Goal: Information Seeking & Learning: Find contact information

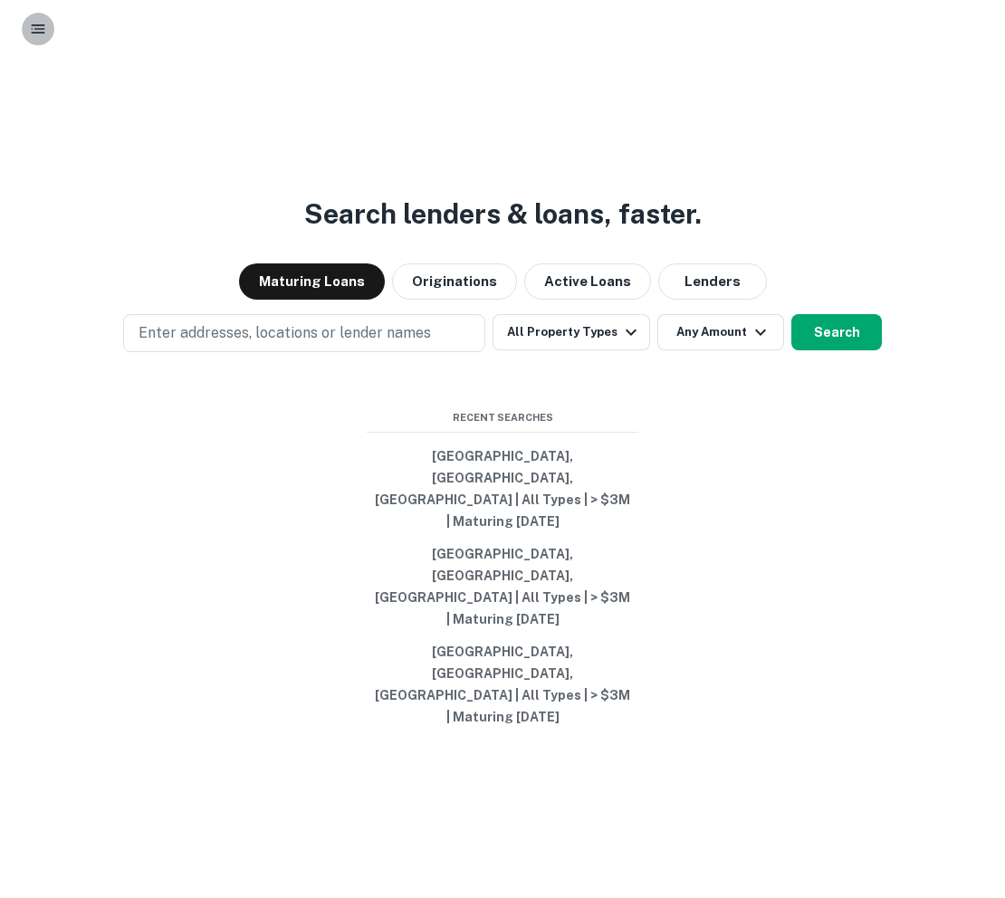
click at [33, 23] on icon "button" at bounding box center [38, 29] width 18 height 18
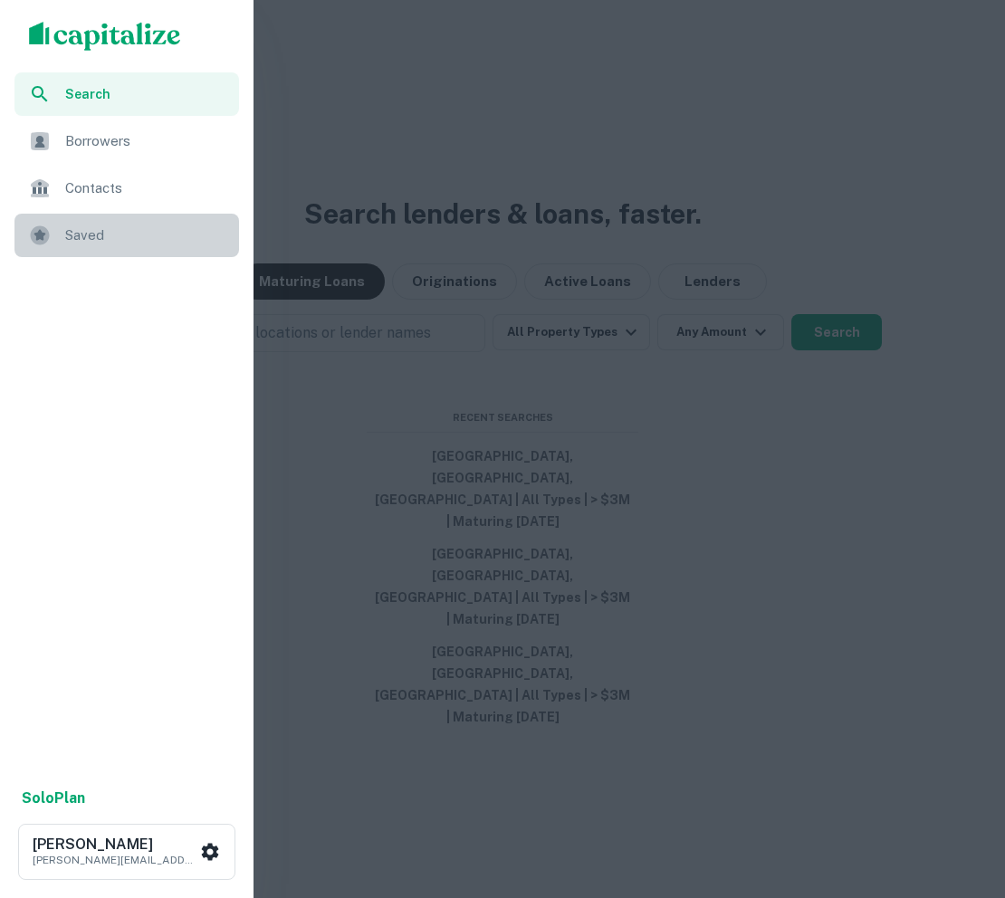
click at [89, 241] on span "Saved" at bounding box center [146, 235] width 163 height 22
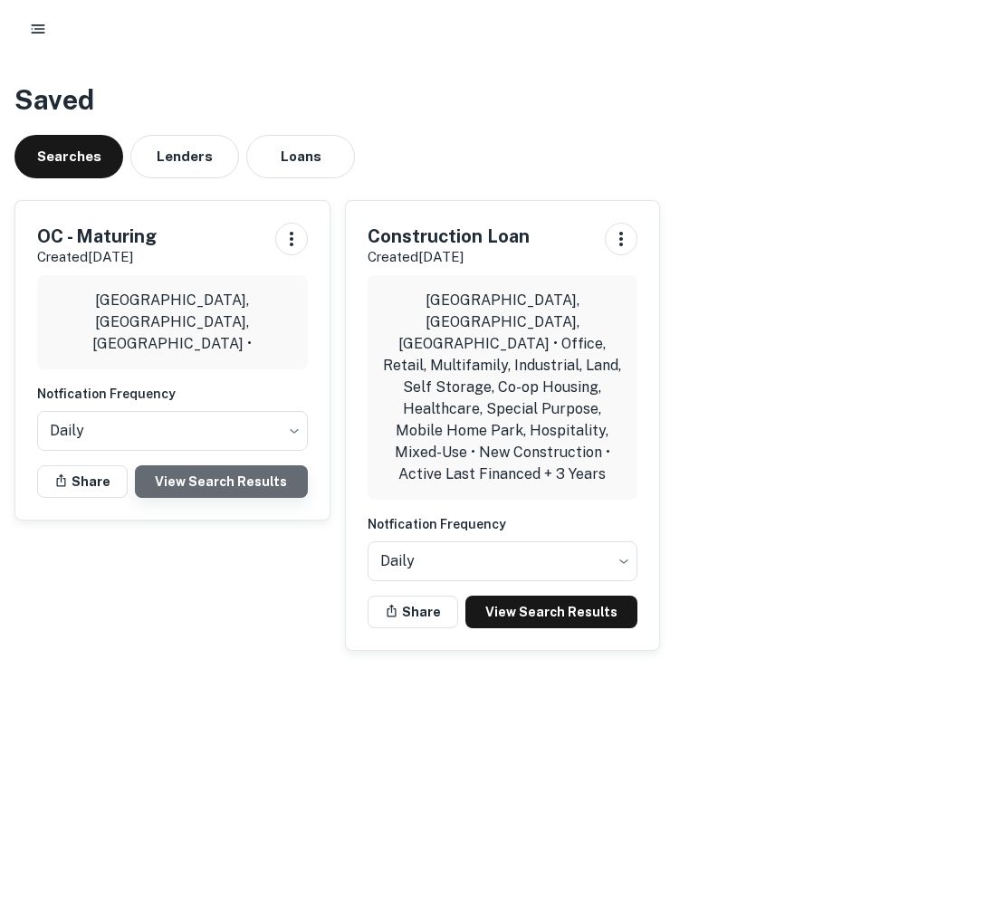
click at [186, 482] on link "View Search Results" at bounding box center [221, 481] width 173 height 33
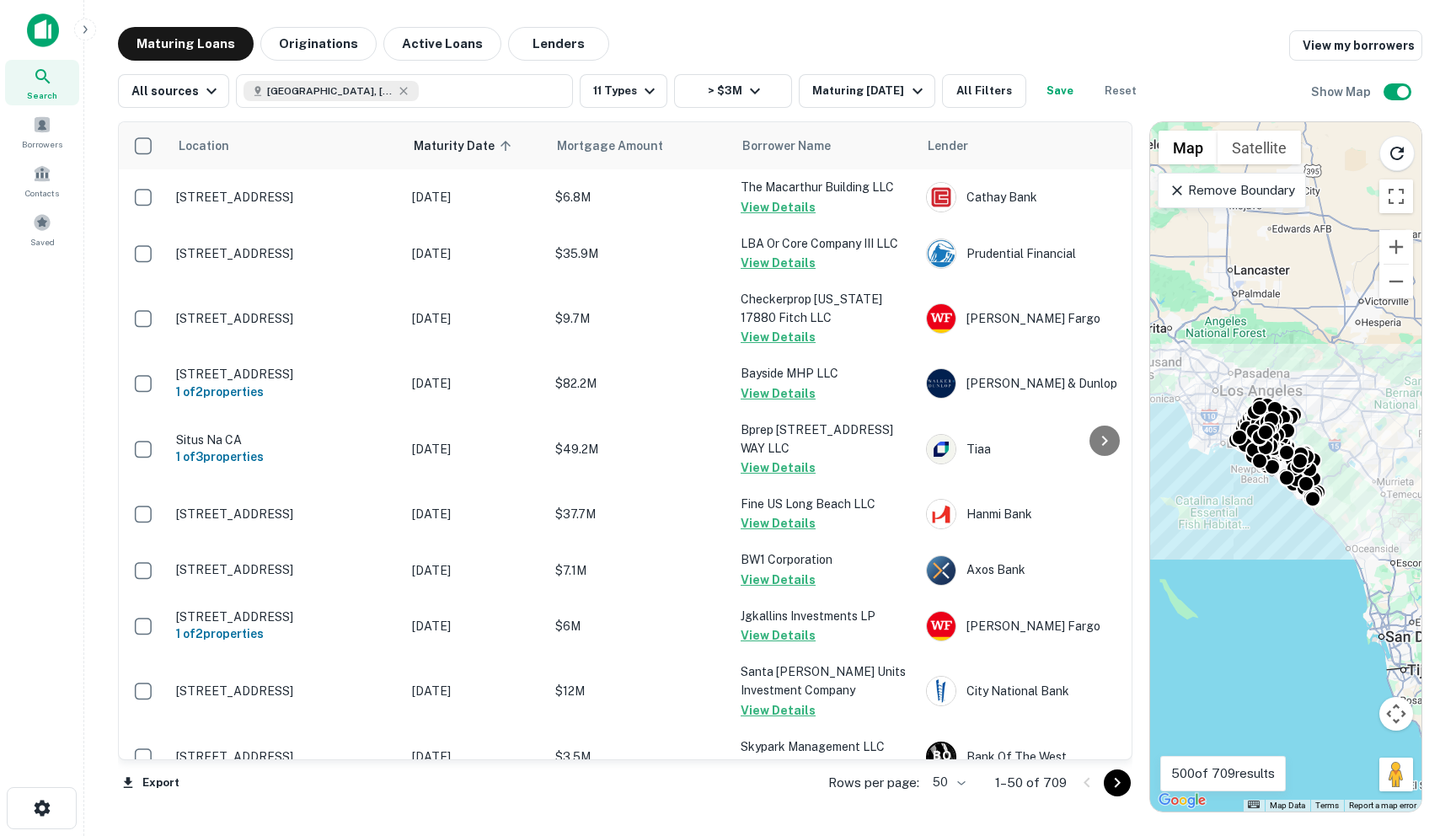
scroll to position [2555, 0]
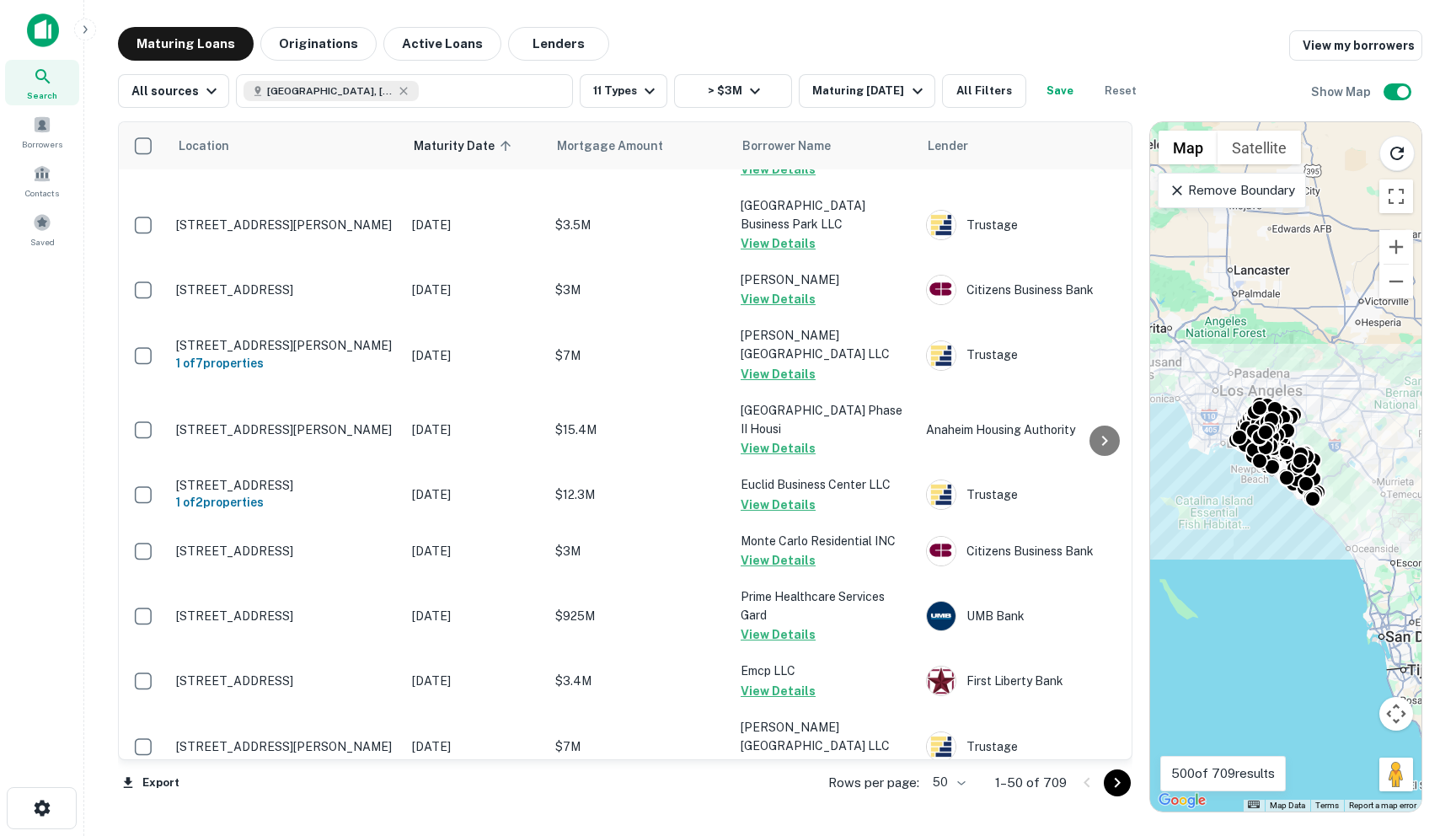
click at [935, 777] on body "Search Borrowers Contacts Saved Maturing Loans Originations Active Loans Lender…" at bounding box center [728, 418] width 1456 height 836
click at [935, 795] on li "100" at bounding box center [950, 800] width 48 height 31
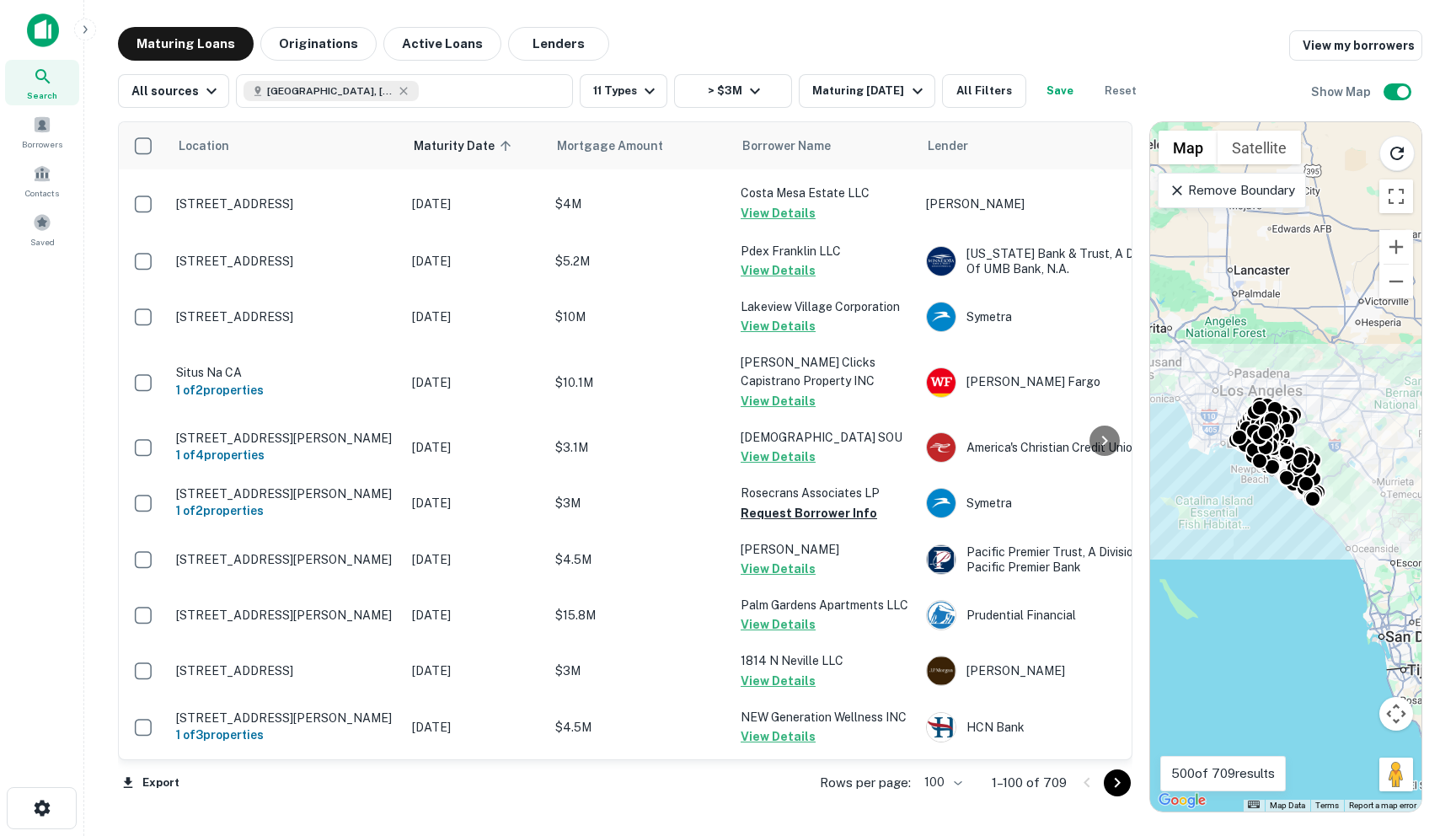
scroll to position [4027, 0]
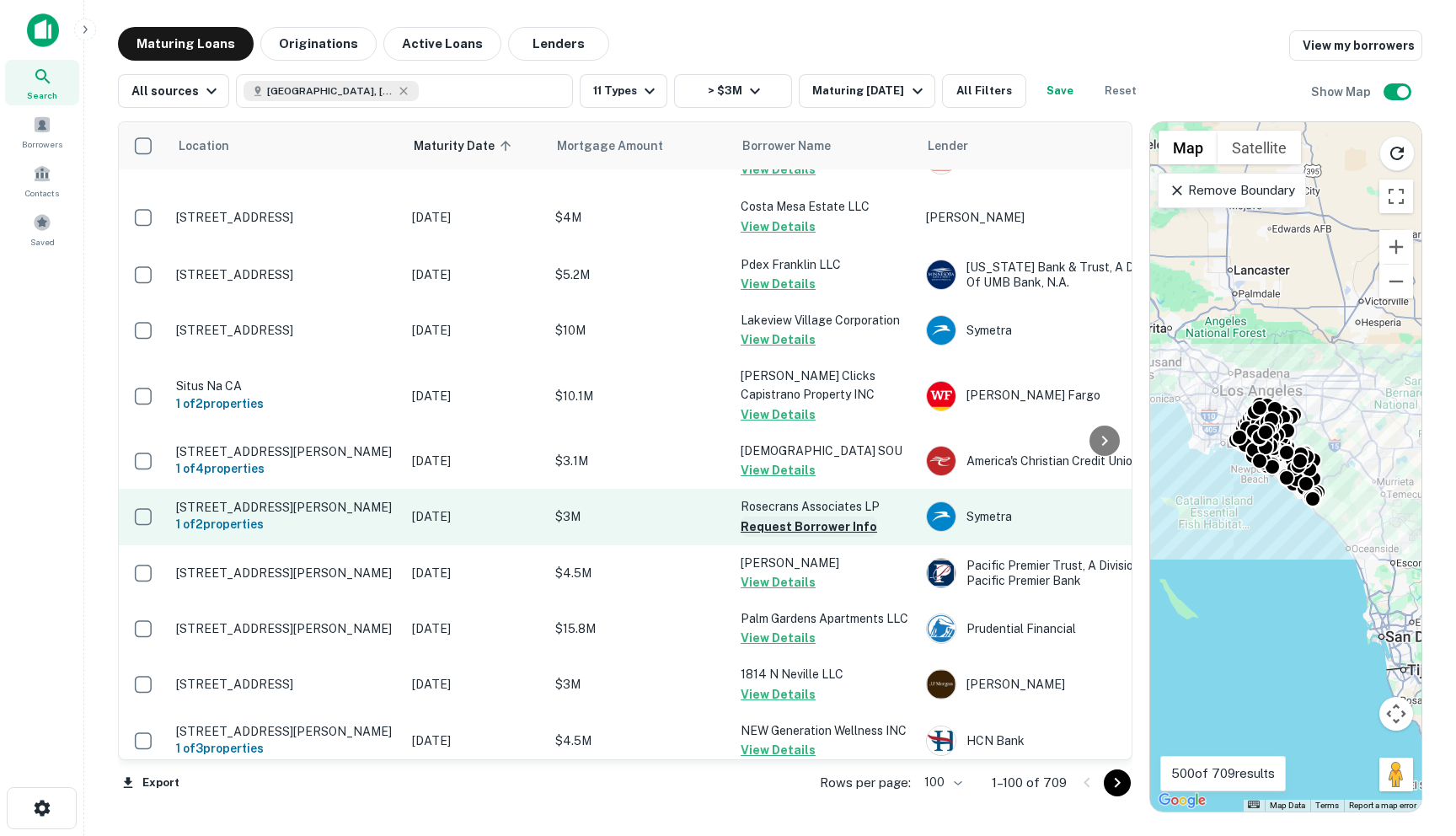
click at [797, 517] on button "Request Borrower Info" at bounding box center [809, 527] width 137 height 20
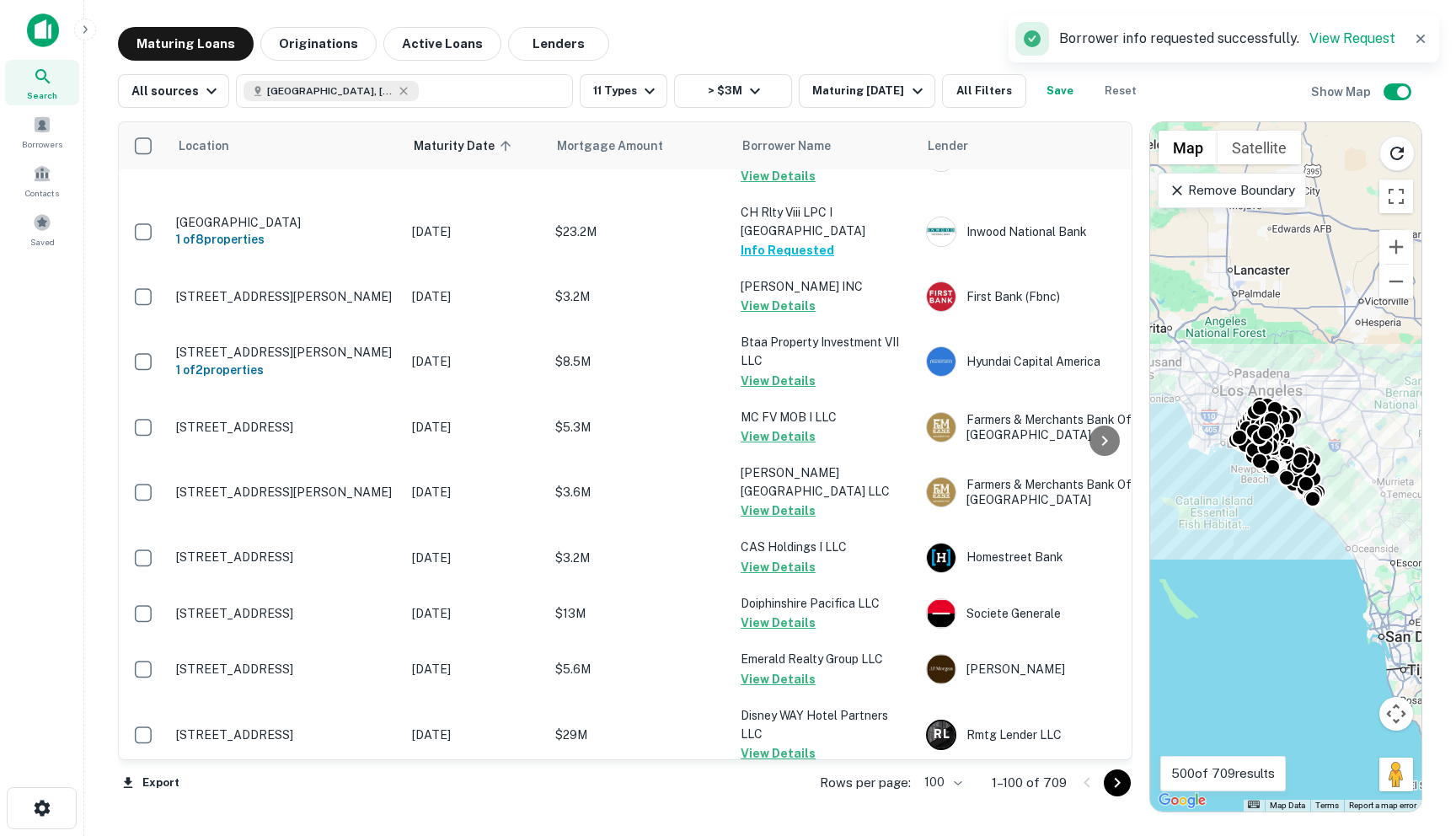
scroll to position [5617, 0]
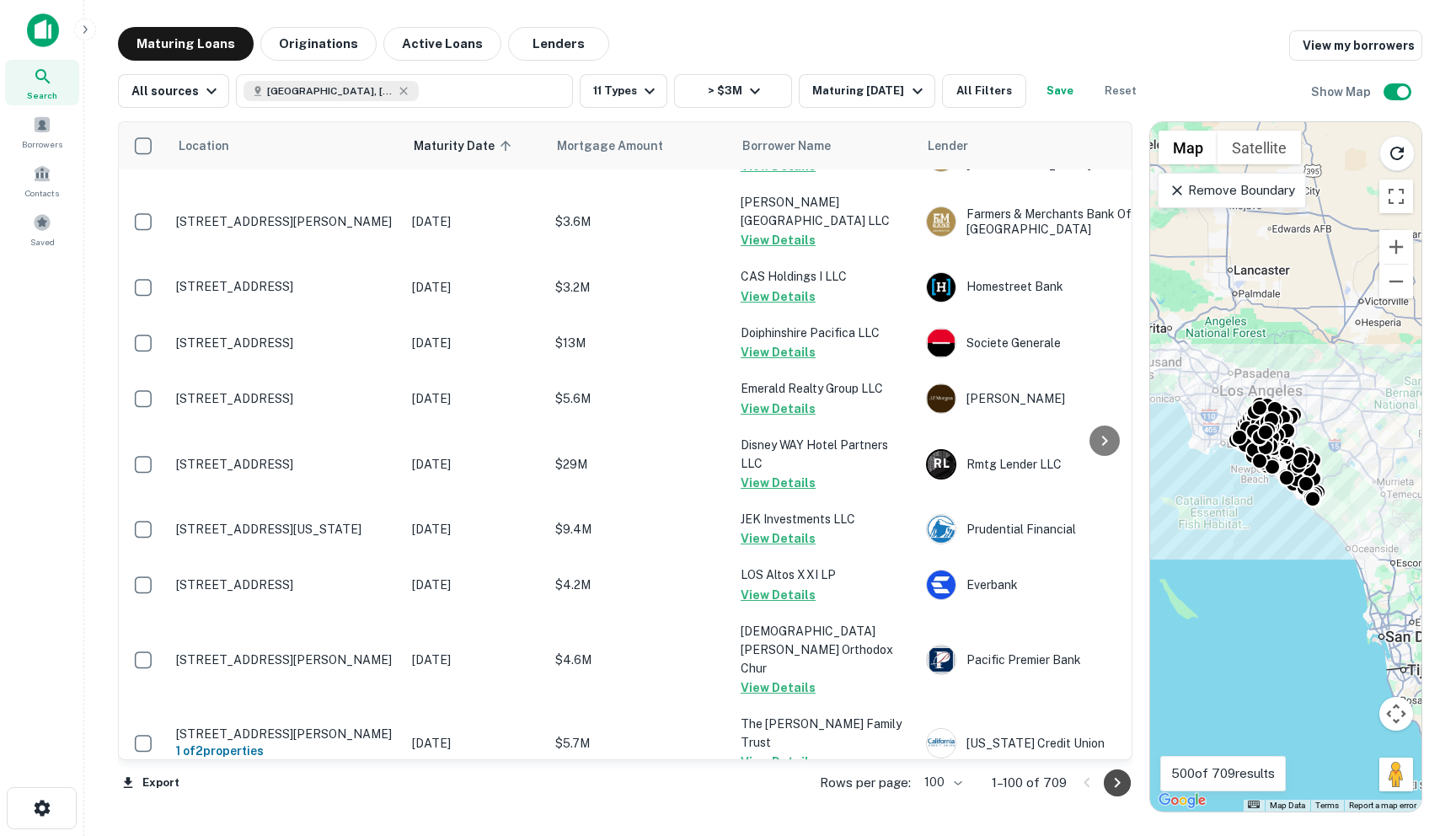
click at [935, 785] on icon "Go to next page" at bounding box center [1117, 783] width 20 height 20
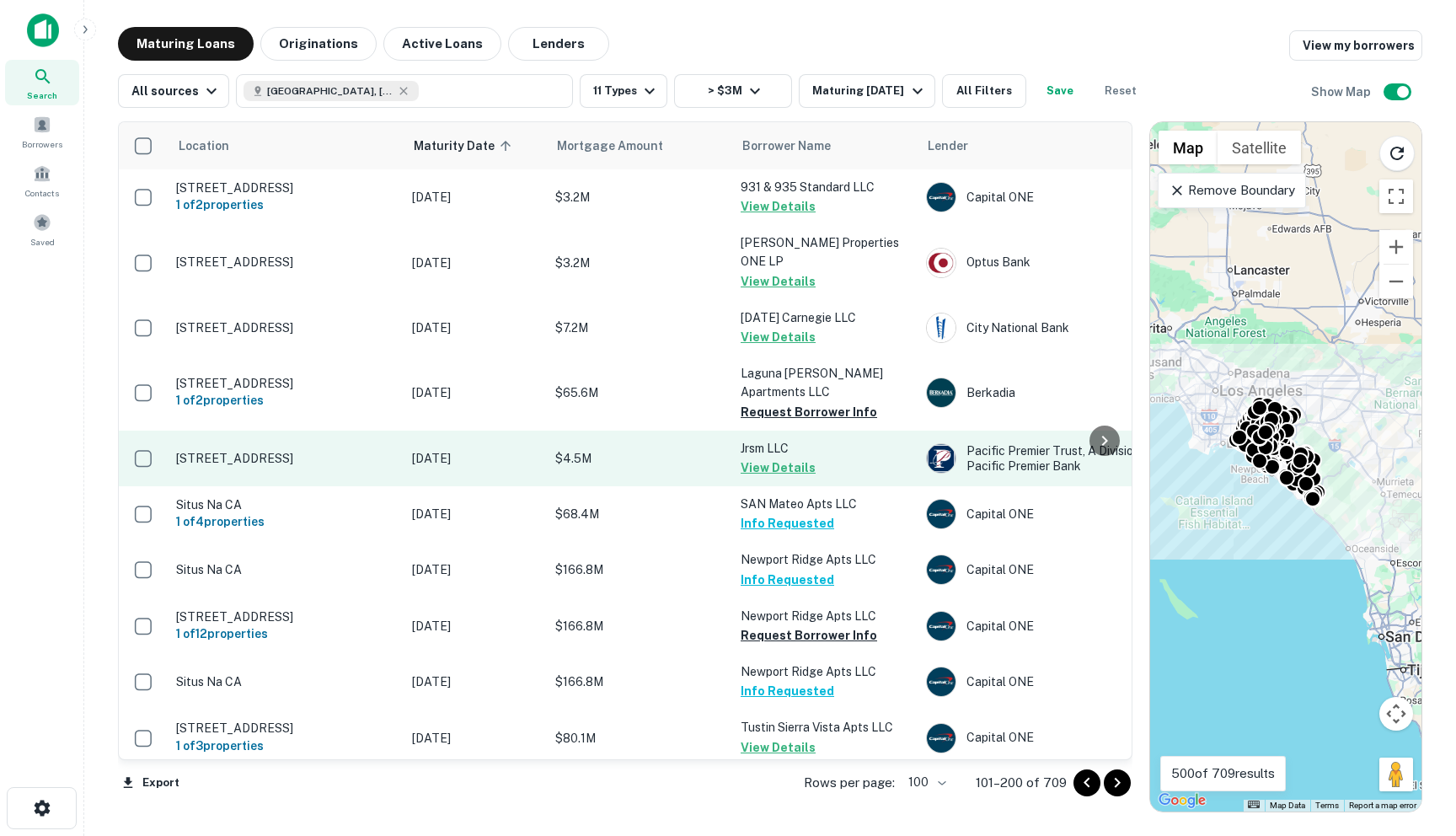
scroll to position [30, 0]
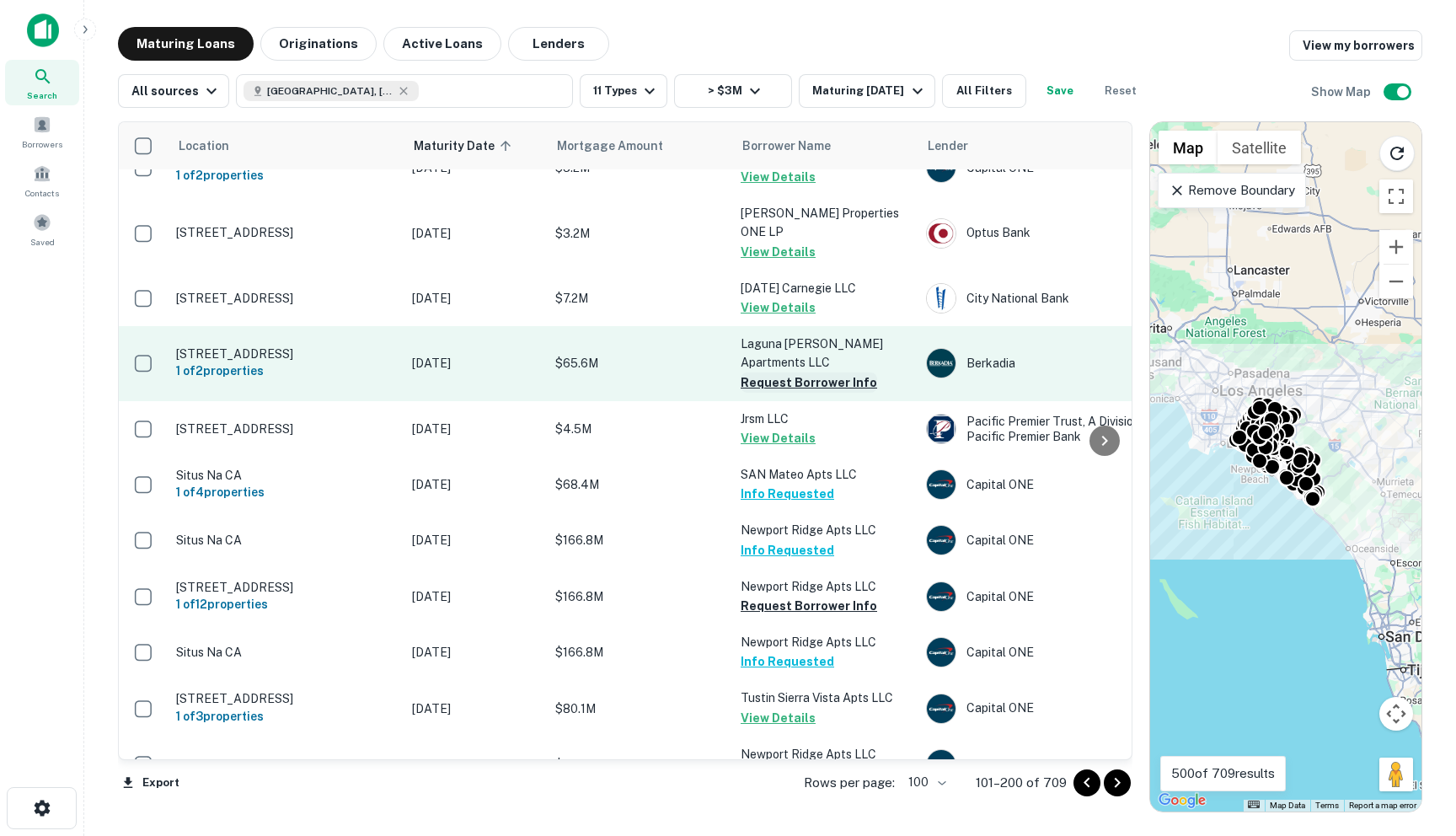
click at [779, 386] on button "Request Borrower Info" at bounding box center [809, 383] width 137 height 20
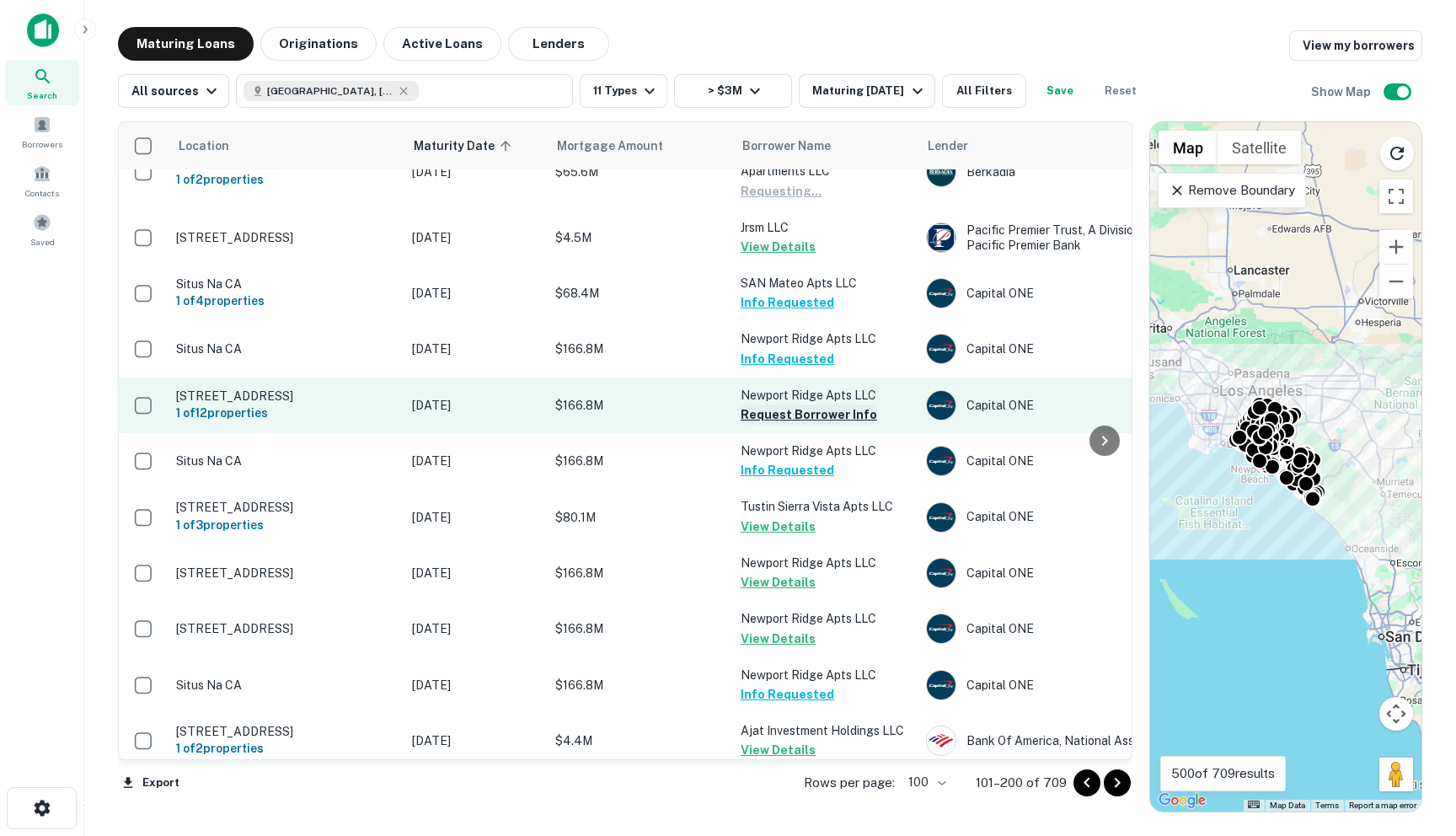
click at [763, 425] on button "Request Borrower Info" at bounding box center [809, 414] width 137 height 20
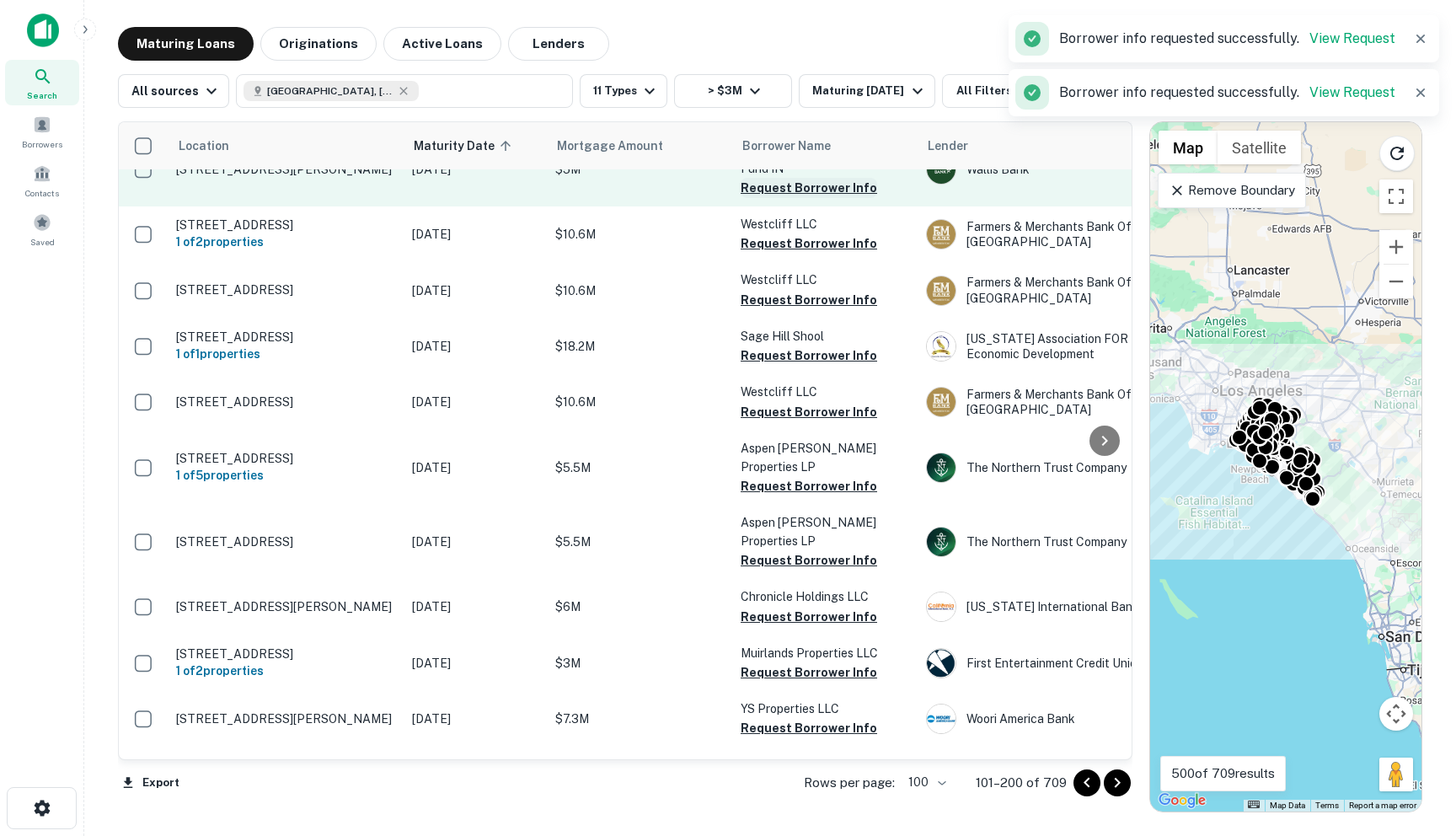
scroll to position [915, 0]
click at [776, 196] on button "Request Borrower Info" at bounding box center [809, 186] width 137 height 20
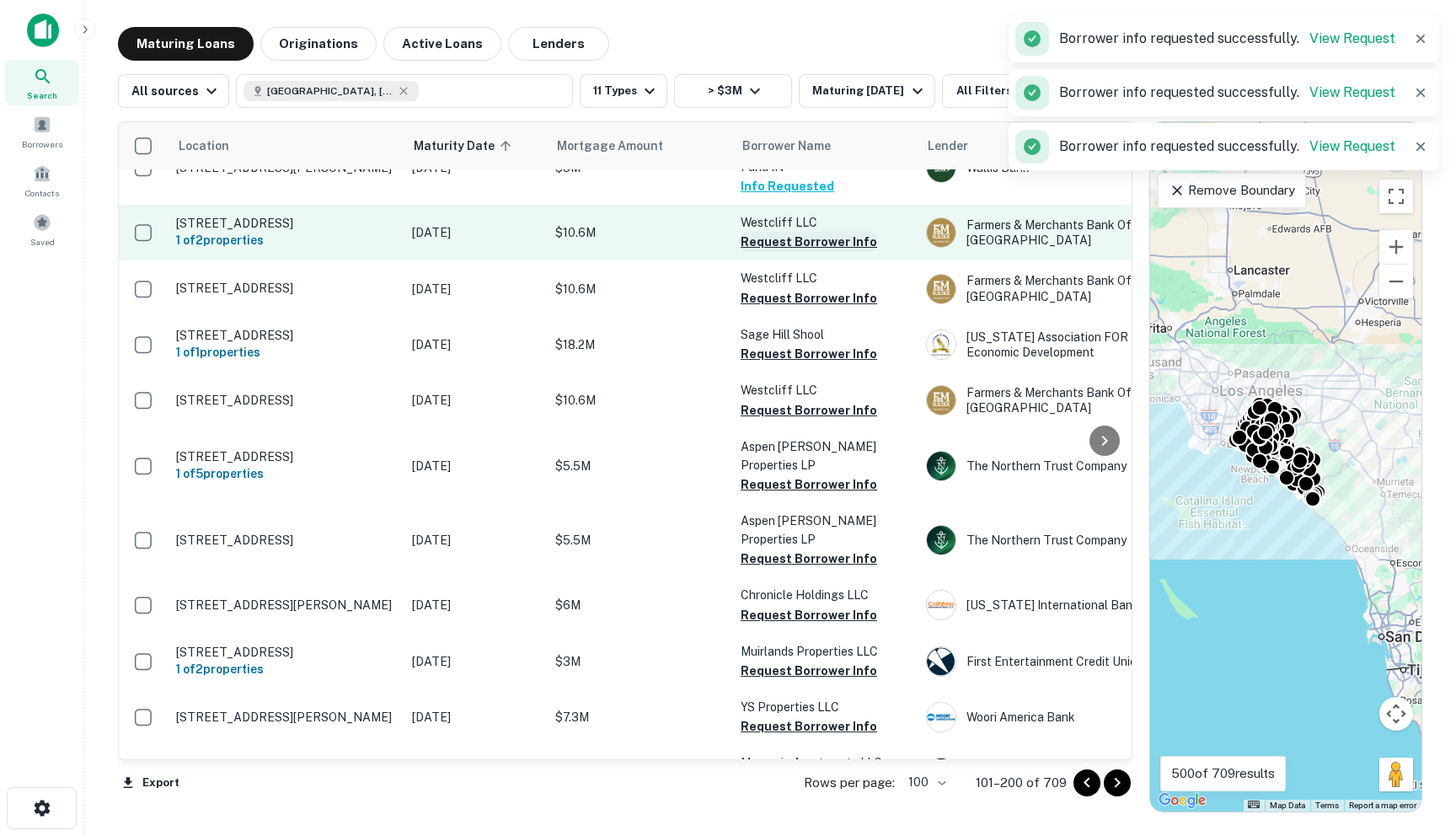
click at [774, 252] on button "Request Borrower Info" at bounding box center [809, 242] width 137 height 20
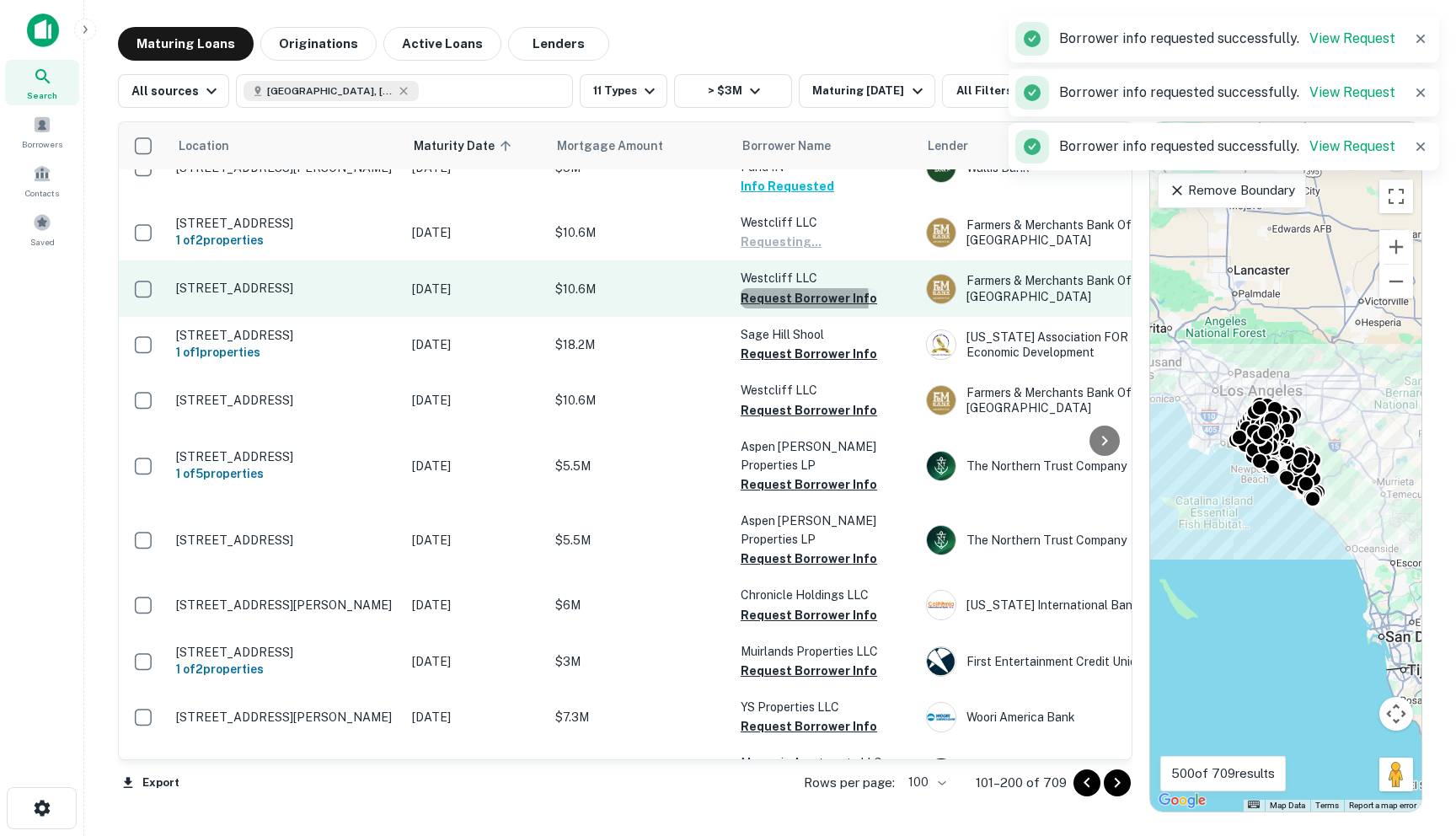
click at [775, 308] on button "Request Borrower Info" at bounding box center [809, 299] width 137 height 20
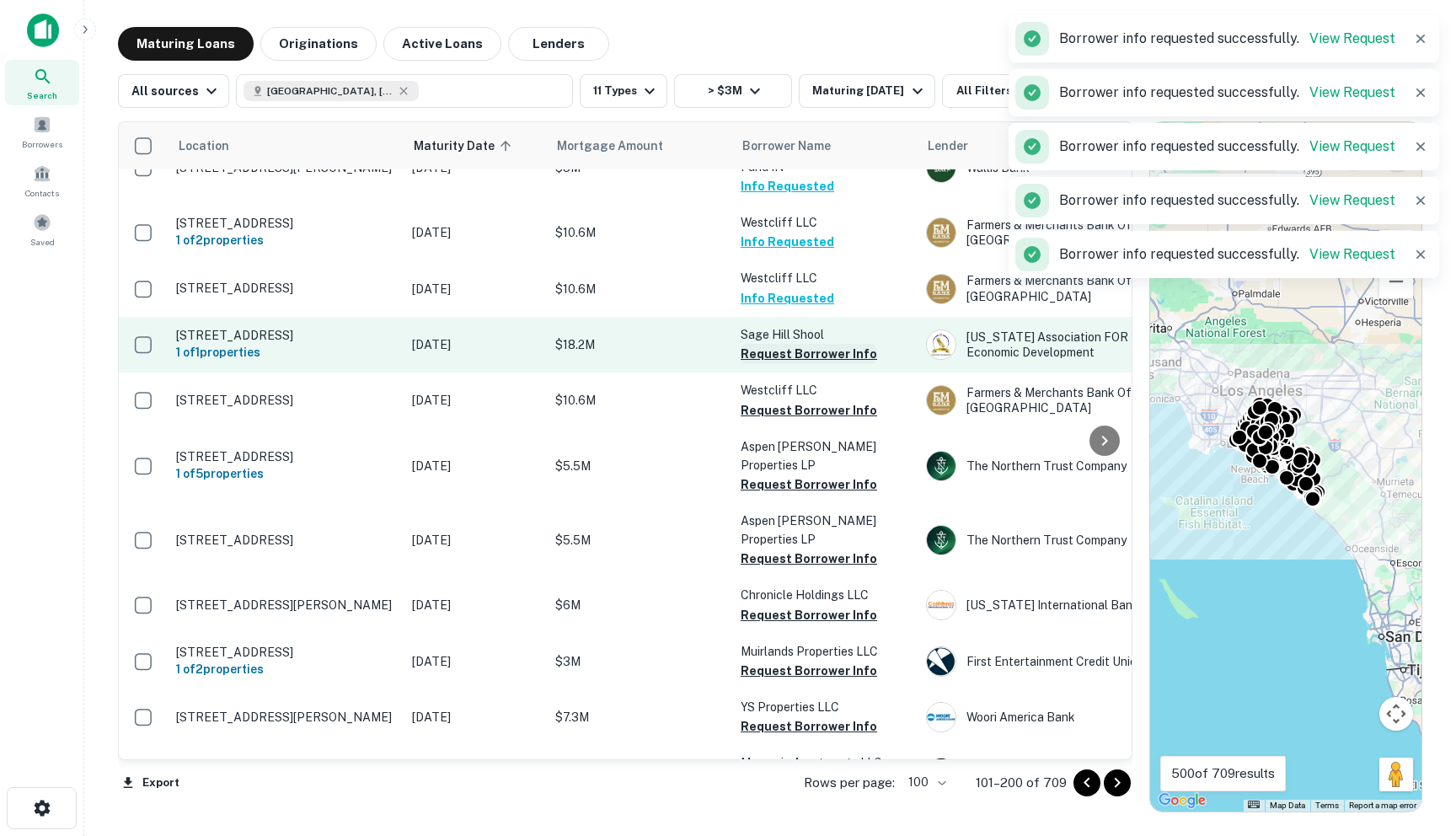
click at [776, 364] on button "Request Borrower Info" at bounding box center [809, 354] width 137 height 20
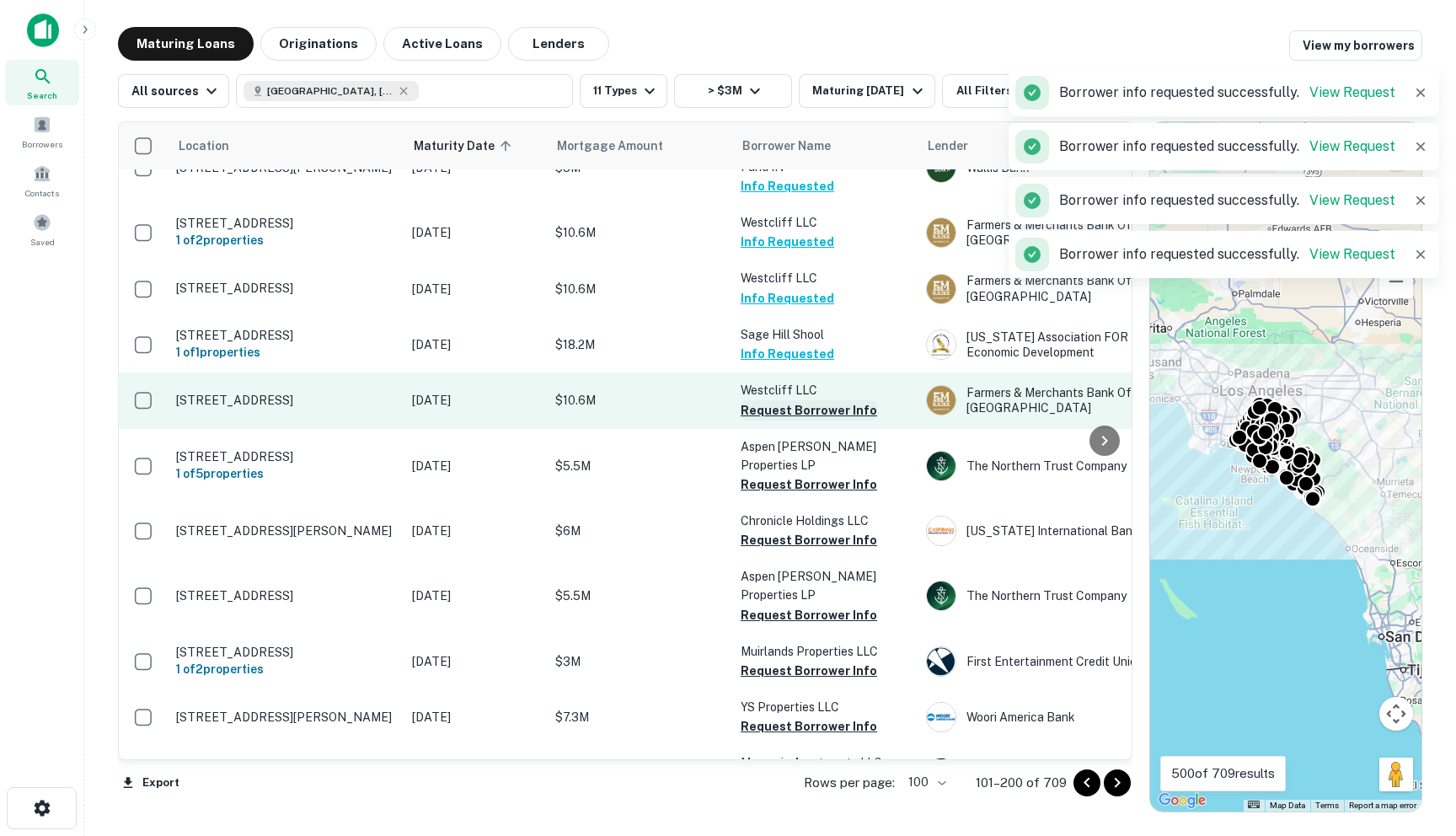
click at [771, 421] on button "Request Borrower Info" at bounding box center [809, 411] width 137 height 20
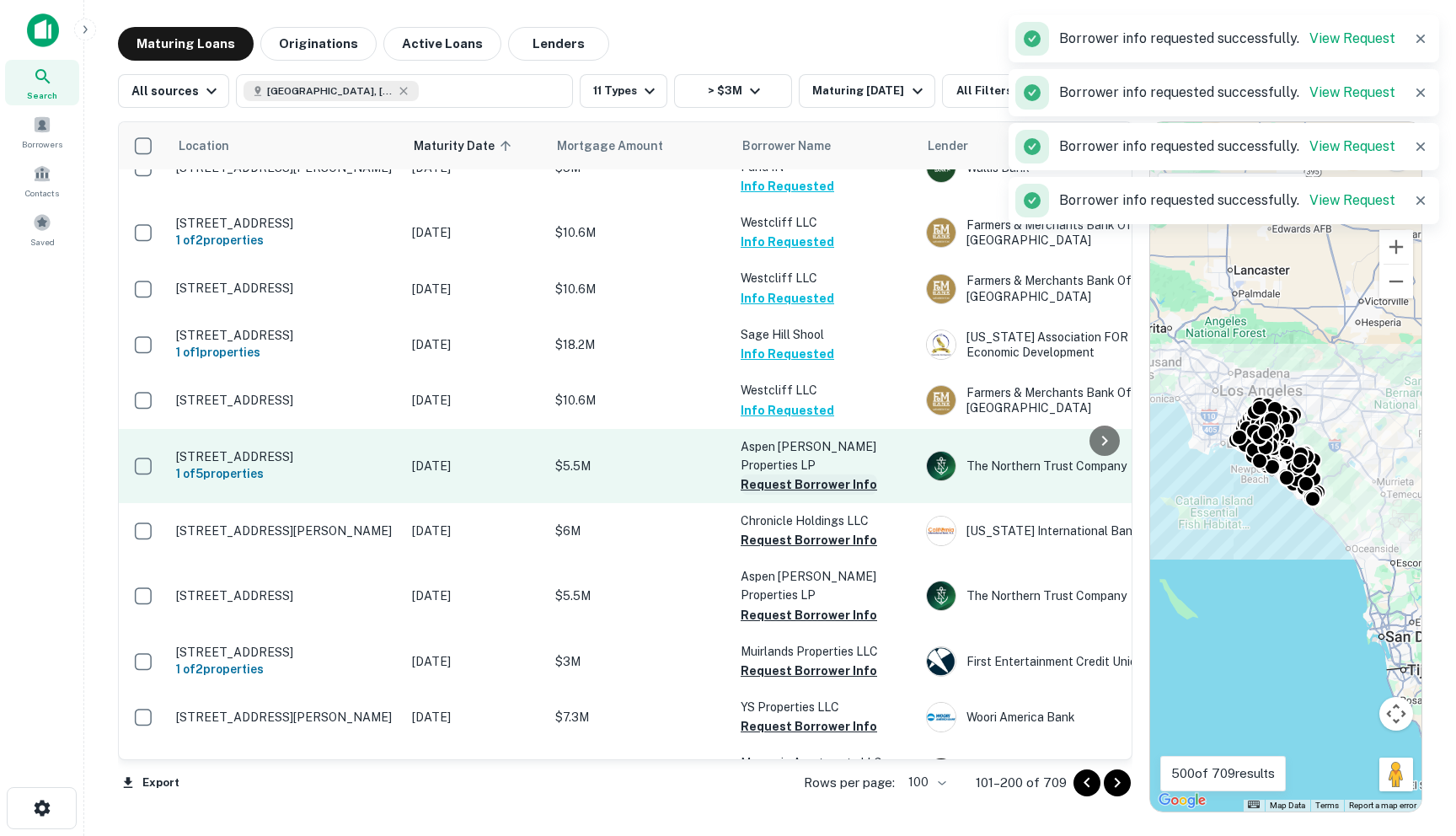
click at [764, 494] on button "Request Borrower Info" at bounding box center [809, 485] width 137 height 20
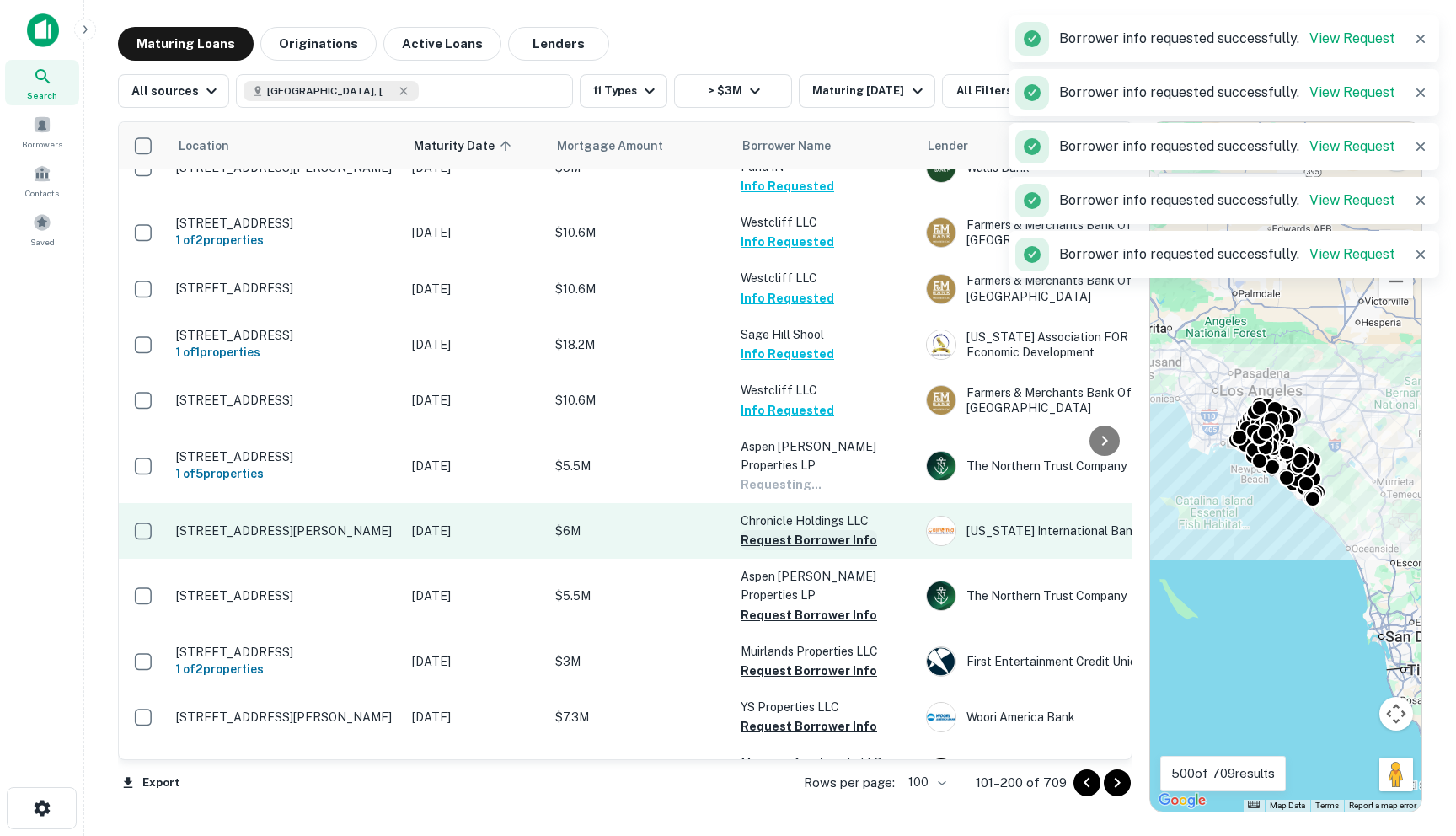
click at [764, 550] on button "Request Borrower Info" at bounding box center [809, 540] width 137 height 20
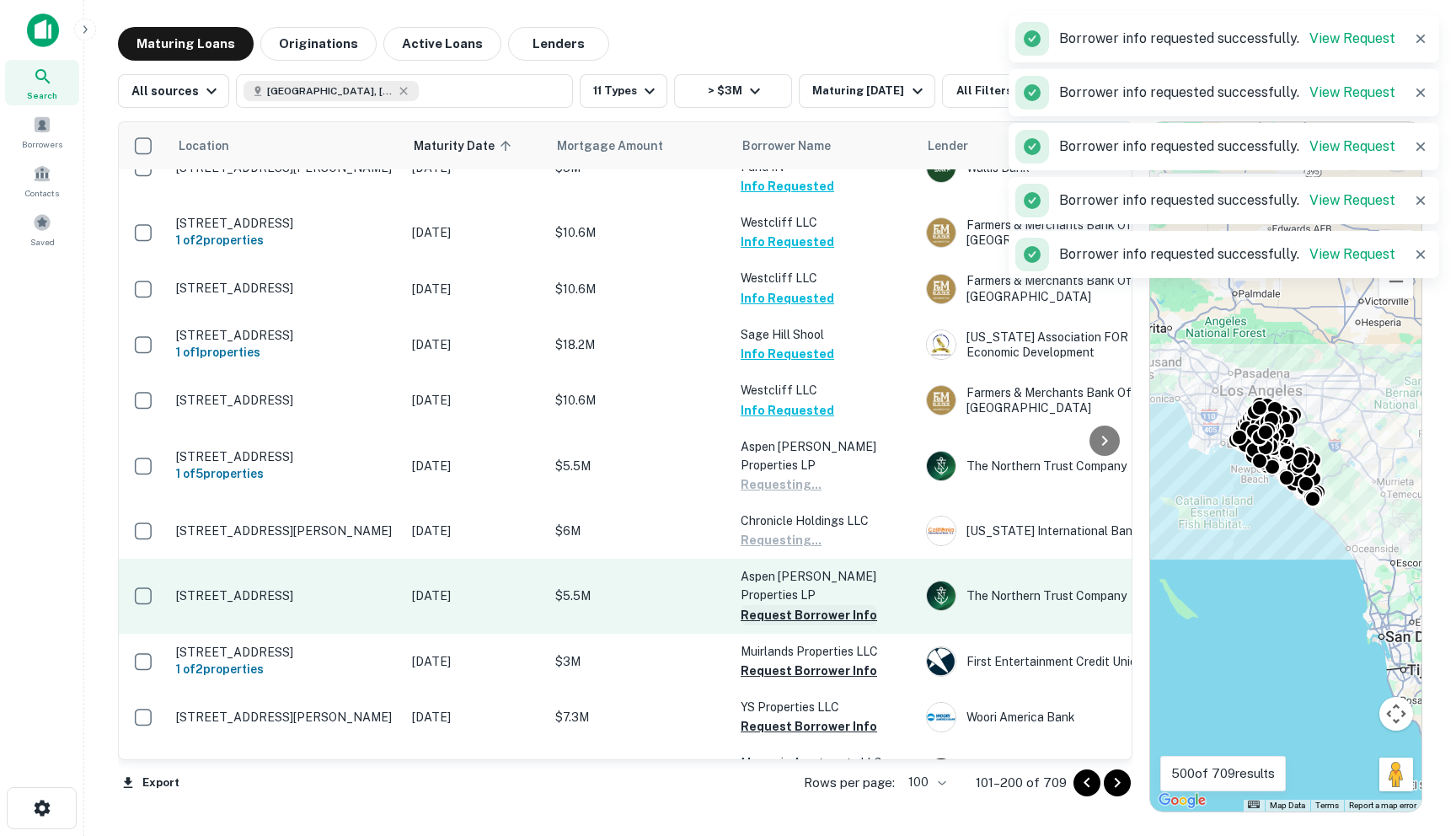
click at [770, 607] on button "Request Borrower Info" at bounding box center [809, 615] width 137 height 20
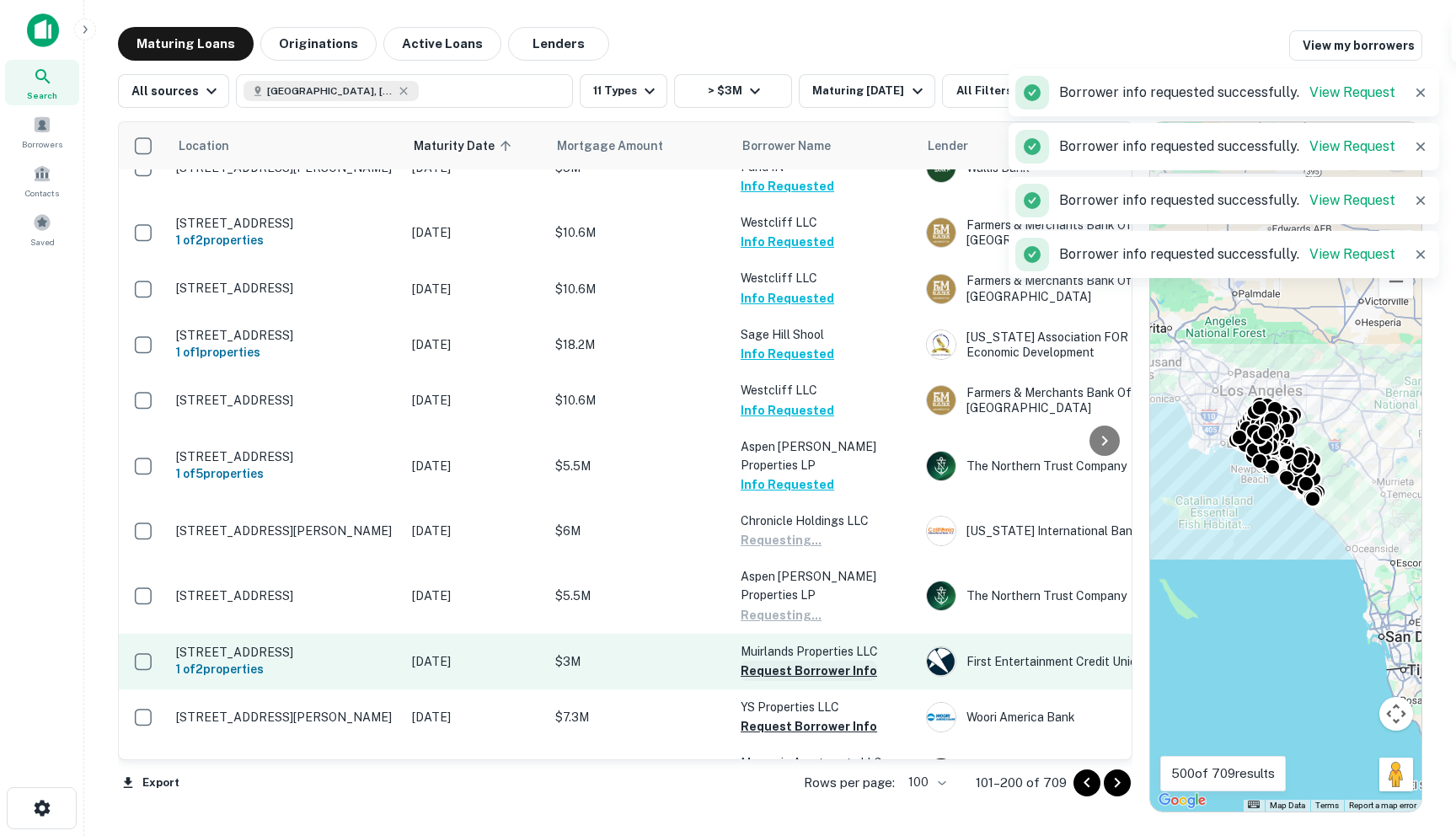
click at [761, 675] on button "Request Borrower Info" at bounding box center [809, 671] width 137 height 20
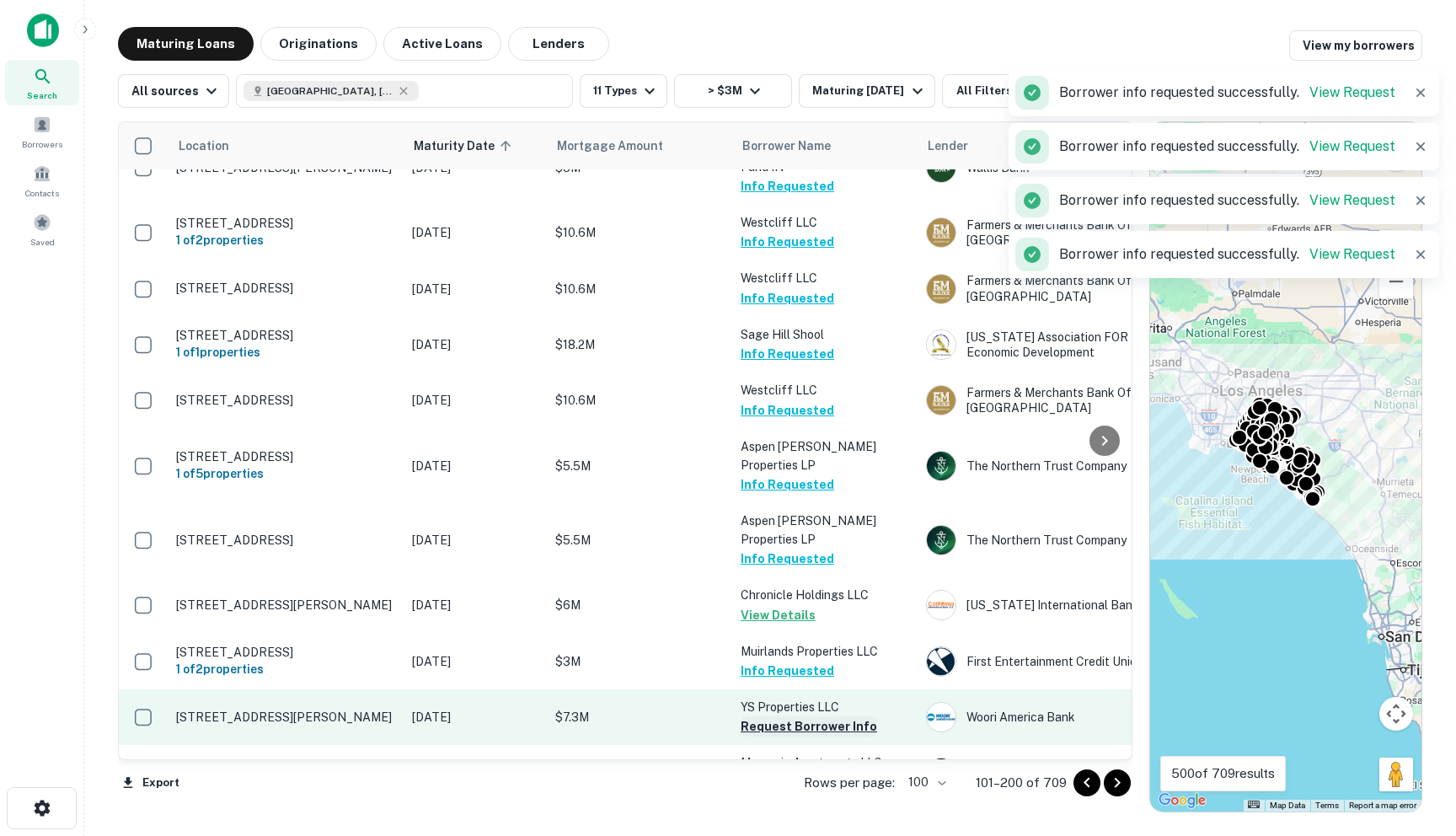
click at [761, 728] on button "Request Borrower Info" at bounding box center [809, 726] width 137 height 20
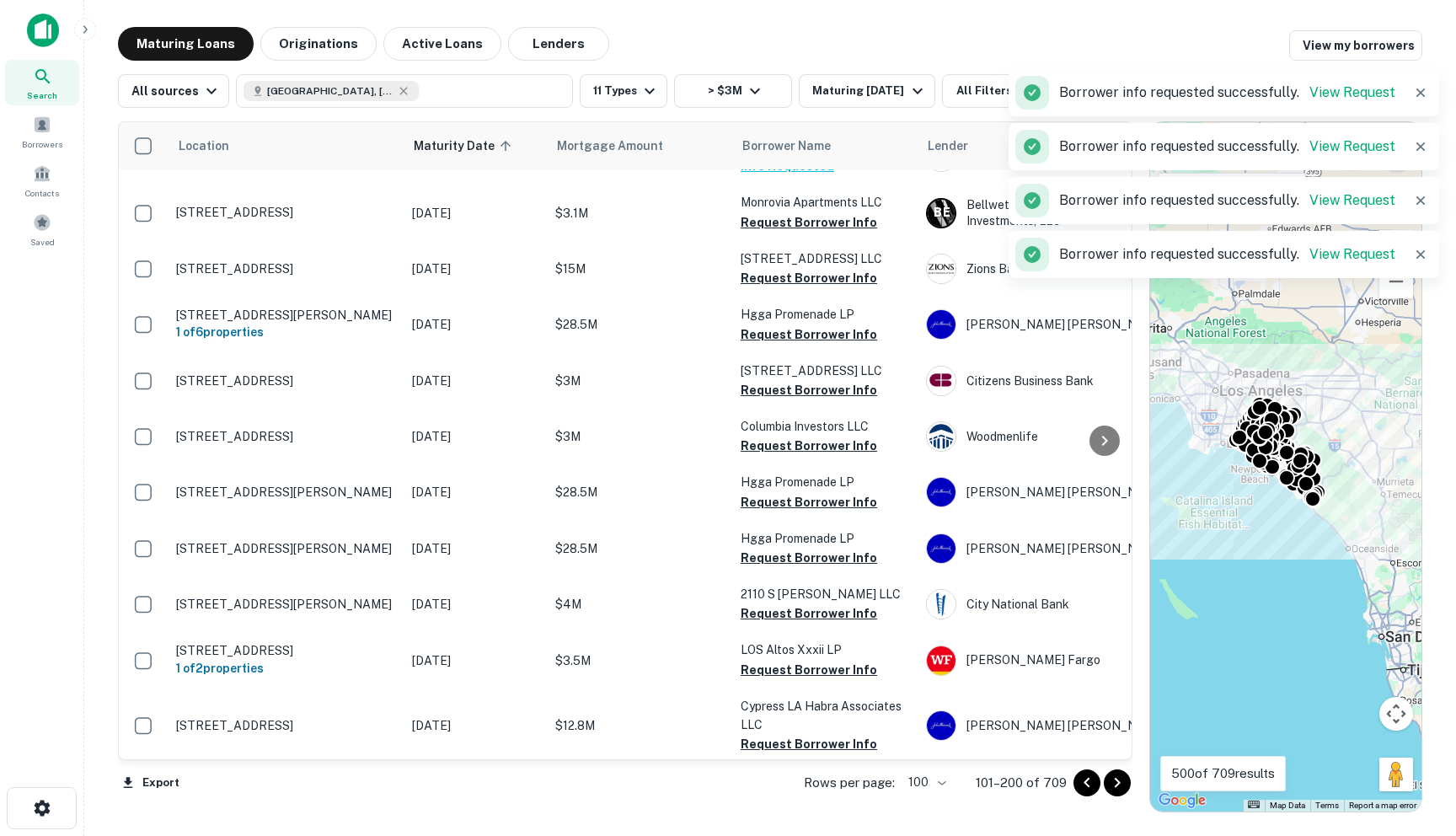
scroll to position [1479, 0]
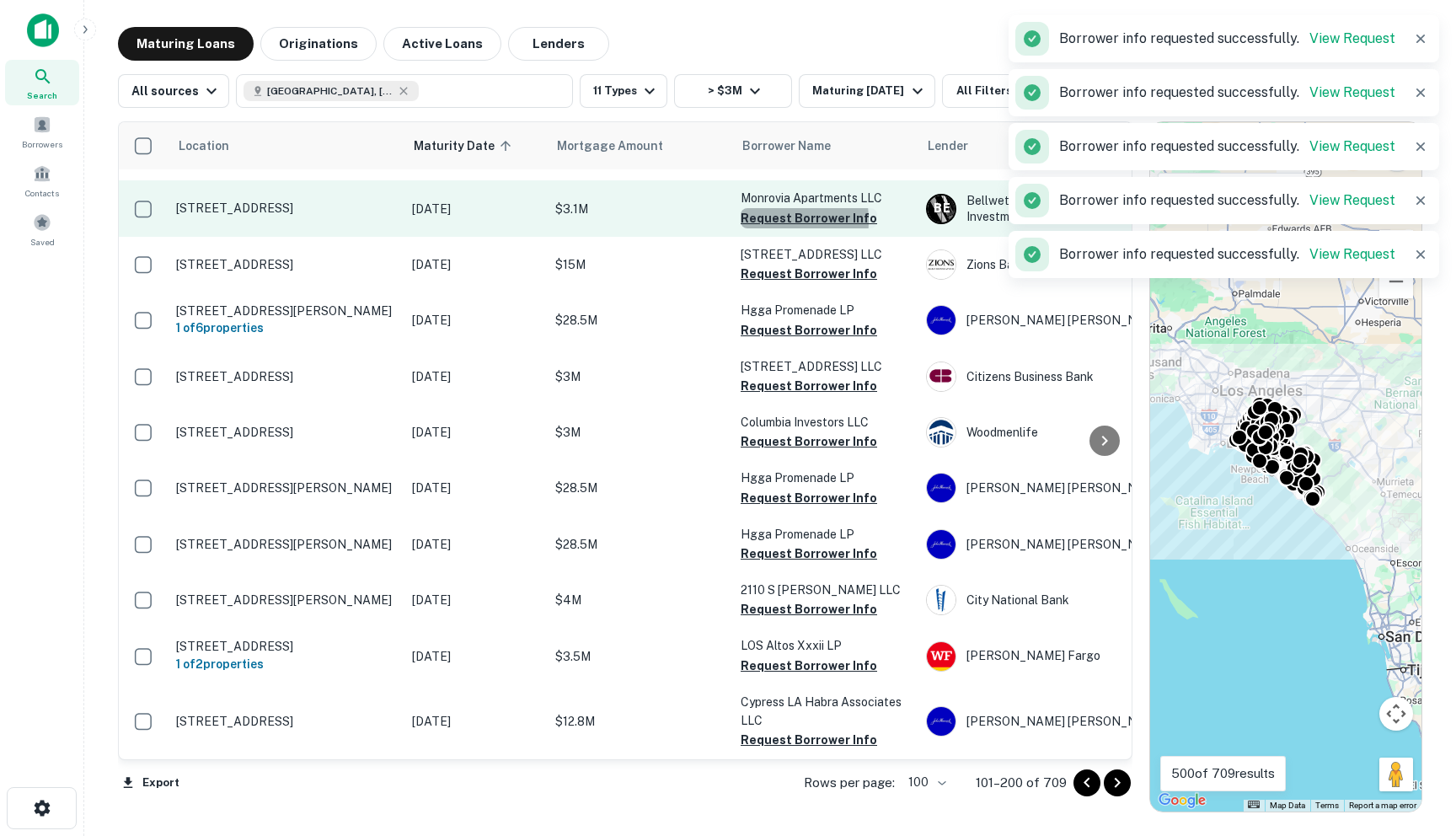
click at [757, 224] on button "Request Borrower Info" at bounding box center [809, 219] width 137 height 20
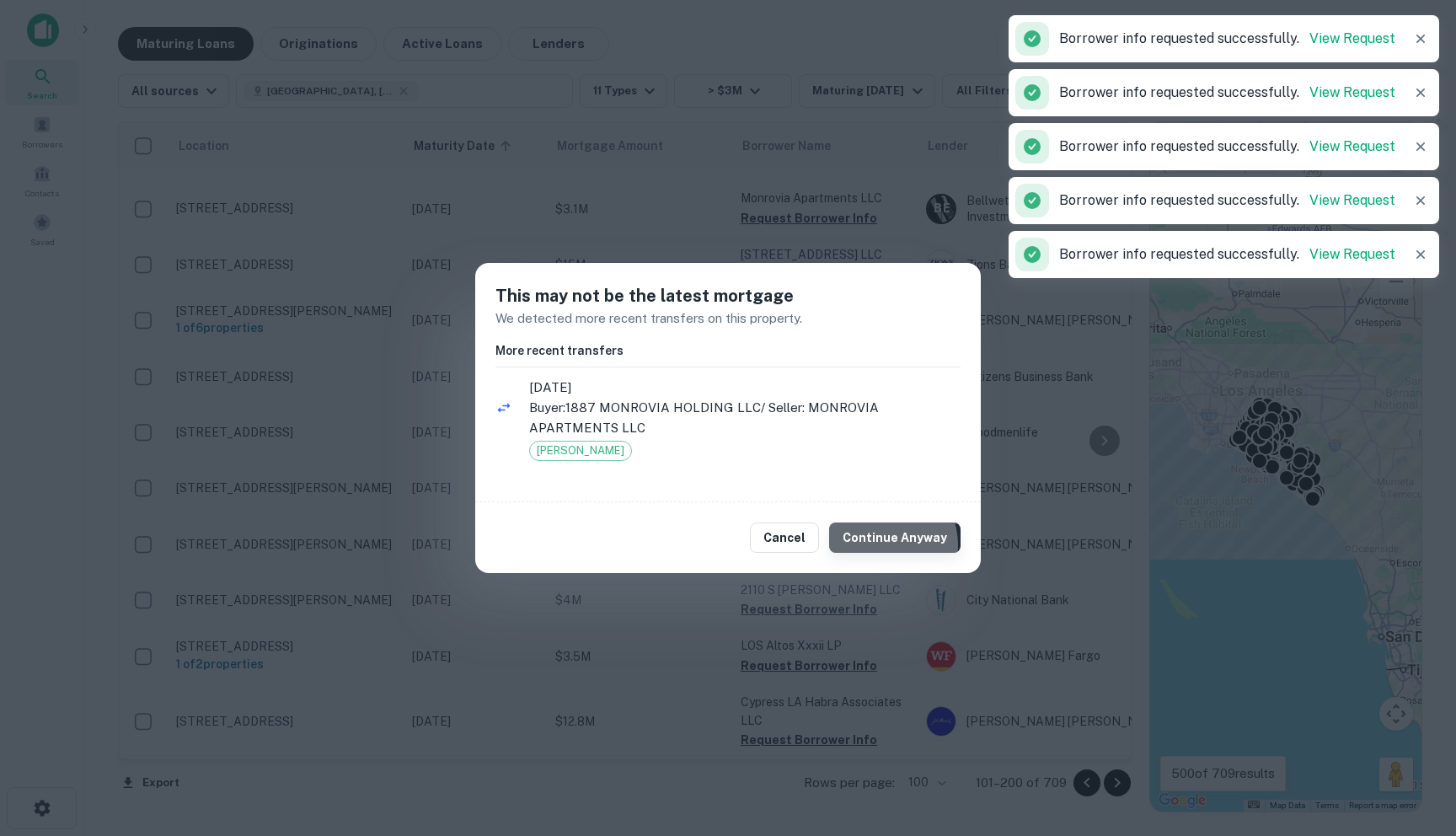
click at [883, 546] on button "Continue Anyway" at bounding box center [895, 537] width 131 height 31
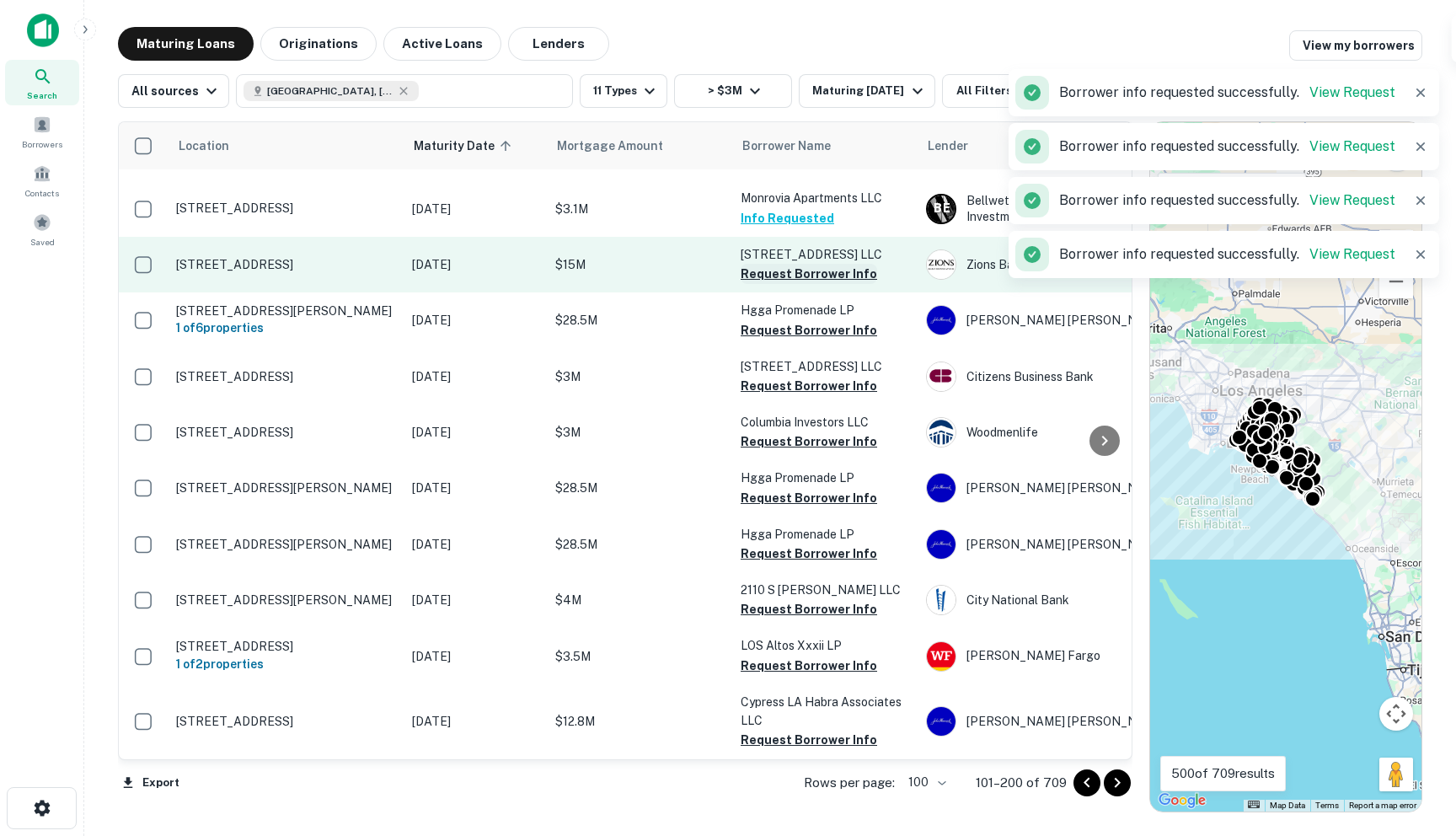
click at [792, 281] on button "Request Borrower Info" at bounding box center [809, 274] width 137 height 20
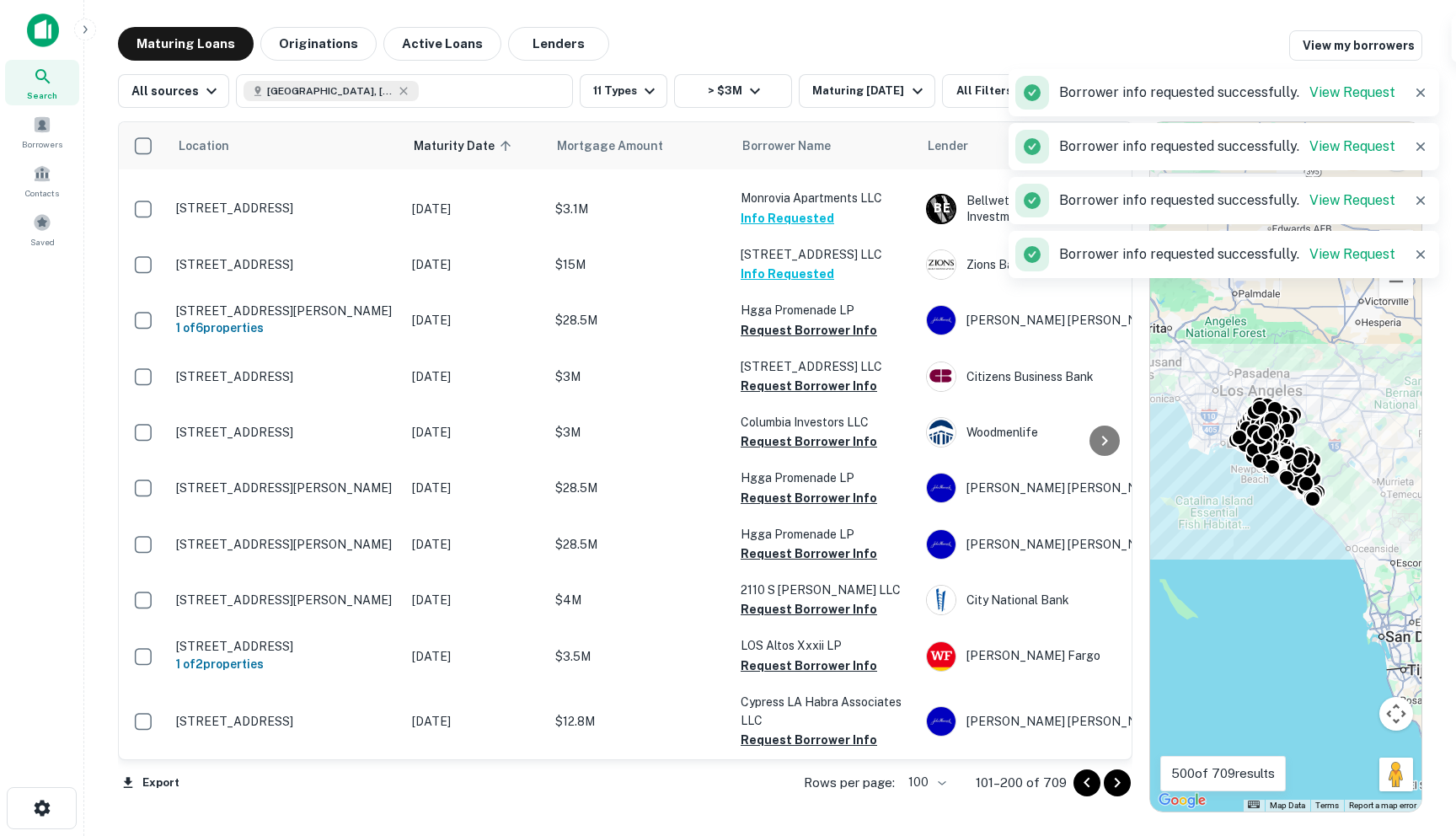
click at [780, 337] on button "Request Borrower Info" at bounding box center [809, 330] width 137 height 20
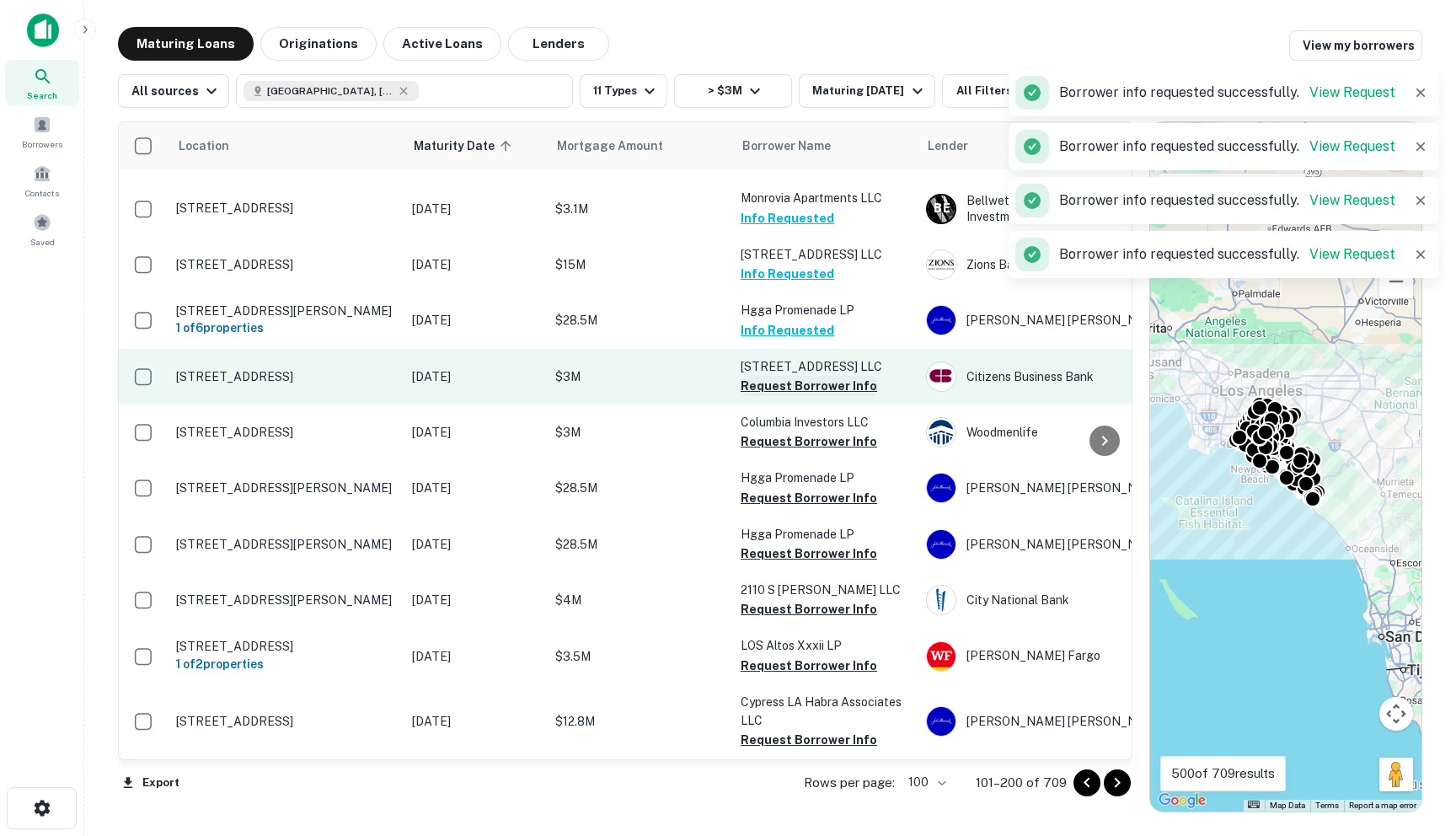
click at [775, 396] on button "Request Borrower Info" at bounding box center [809, 386] width 137 height 20
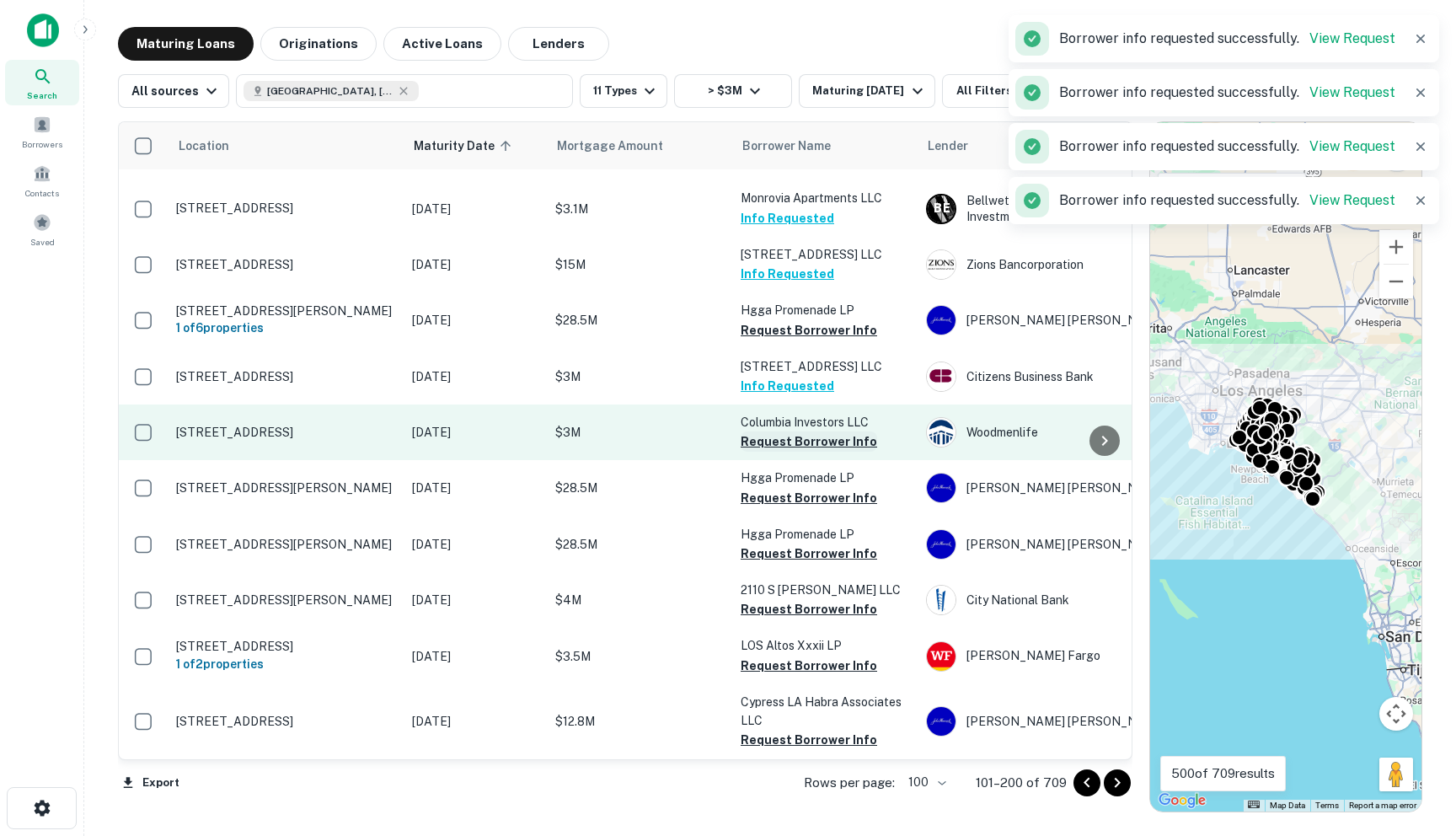
click at [766, 452] on button "Request Borrower Info" at bounding box center [809, 441] width 137 height 20
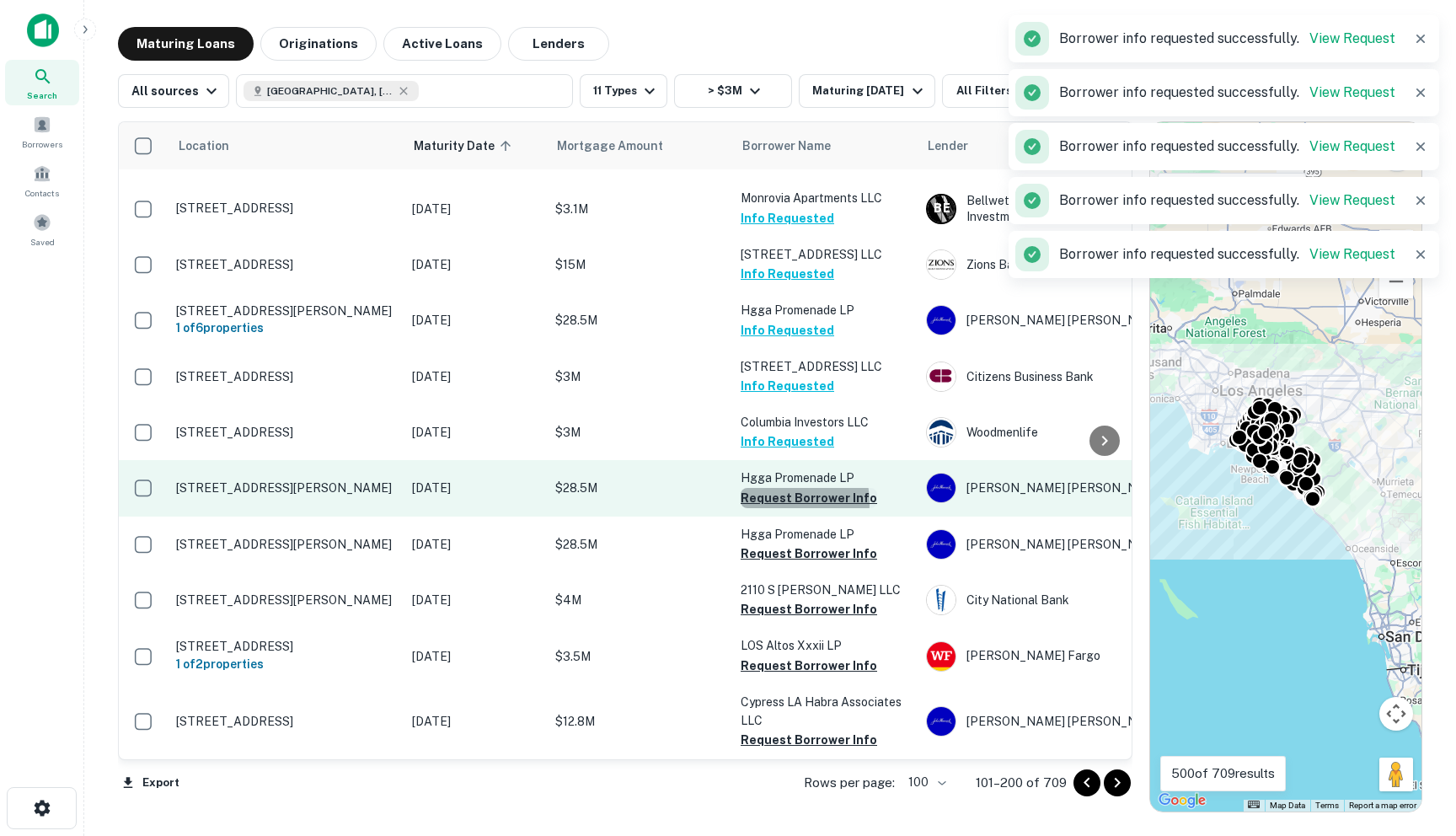
click at [773, 508] on button "Request Borrower Info" at bounding box center [809, 498] width 137 height 20
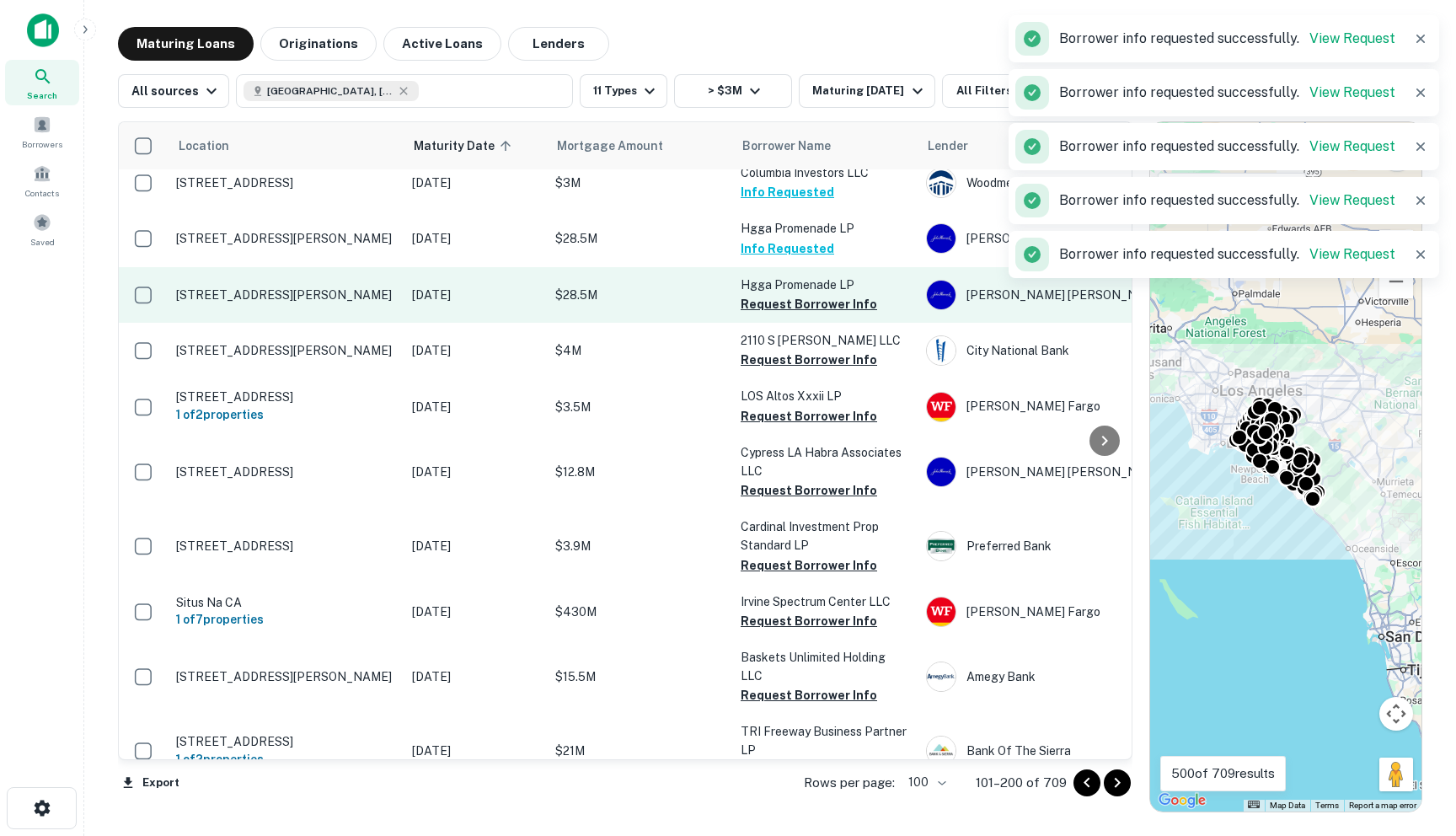
scroll to position [1744, 0]
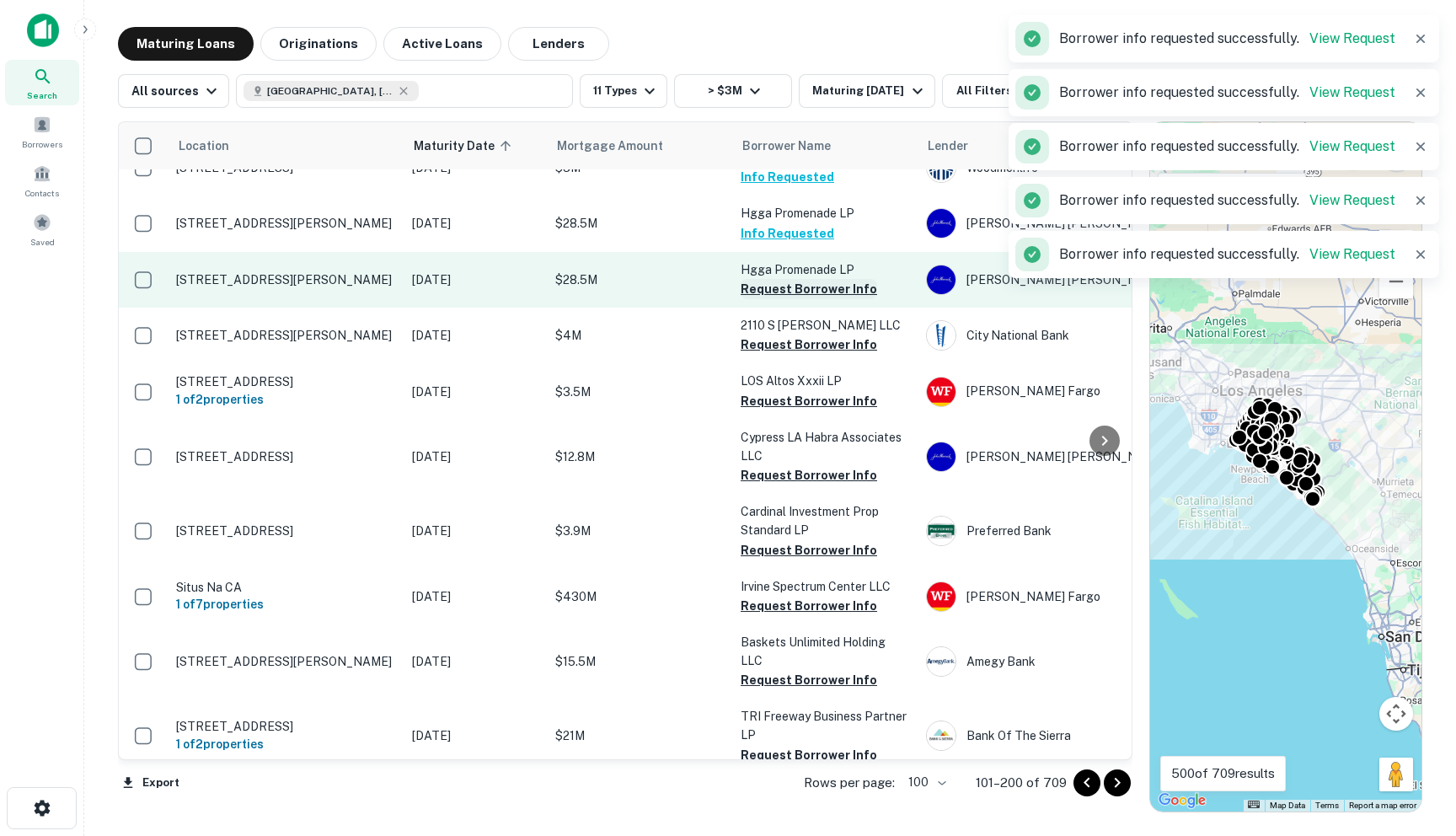
click at [751, 299] on button "Request Borrower Info" at bounding box center [809, 290] width 137 height 20
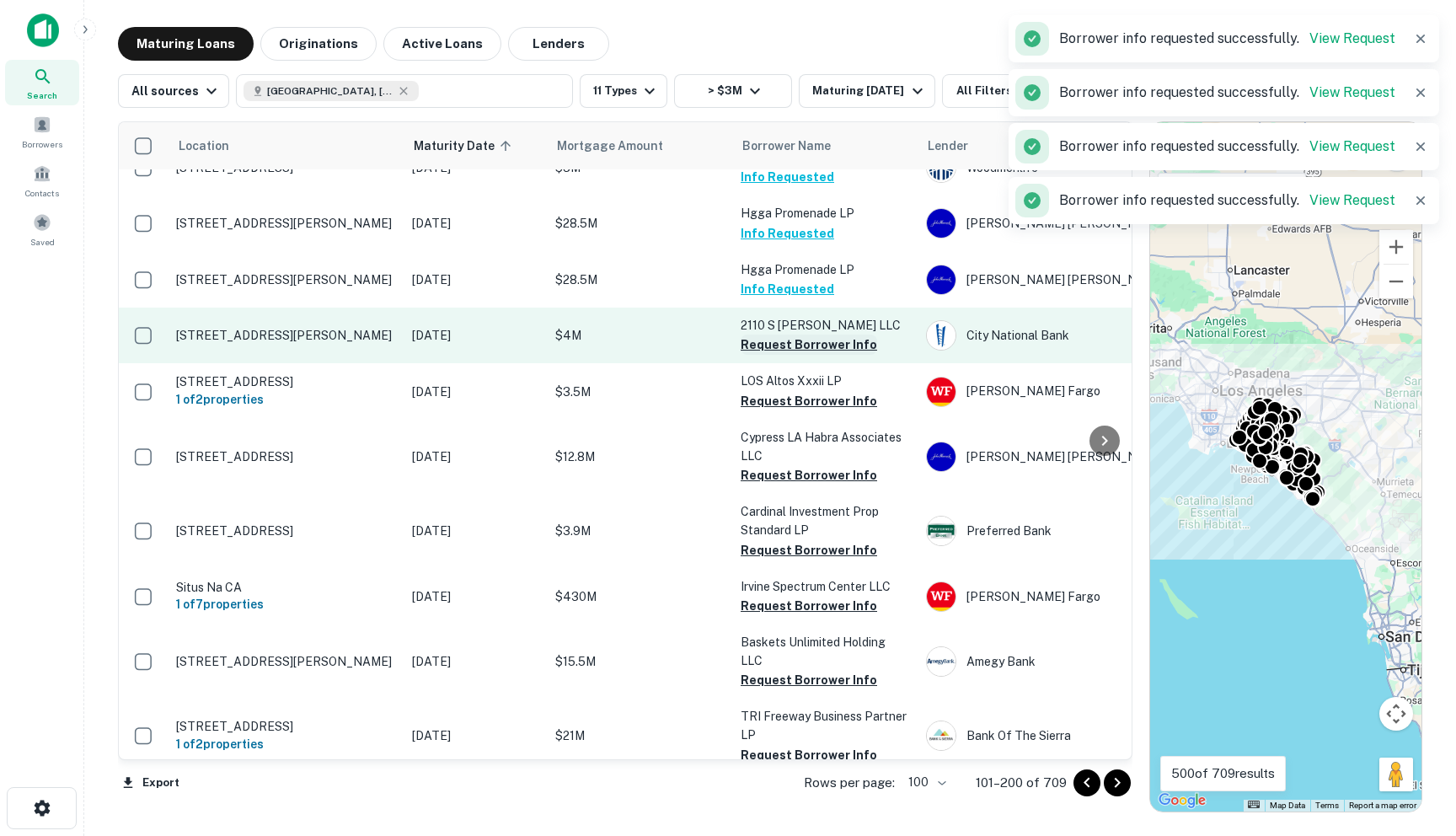
click at [762, 355] on button "Request Borrower Info" at bounding box center [809, 344] width 137 height 20
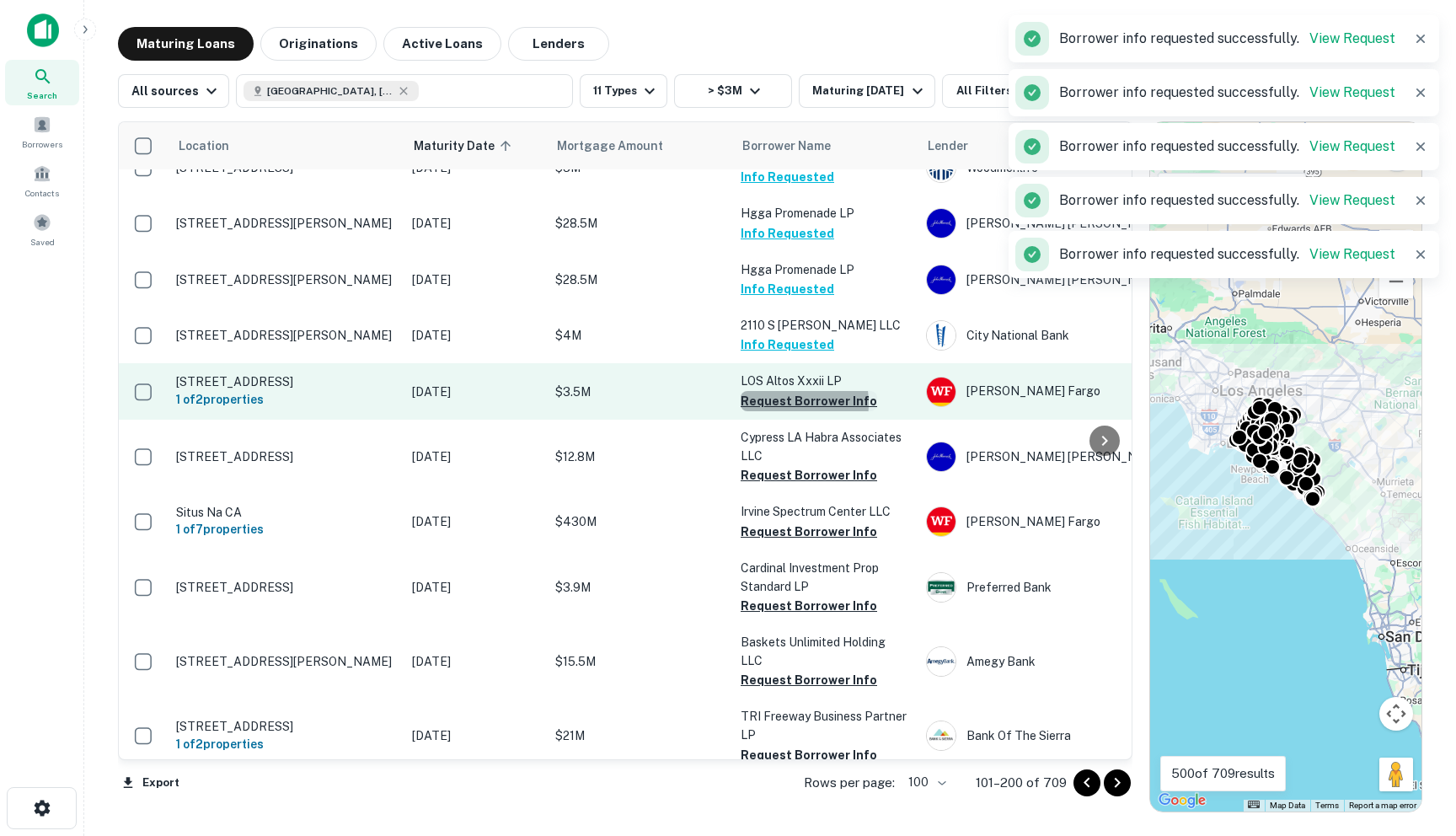
click at [766, 411] on button "Request Borrower Info" at bounding box center [809, 401] width 137 height 20
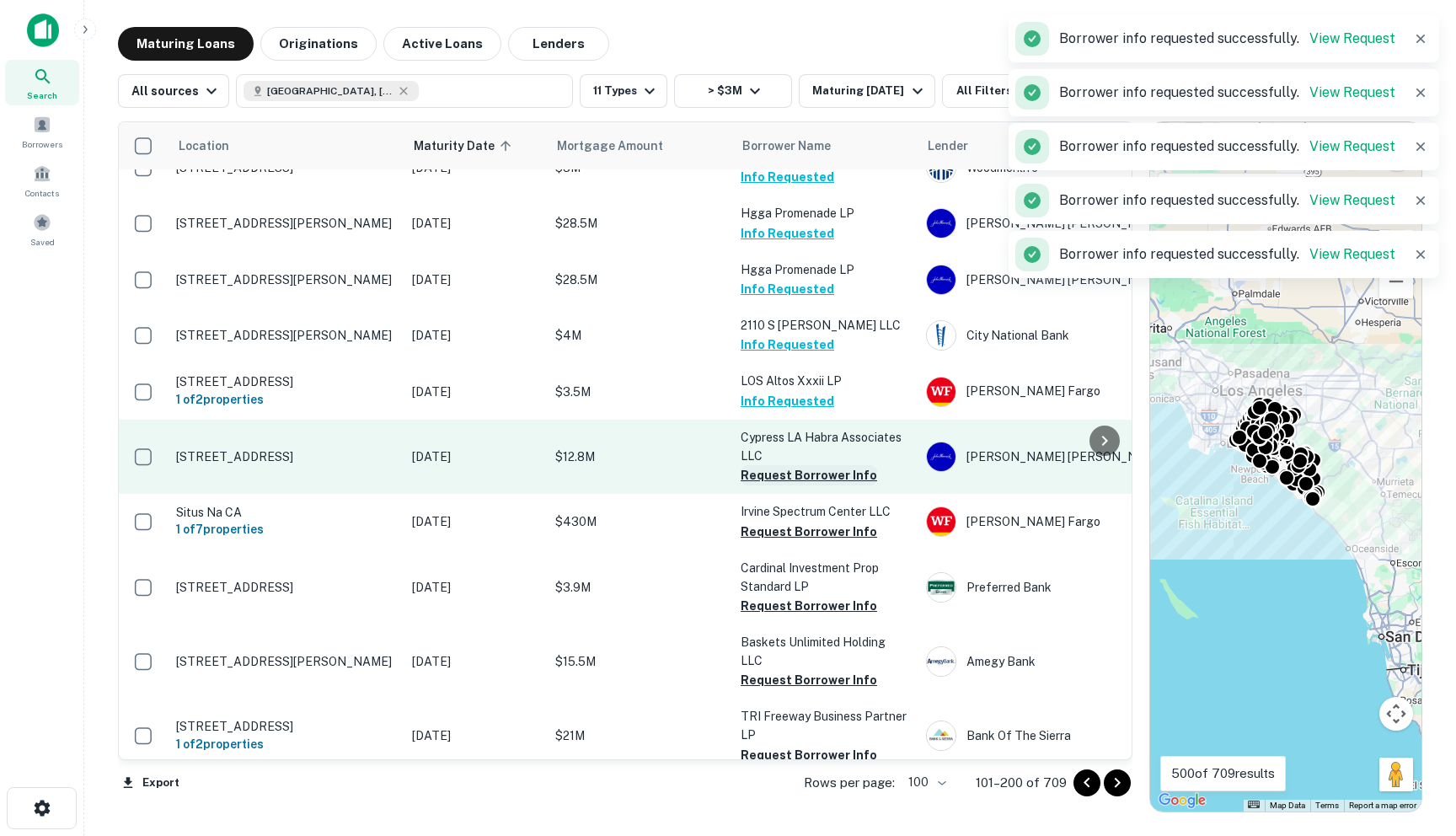
click at [773, 485] on button "Request Borrower Info" at bounding box center [809, 476] width 137 height 20
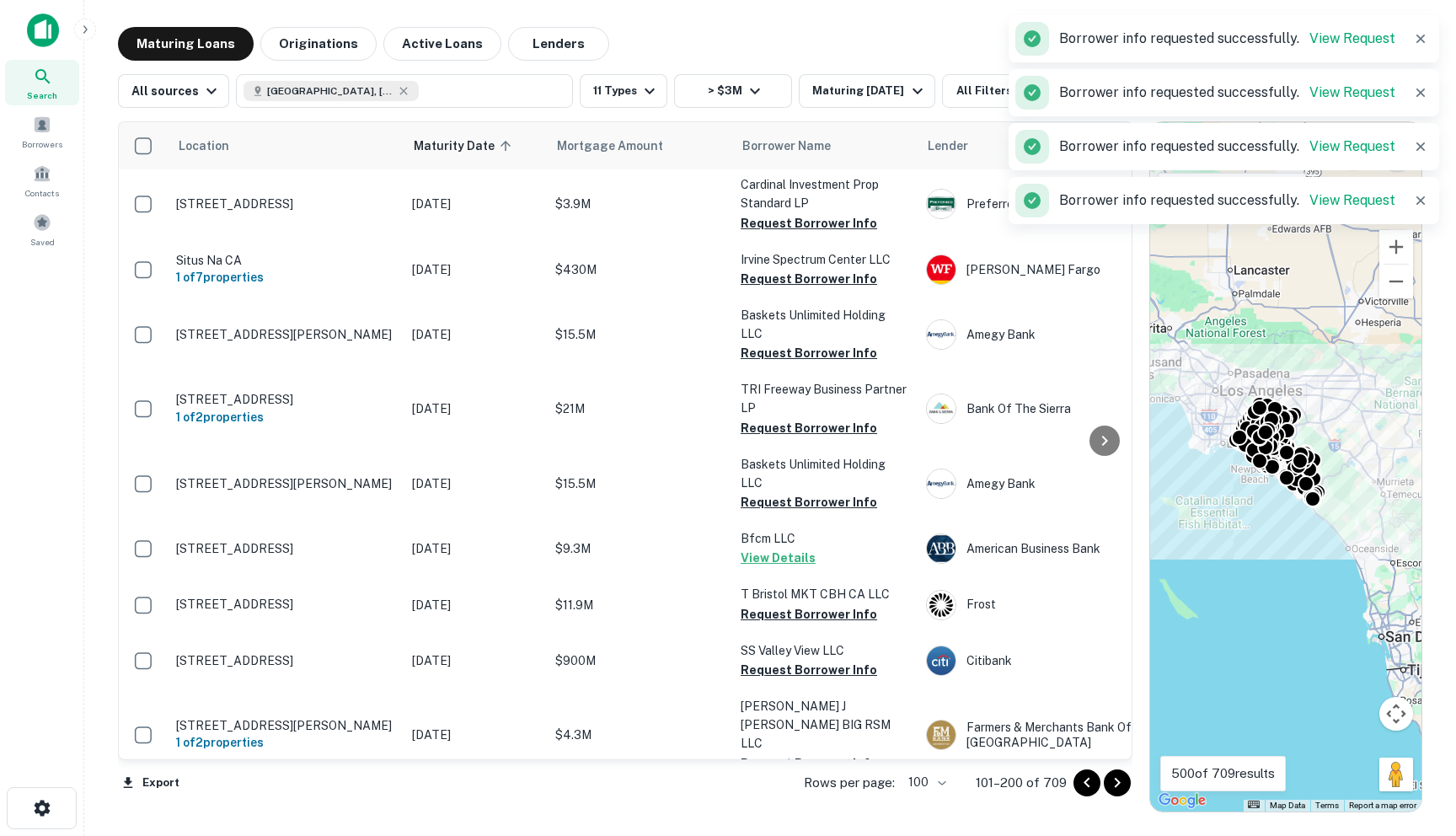
scroll to position [2075, 0]
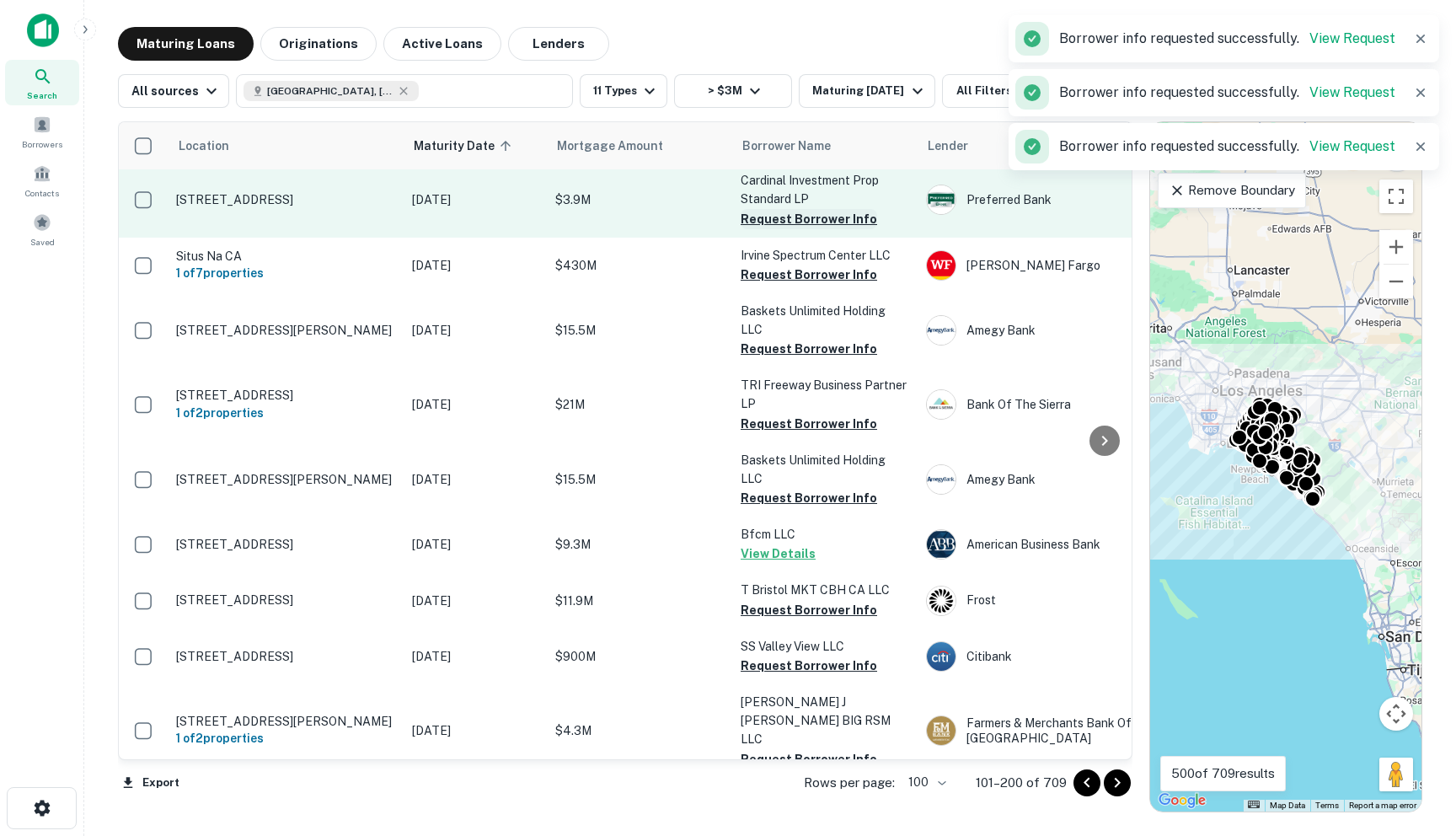
click at [789, 229] on button "Request Borrower Info" at bounding box center [809, 219] width 137 height 20
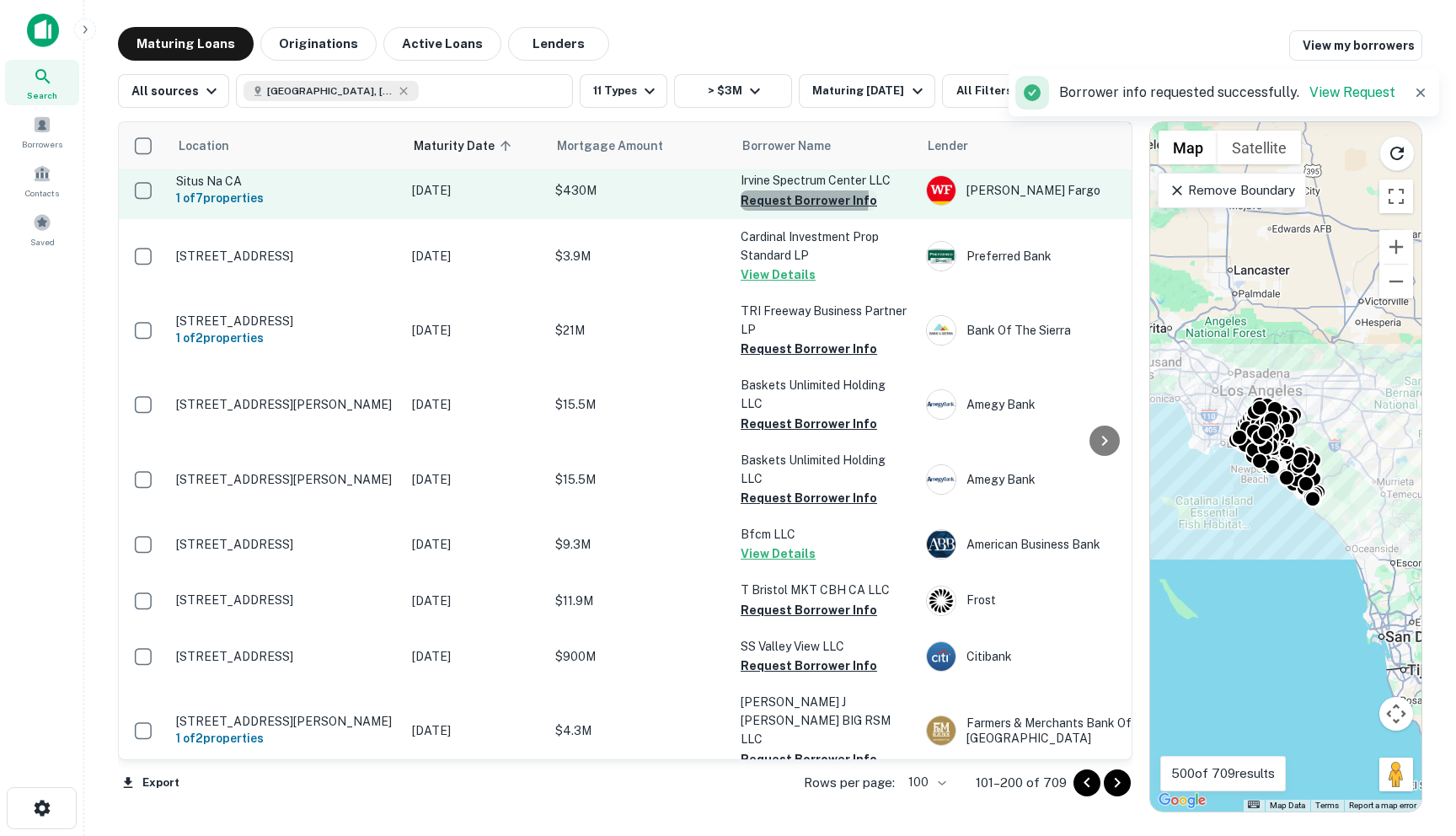
click at [775, 210] on button "Request Borrower Info" at bounding box center [809, 201] width 137 height 20
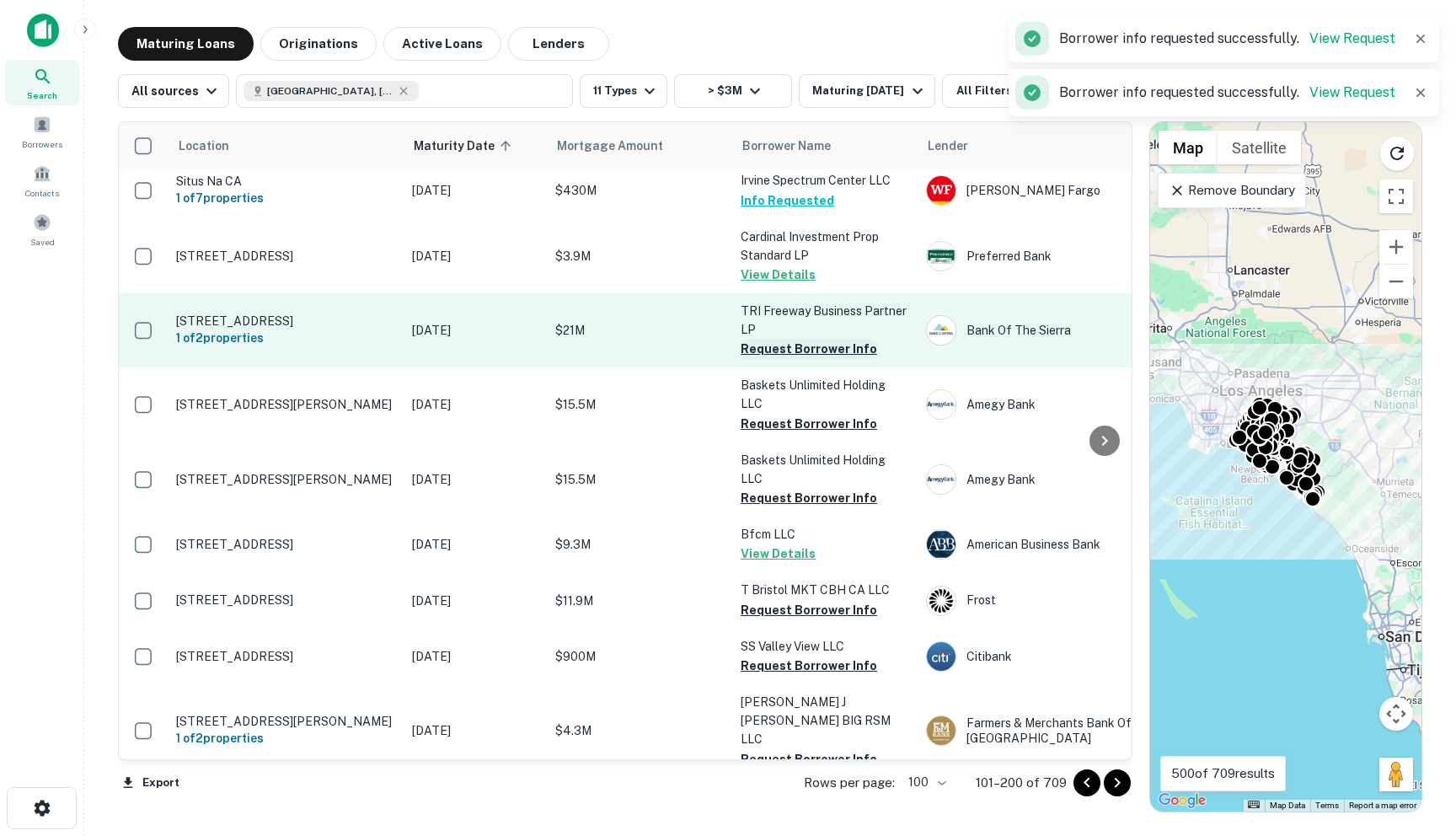
click at [770, 359] on button "Request Borrower Info" at bounding box center [809, 349] width 137 height 20
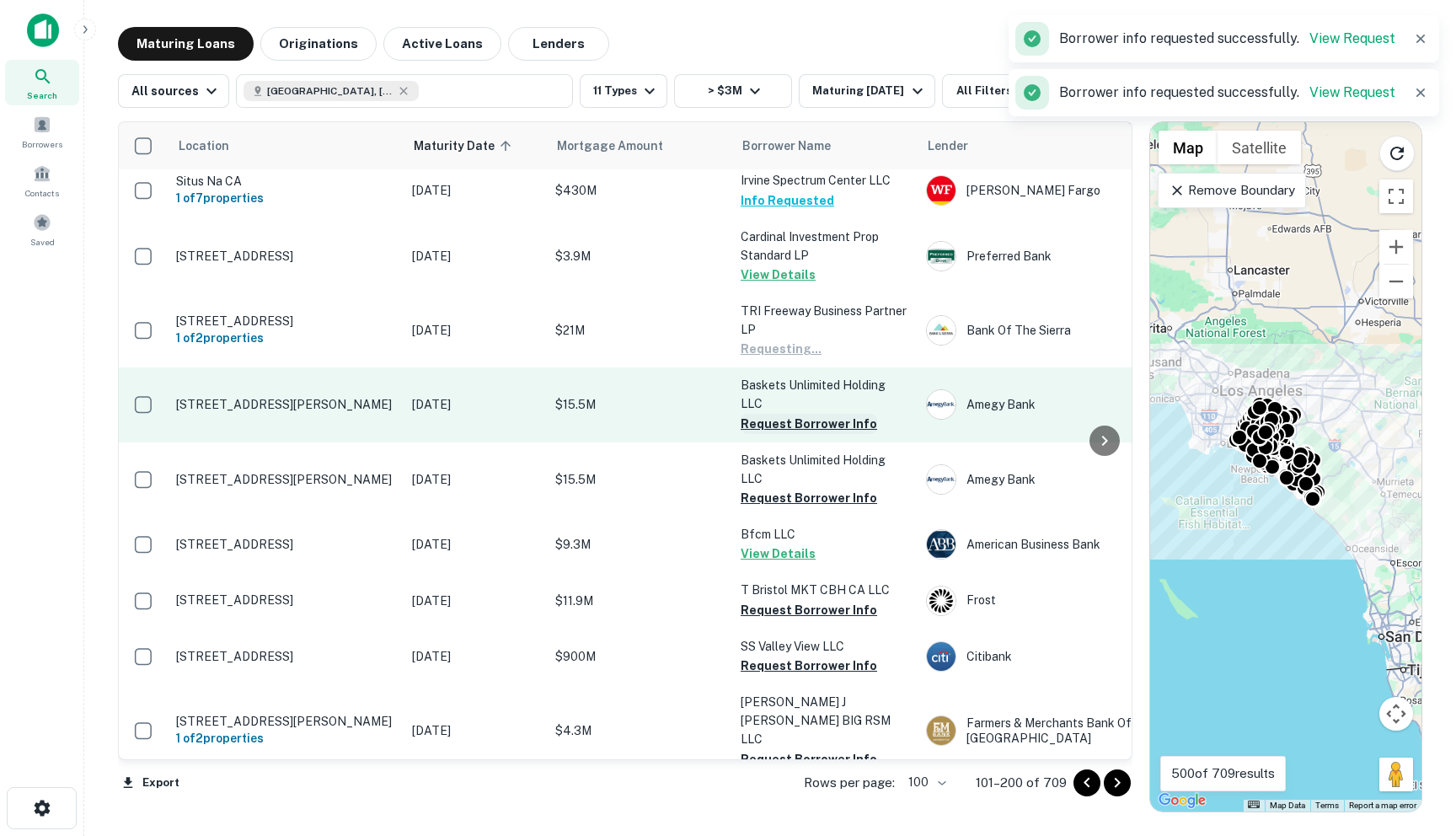
click at [769, 434] on button "Request Borrower Info" at bounding box center [809, 424] width 137 height 20
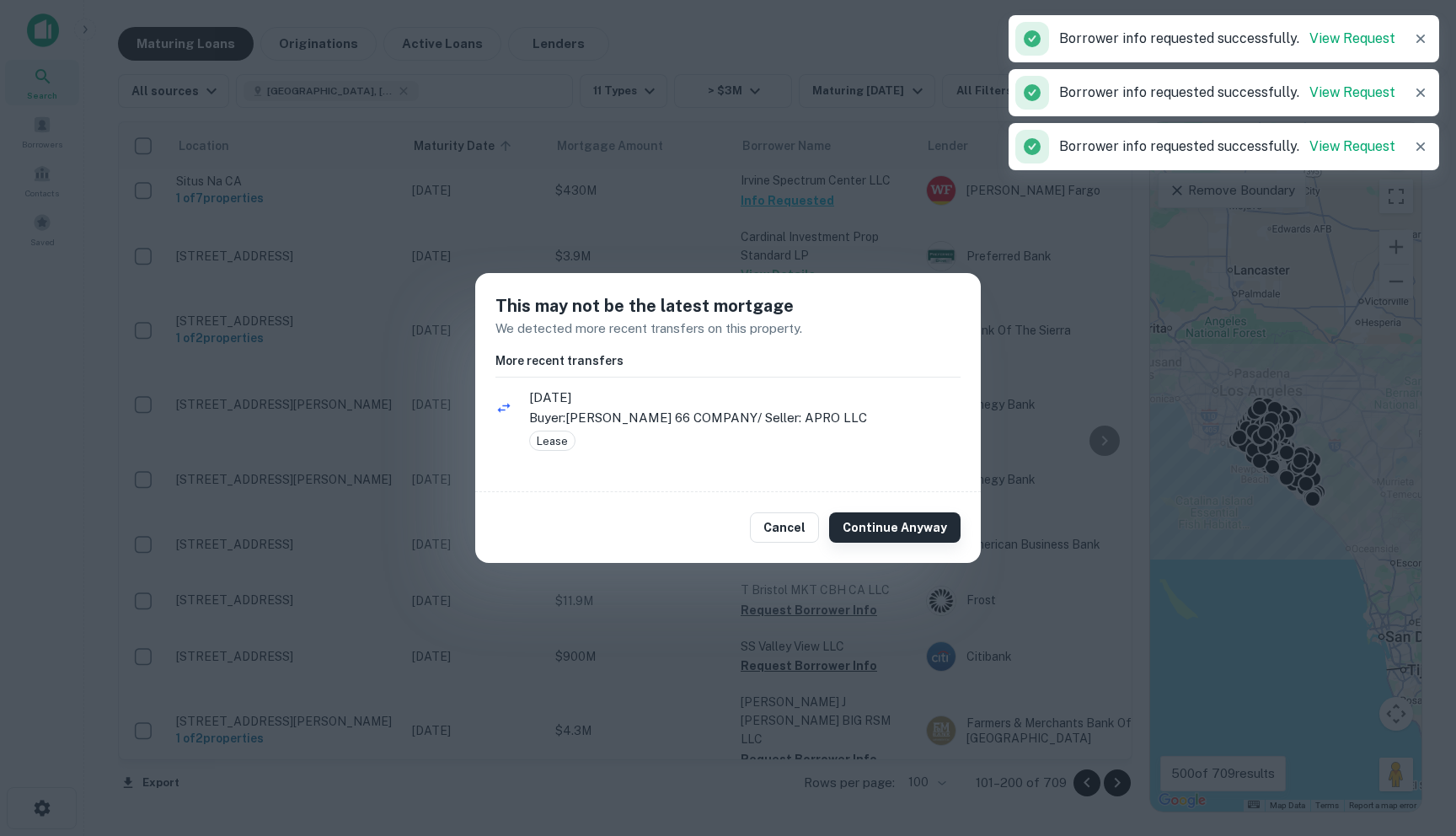
click at [878, 534] on button "Continue Anyway" at bounding box center [895, 527] width 131 height 31
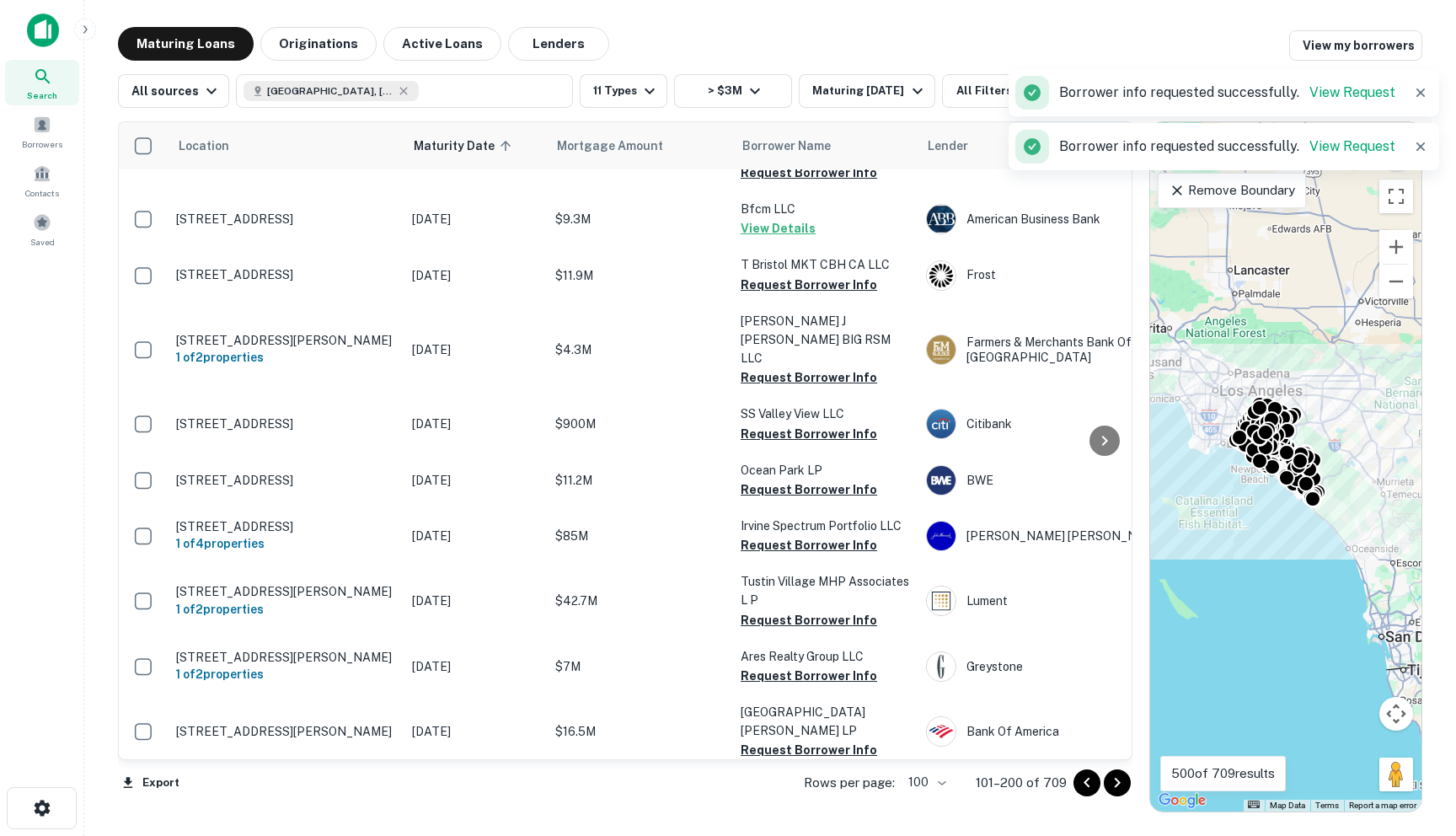
scroll to position [2402, 0]
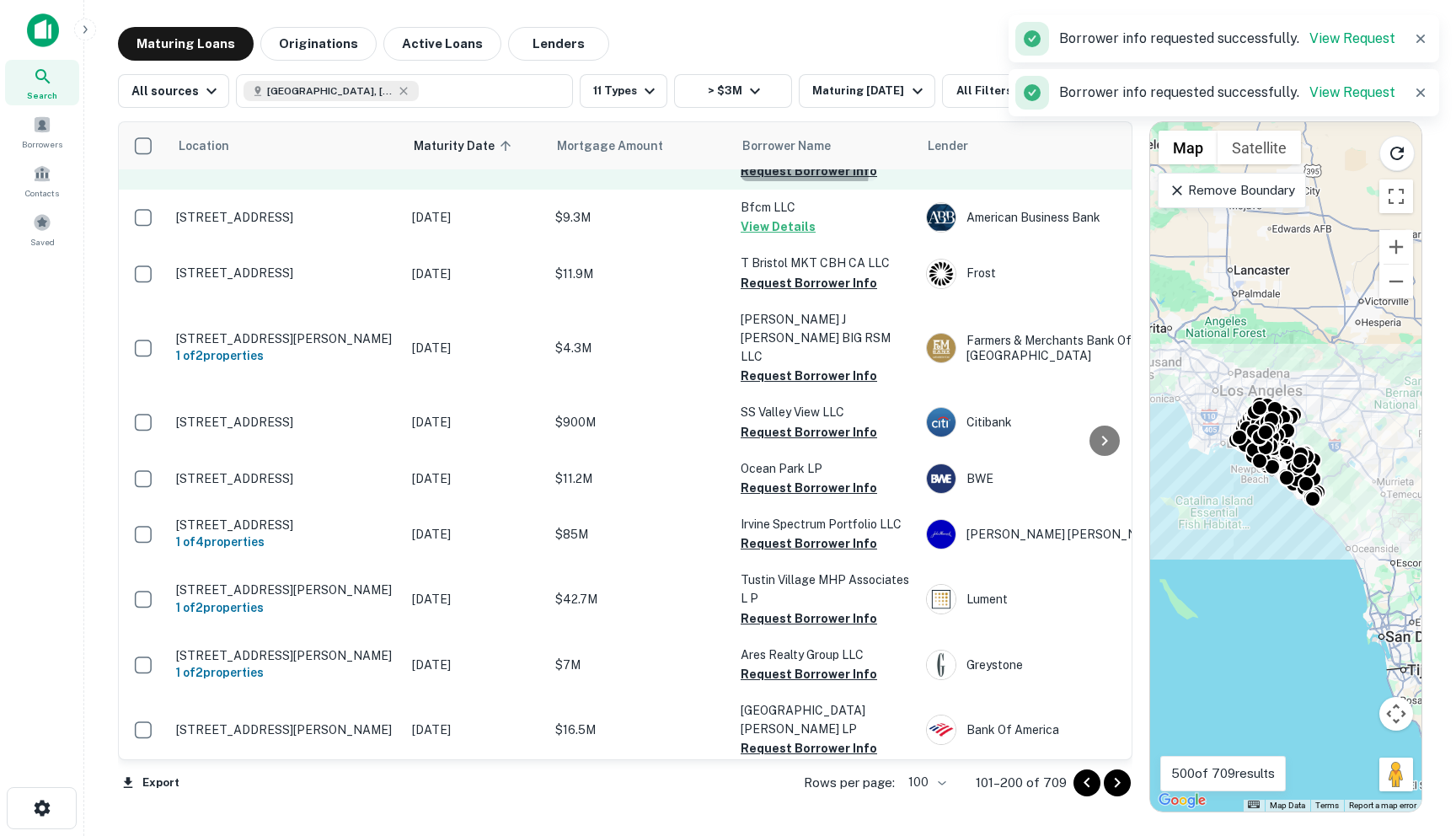
click at [794, 182] on button "Request Borrower Info" at bounding box center [809, 171] width 137 height 20
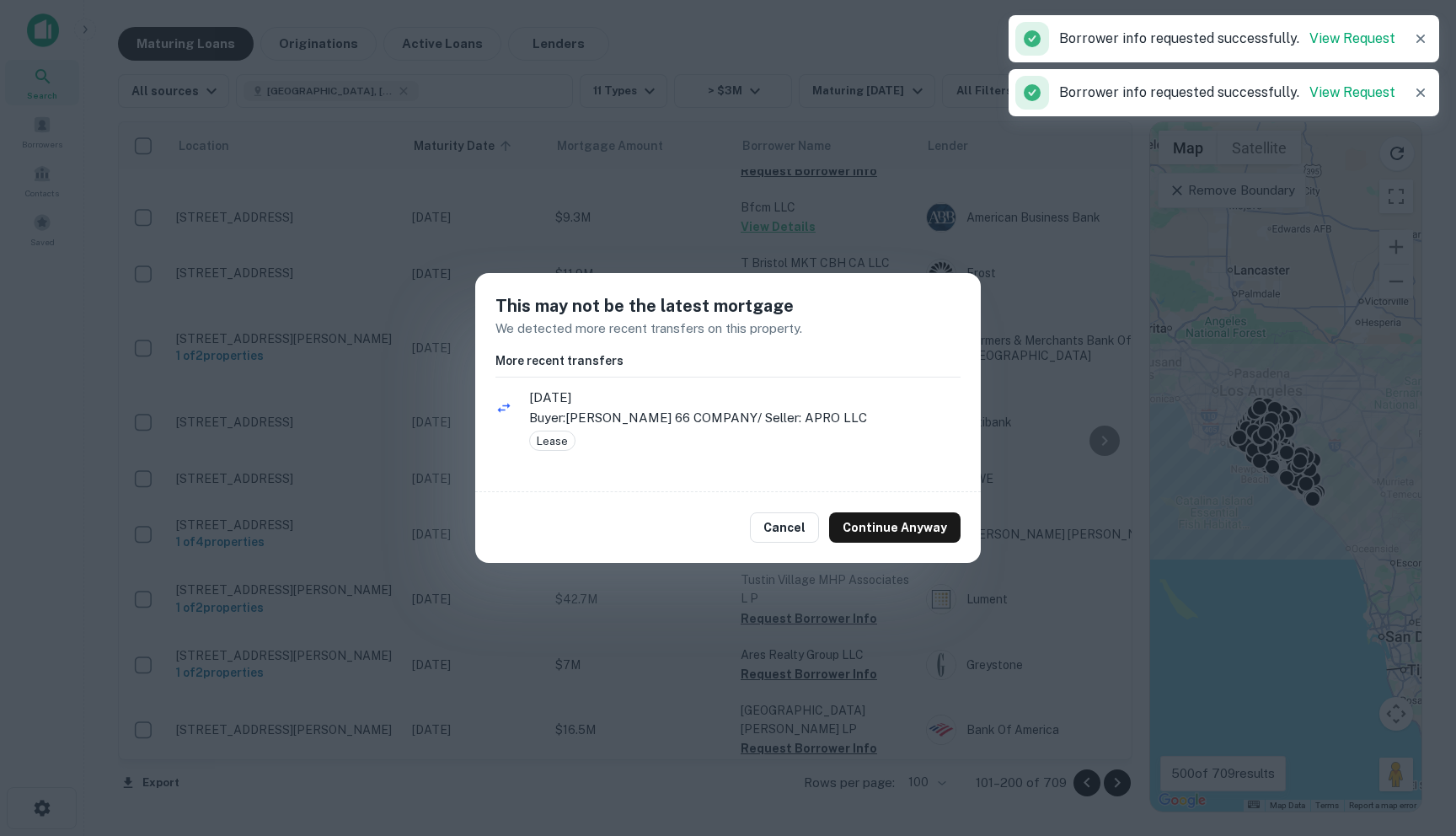
click at [886, 504] on div "Cancel Continue Anyway" at bounding box center [727, 528] width 506 height 71
click at [886, 519] on button "Continue Anyway" at bounding box center [895, 527] width 131 height 31
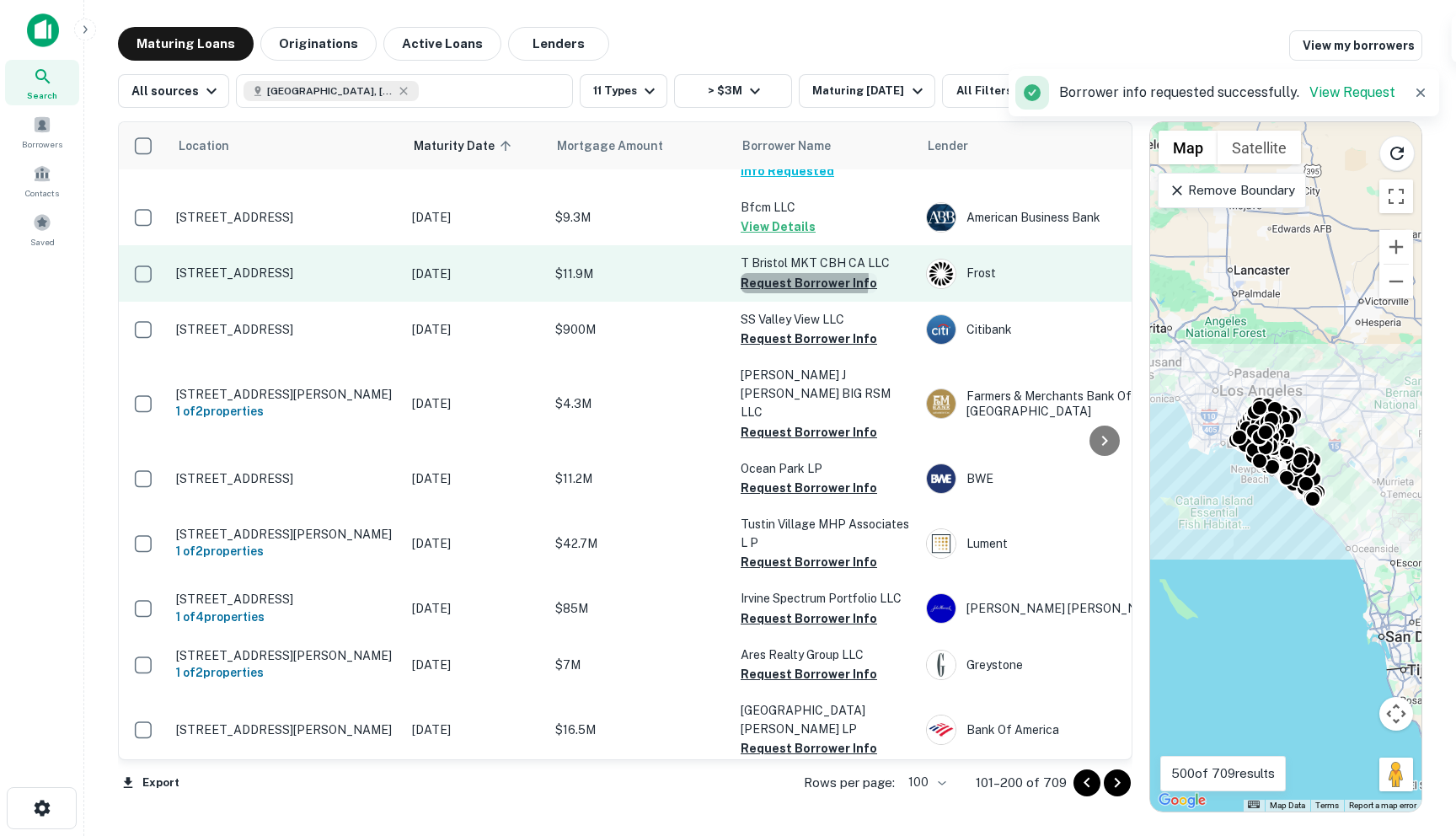
click at [779, 293] on button "Request Borrower Info" at bounding box center [809, 283] width 137 height 20
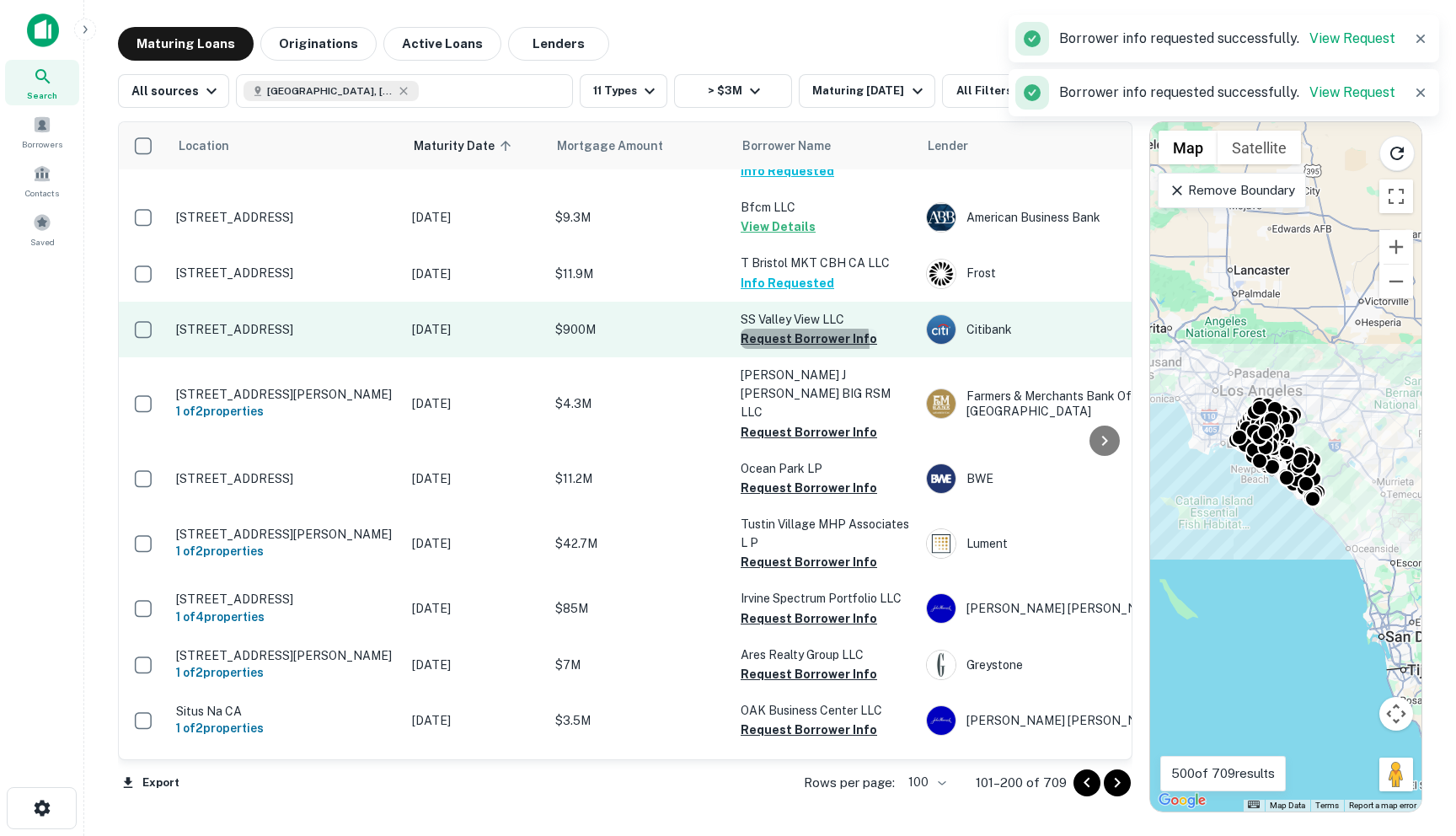
click at [777, 349] on button "Request Borrower Info" at bounding box center [809, 339] width 137 height 20
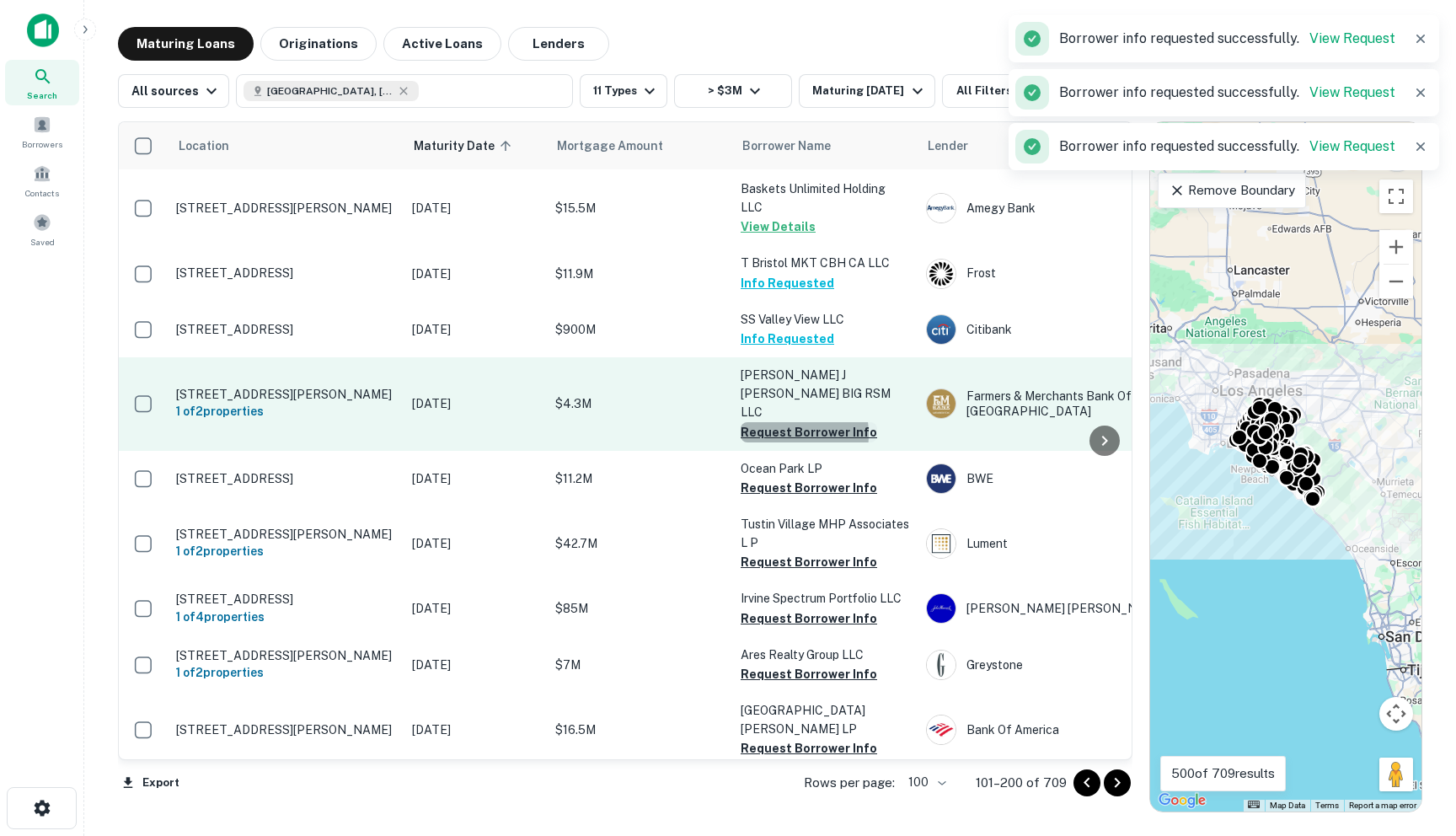
click at [779, 426] on button "Request Borrower Info" at bounding box center [809, 432] width 137 height 20
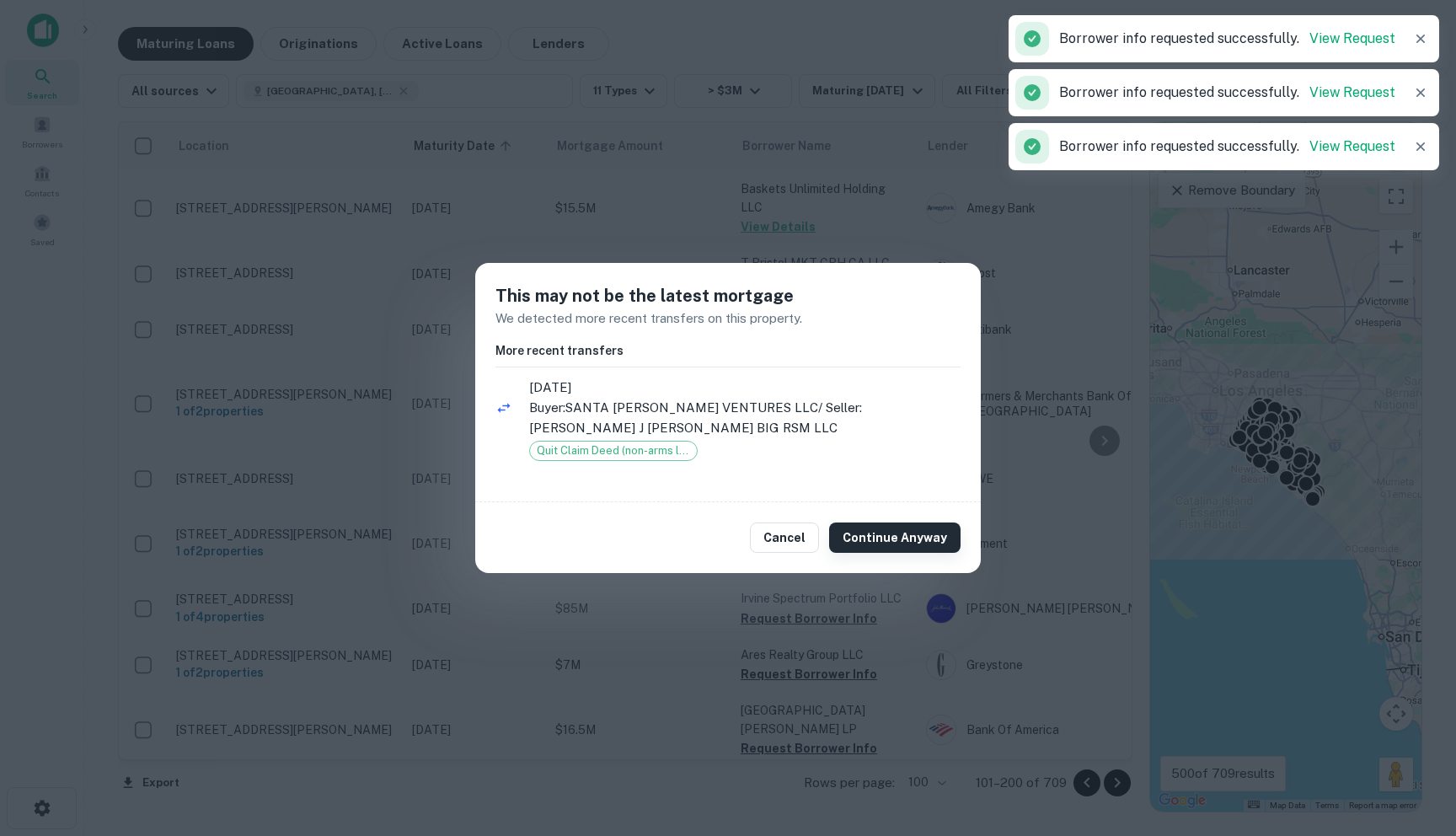
click at [873, 540] on button "Continue Anyway" at bounding box center [895, 537] width 131 height 31
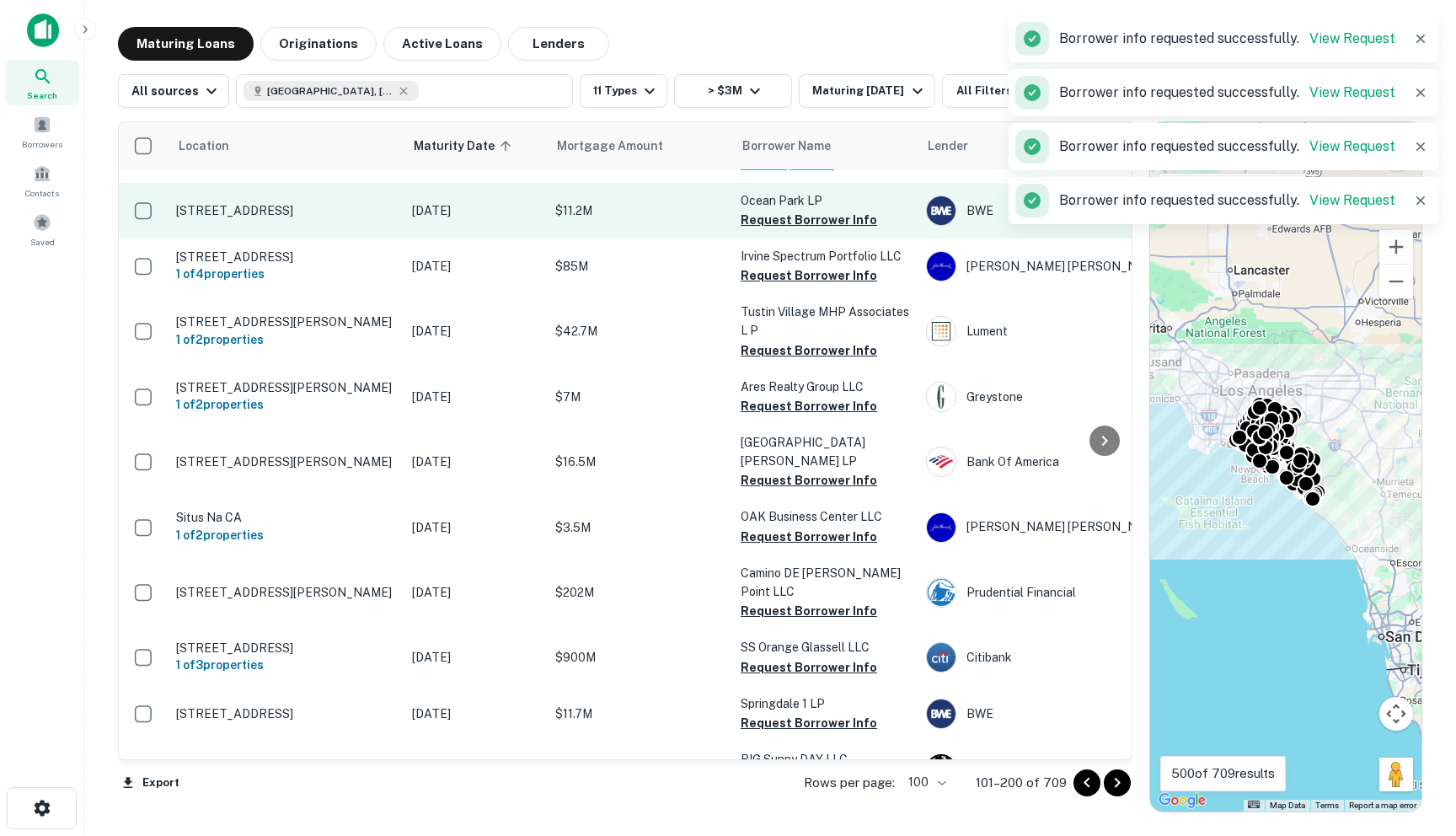
scroll to position [2678, 0]
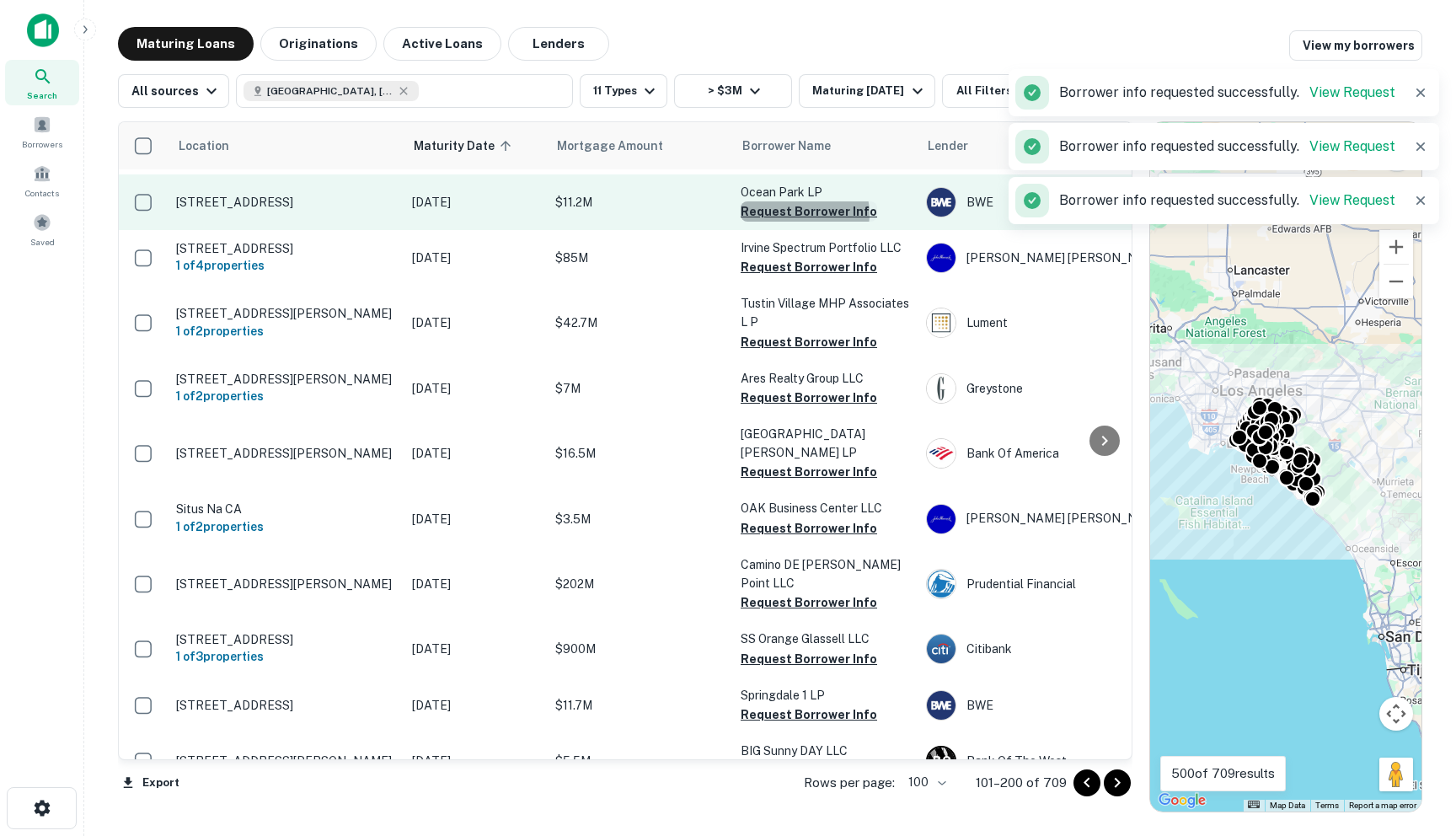
click at [801, 210] on button "Request Borrower Info" at bounding box center [809, 211] width 137 height 20
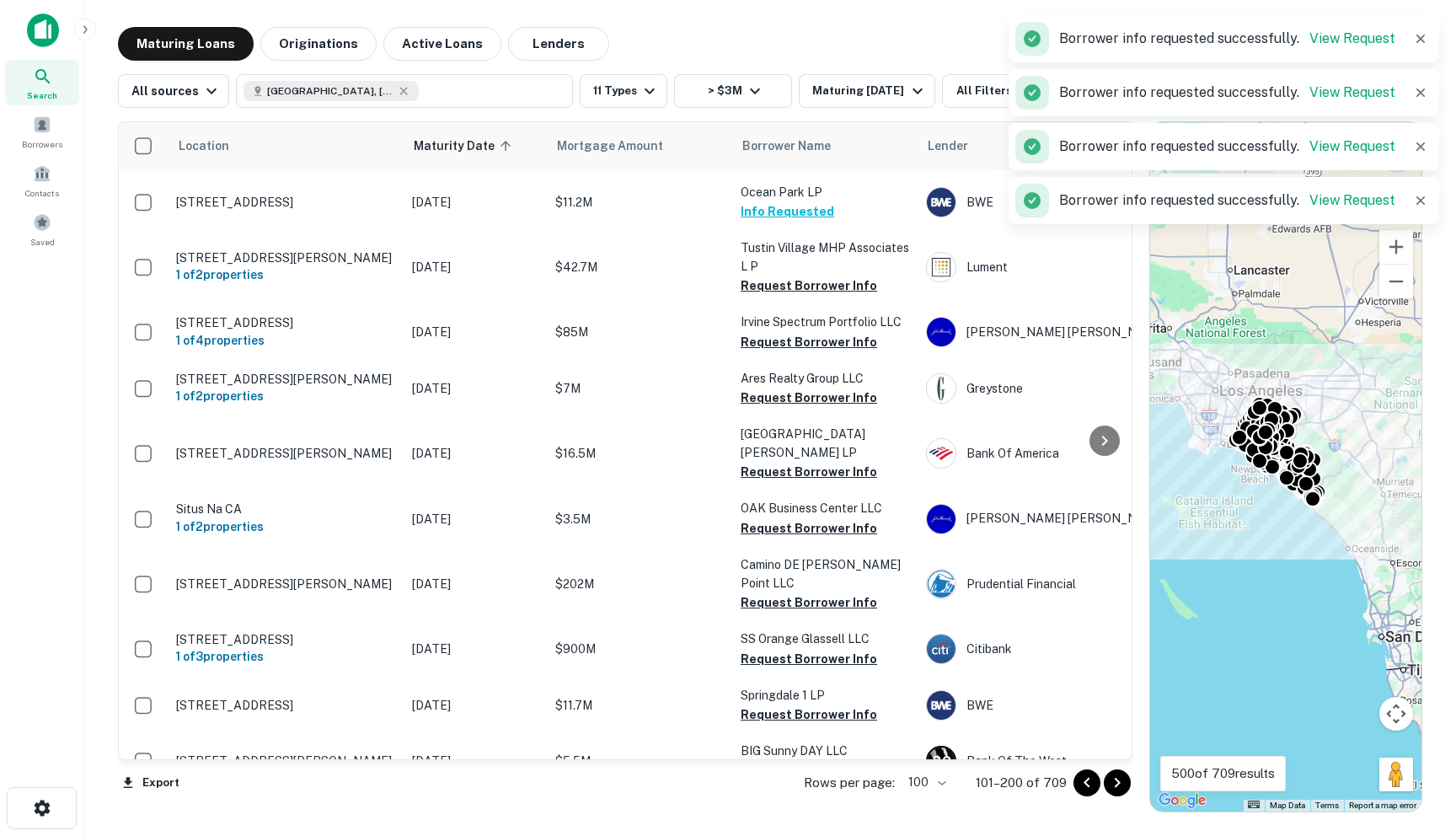
click at [789, 259] on p "Tustin Village MHP Associates L P" at bounding box center [825, 257] width 169 height 37
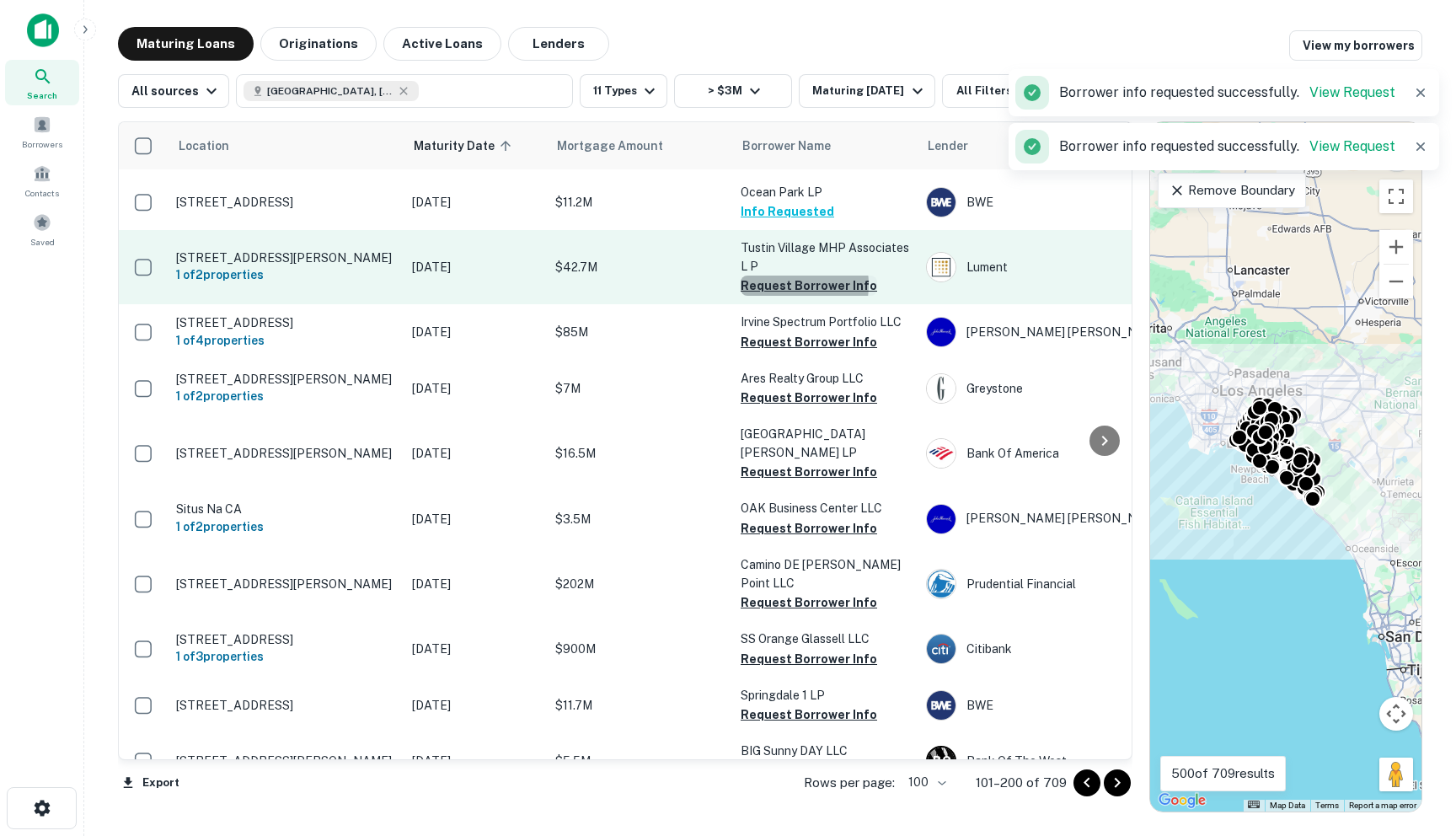
click at [776, 282] on button "Request Borrower Info" at bounding box center [809, 286] width 137 height 20
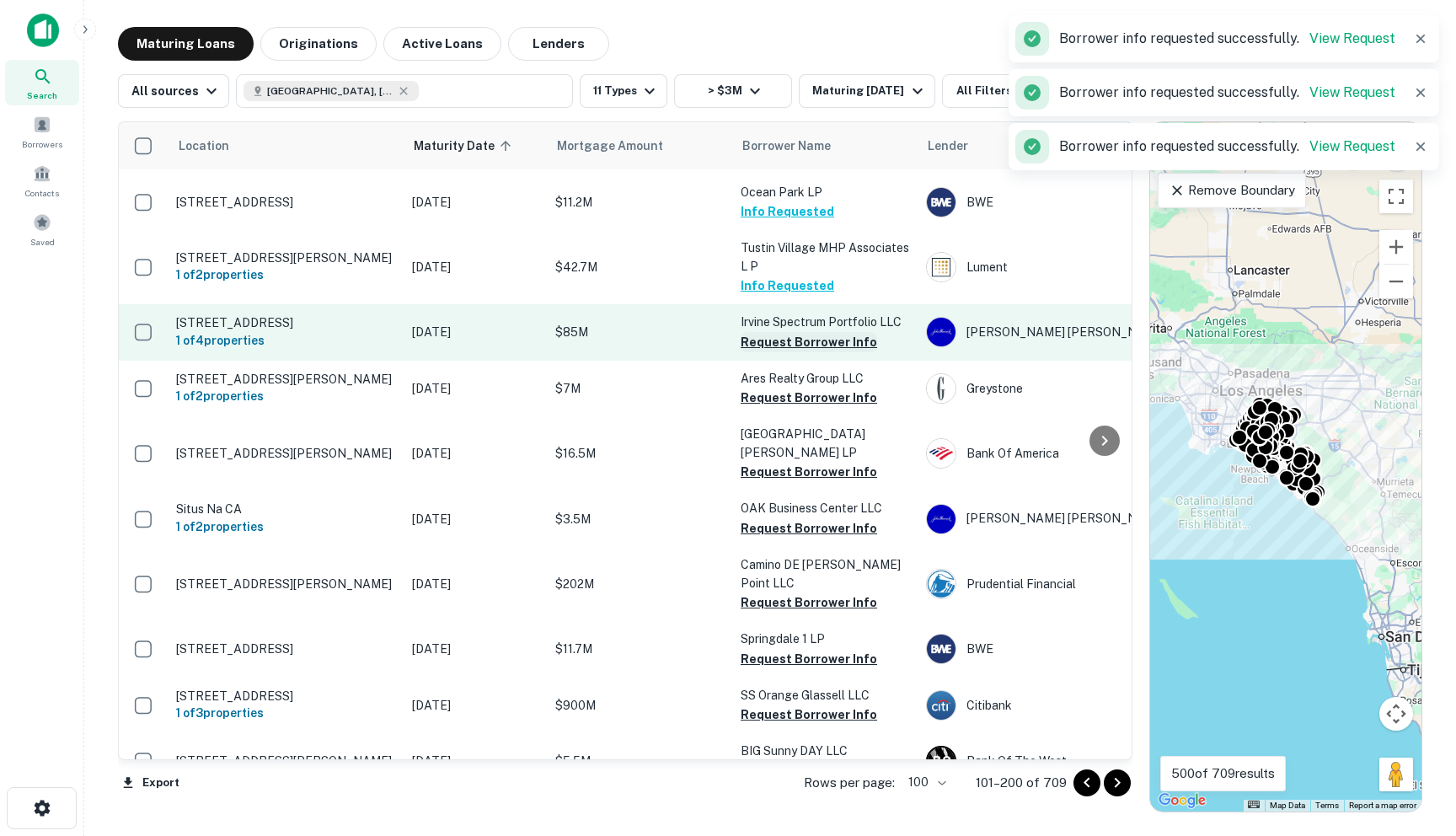
click at [778, 335] on button "Request Borrower Info" at bounding box center [809, 343] width 137 height 20
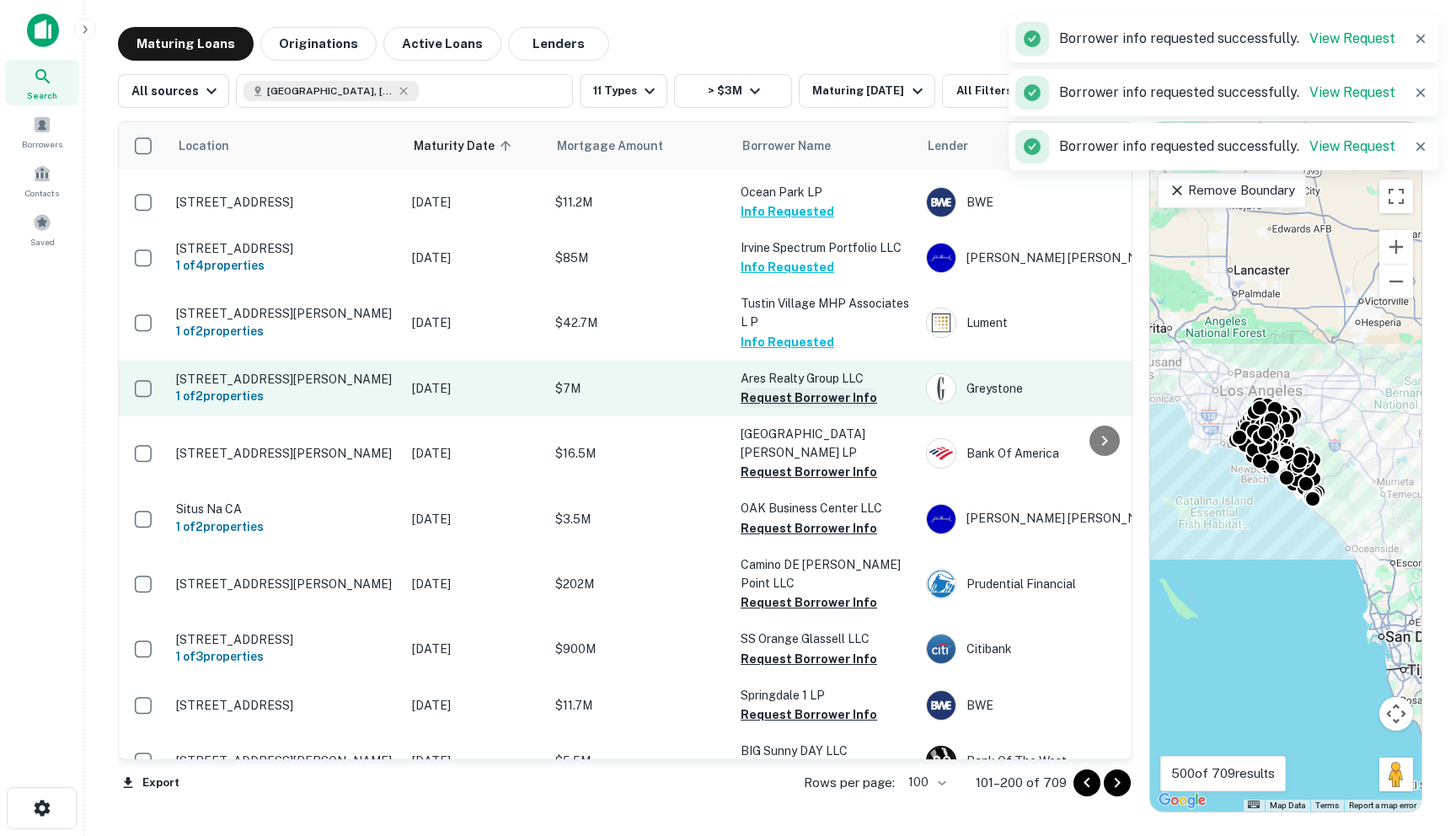
click at [775, 400] on button "Request Borrower Info" at bounding box center [809, 398] width 137 height 20
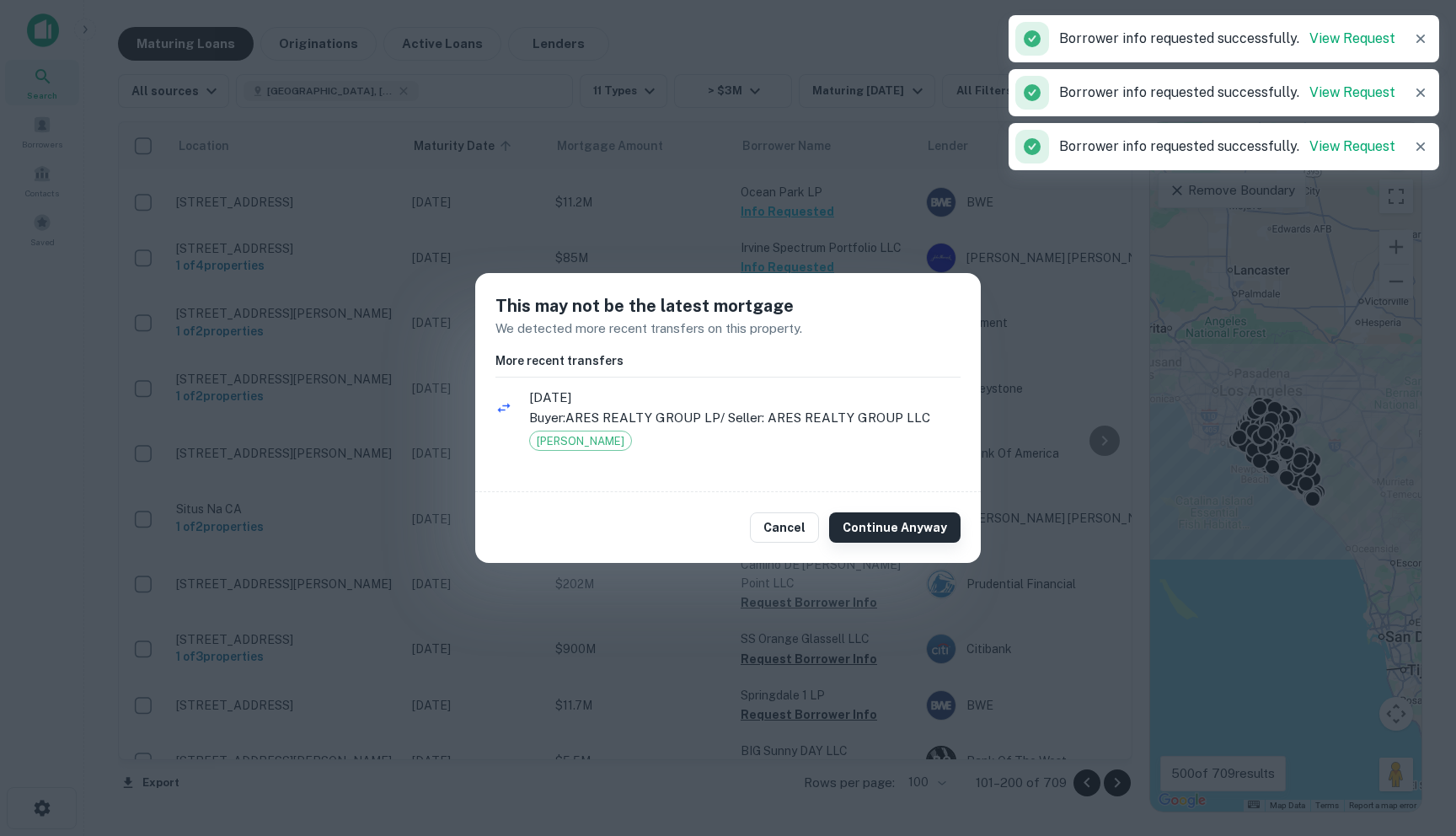
click at [856, 520] on button "Continue Anyway" at bounding box center [895, 527] width 131 height 31
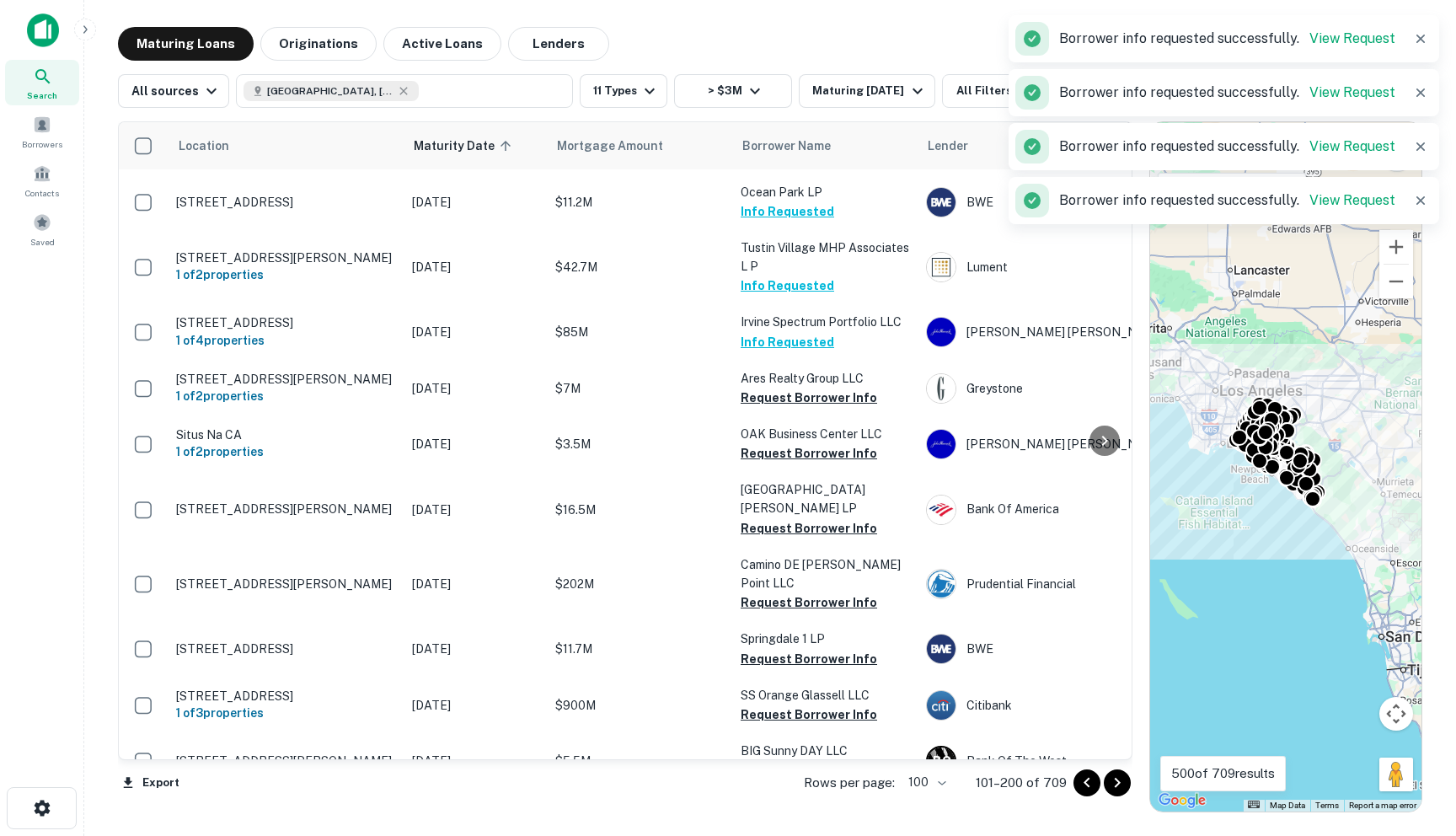
scroll to position [2840, 0]
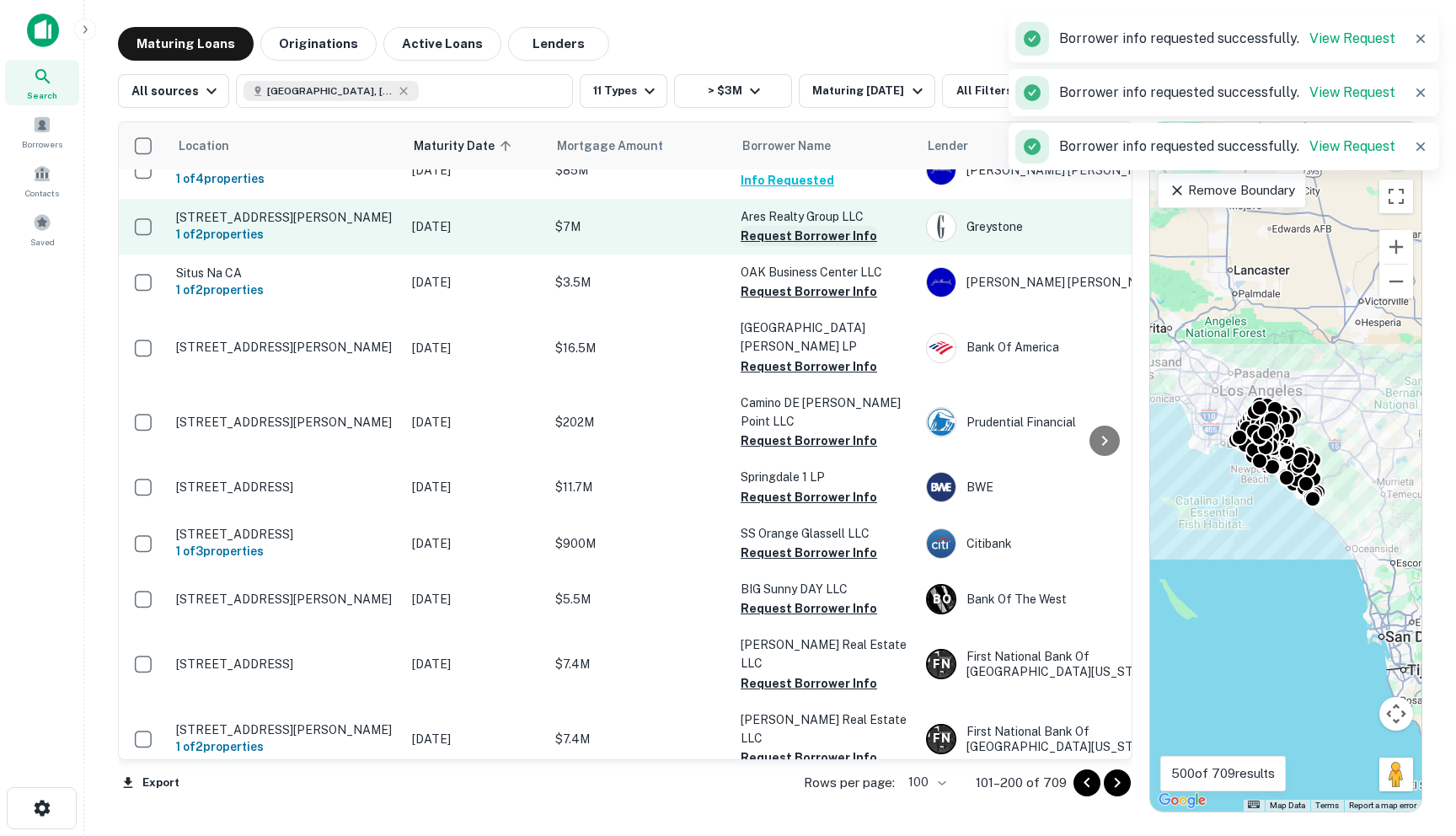
click at [786, 236] on button "Request Borrower Info" at bounding box center [809, 236] width 137 height 20
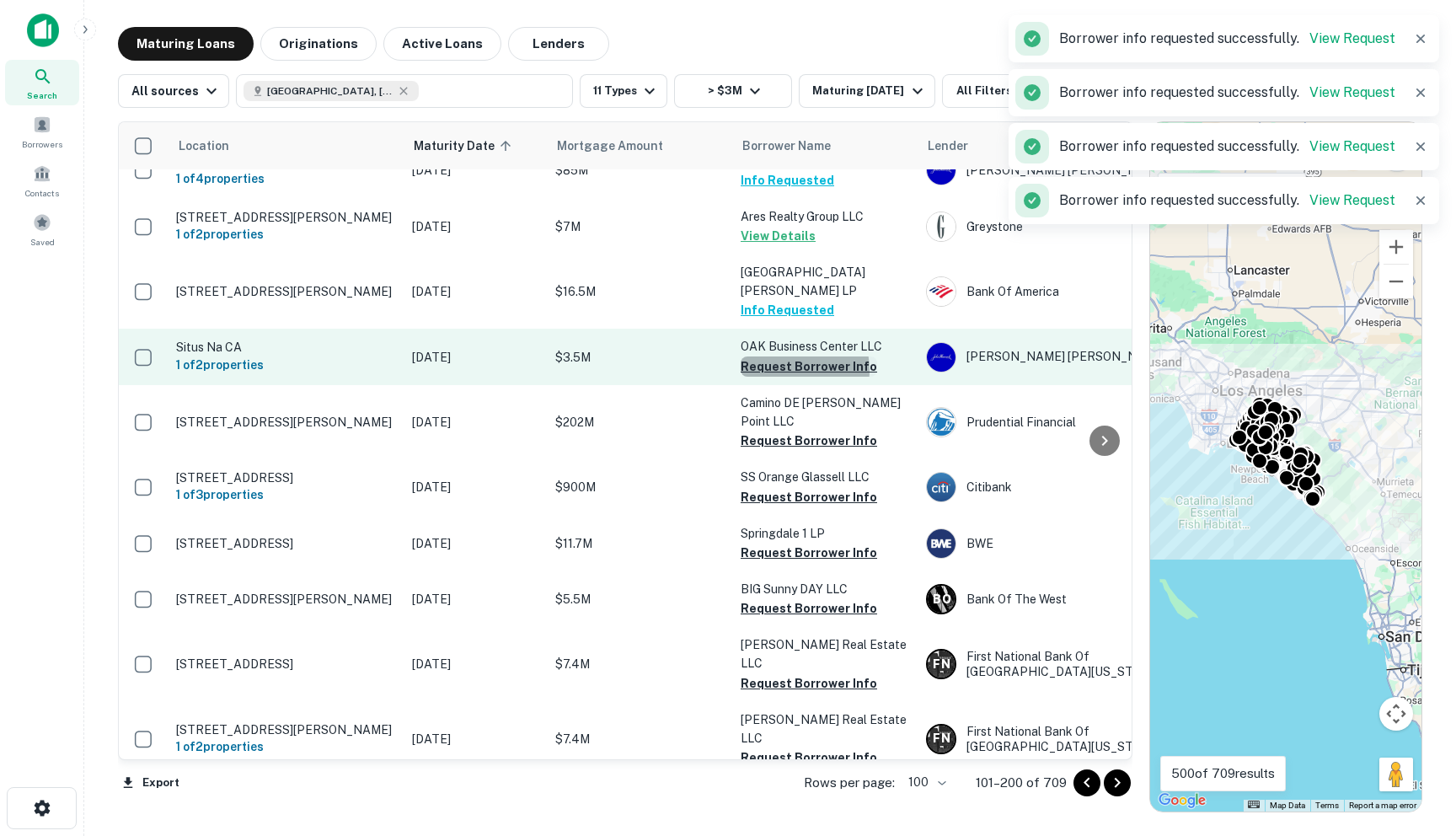
click at [780, 359] on button "Request Borrower Info" at bounding box center [809, 367] width 137 height 20
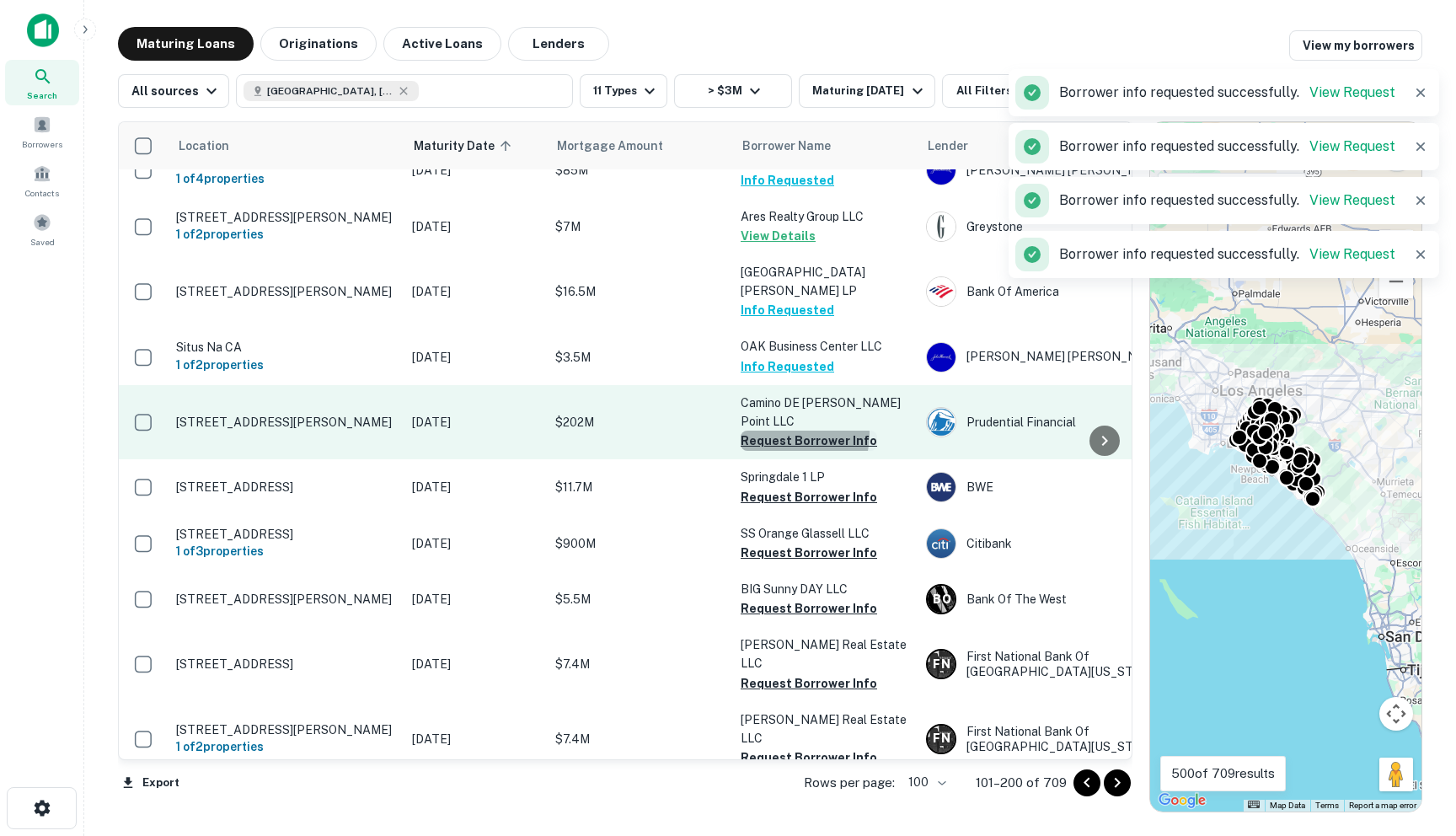
click at [773, 430] on button "Request Borrower Info" at bounding box center [809, 440] width 137 height 20
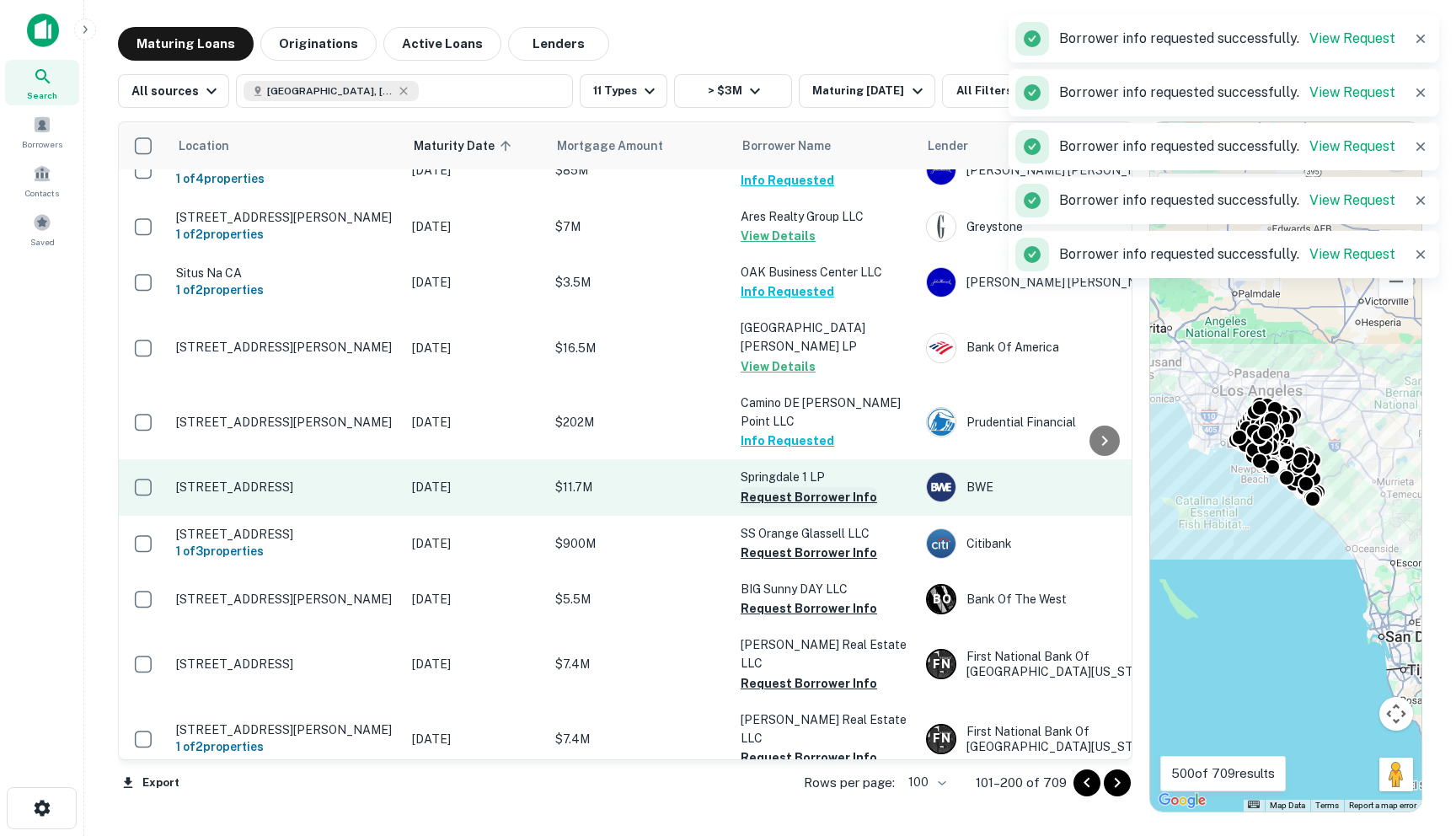
click at [777, 487] on button "Request Borrower Info" at bounding box center [809, 497] width 137 height 20
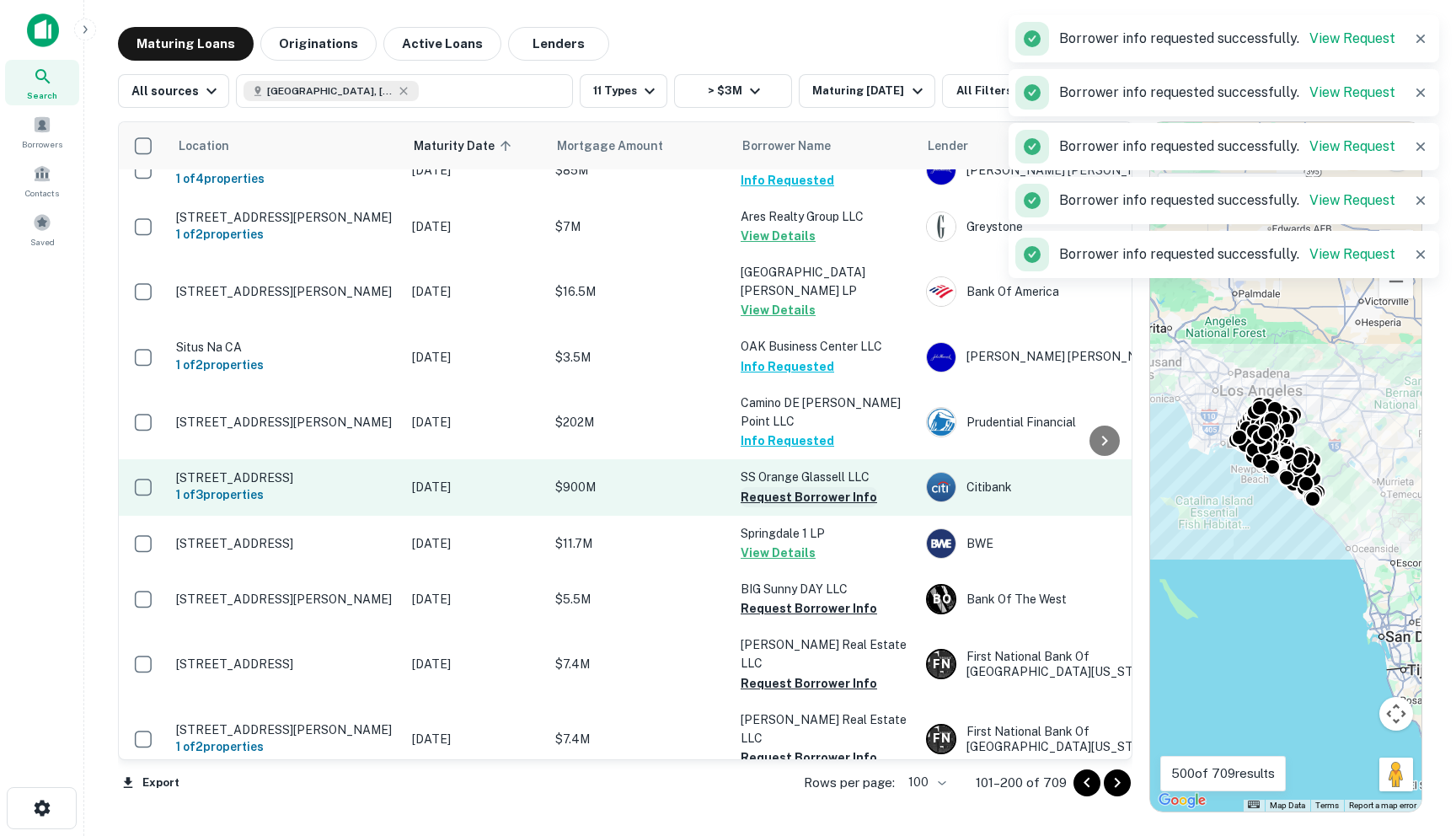
click at [776, 487] on button "Request Borrower Info" at bounding box center [809, 497] width 137 height 20
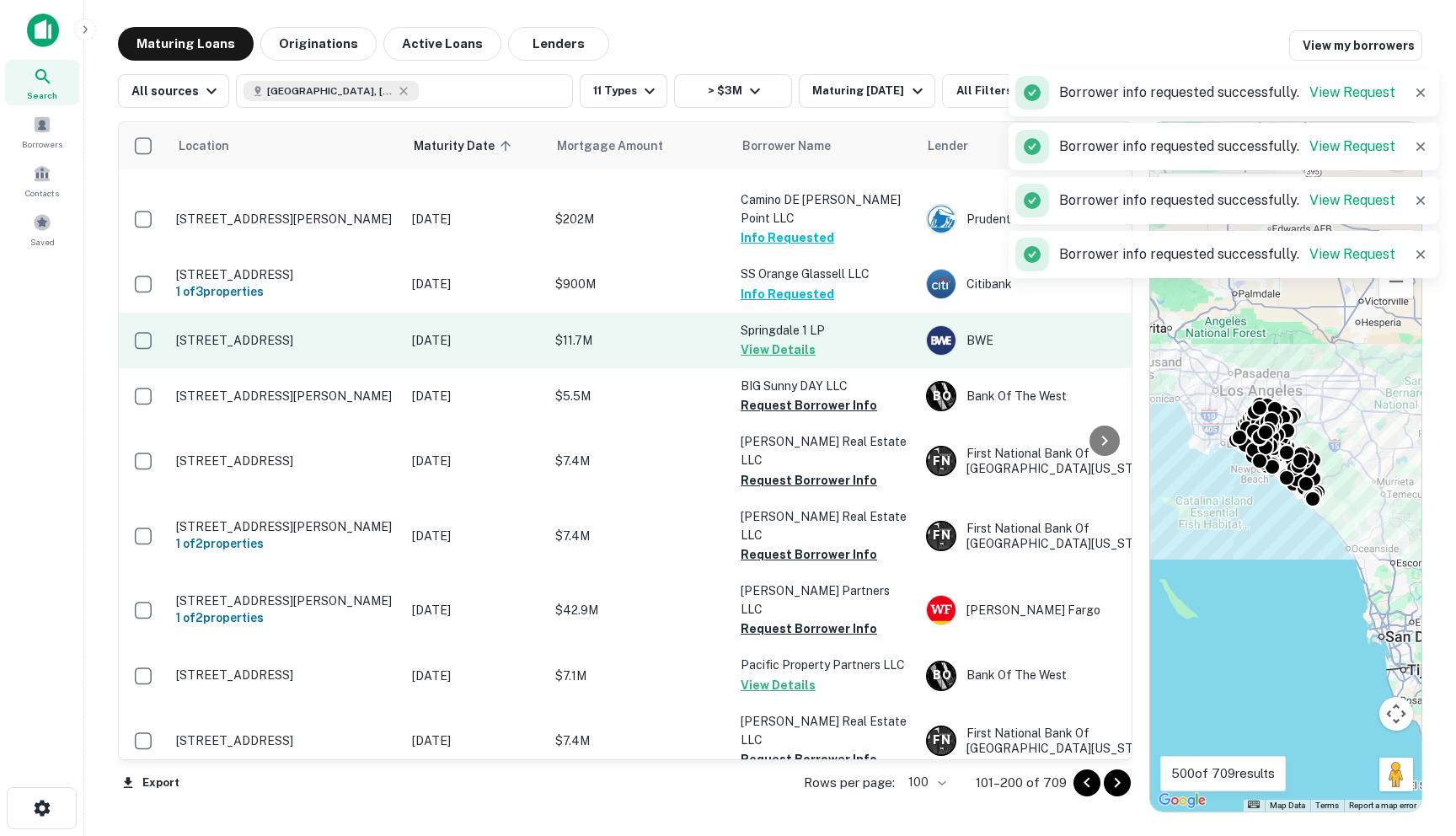
scroll to position [3051, 0]
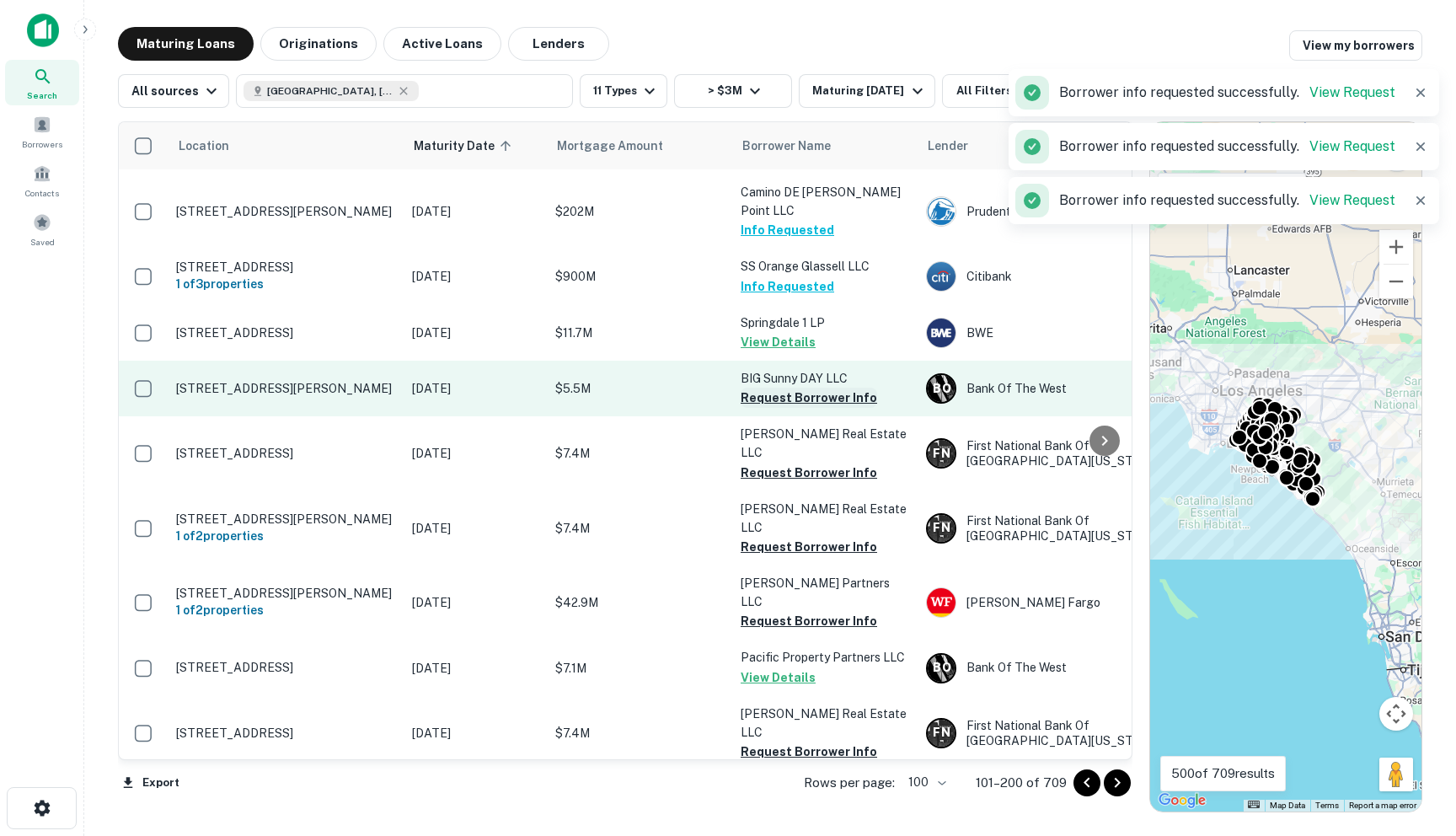
click at [764, 387] on button "Request Borrower Info" at bounding box center [809, 398] width 137 height 20
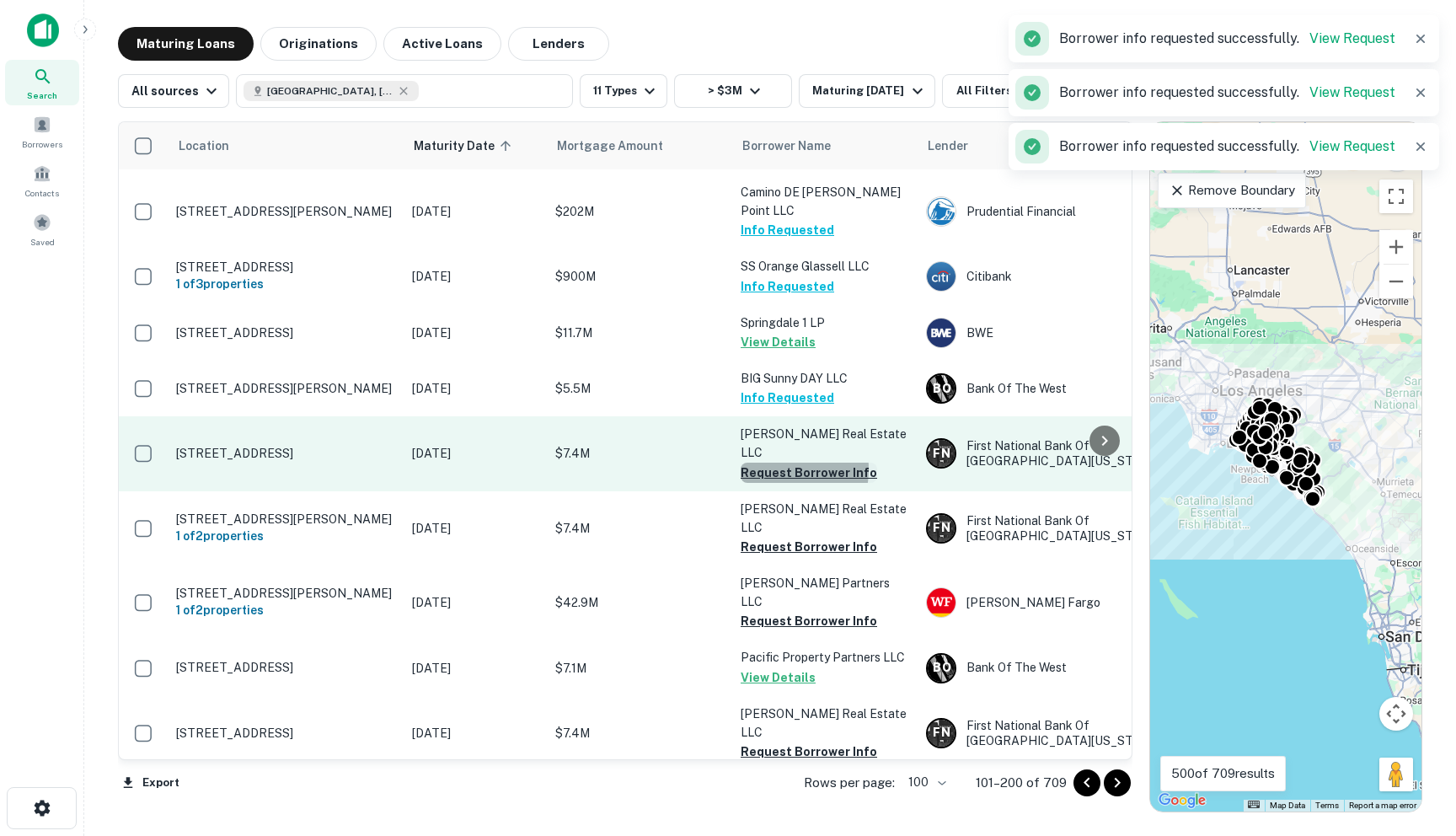
click at [767, 463] on button "Request Borrower Info" at bounding box center [809, 473] width 137 height 20
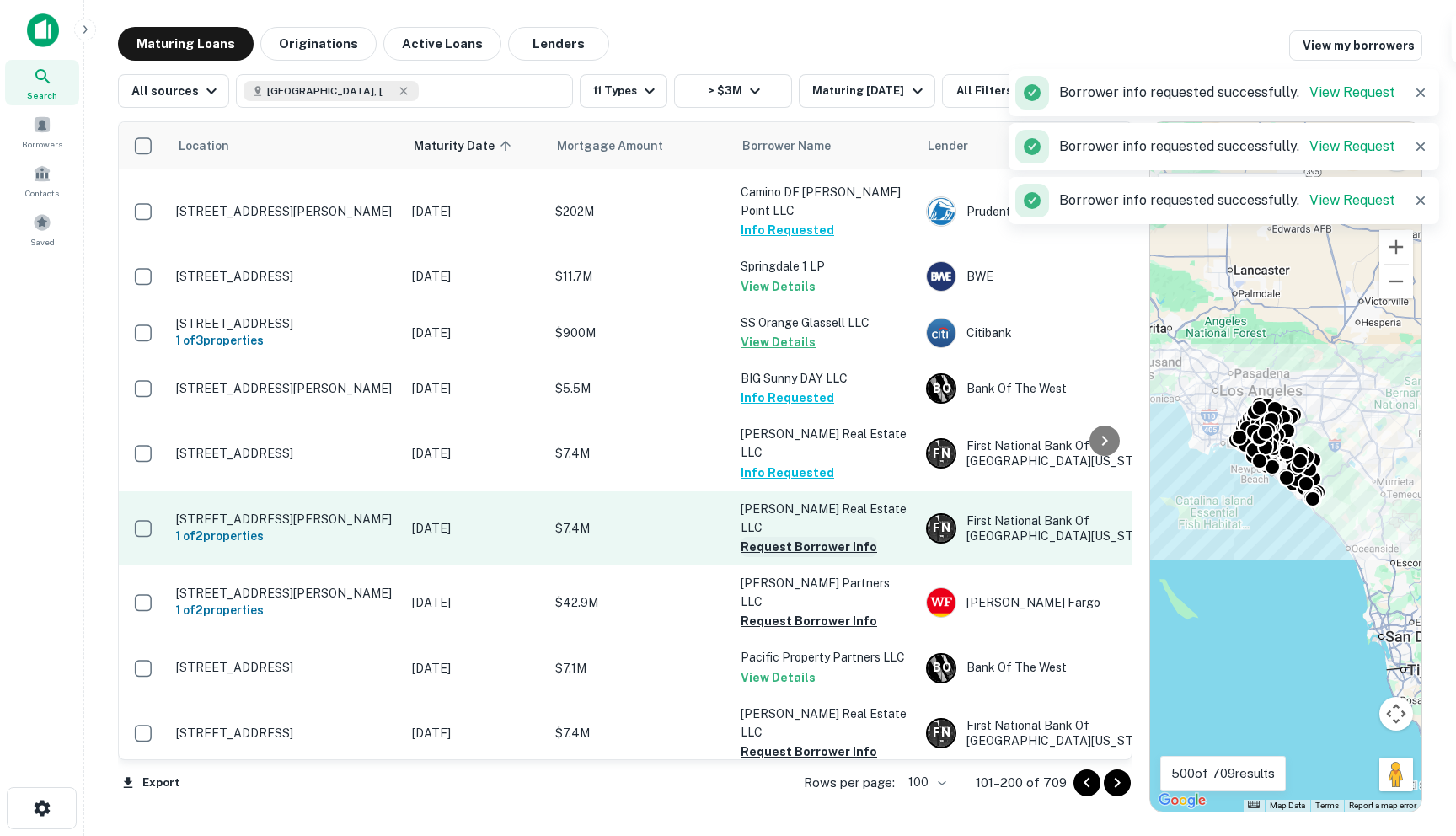
click at [772, 536] on button "Request Borrower Info" at bounding box center [809, 546] width 137 height 20
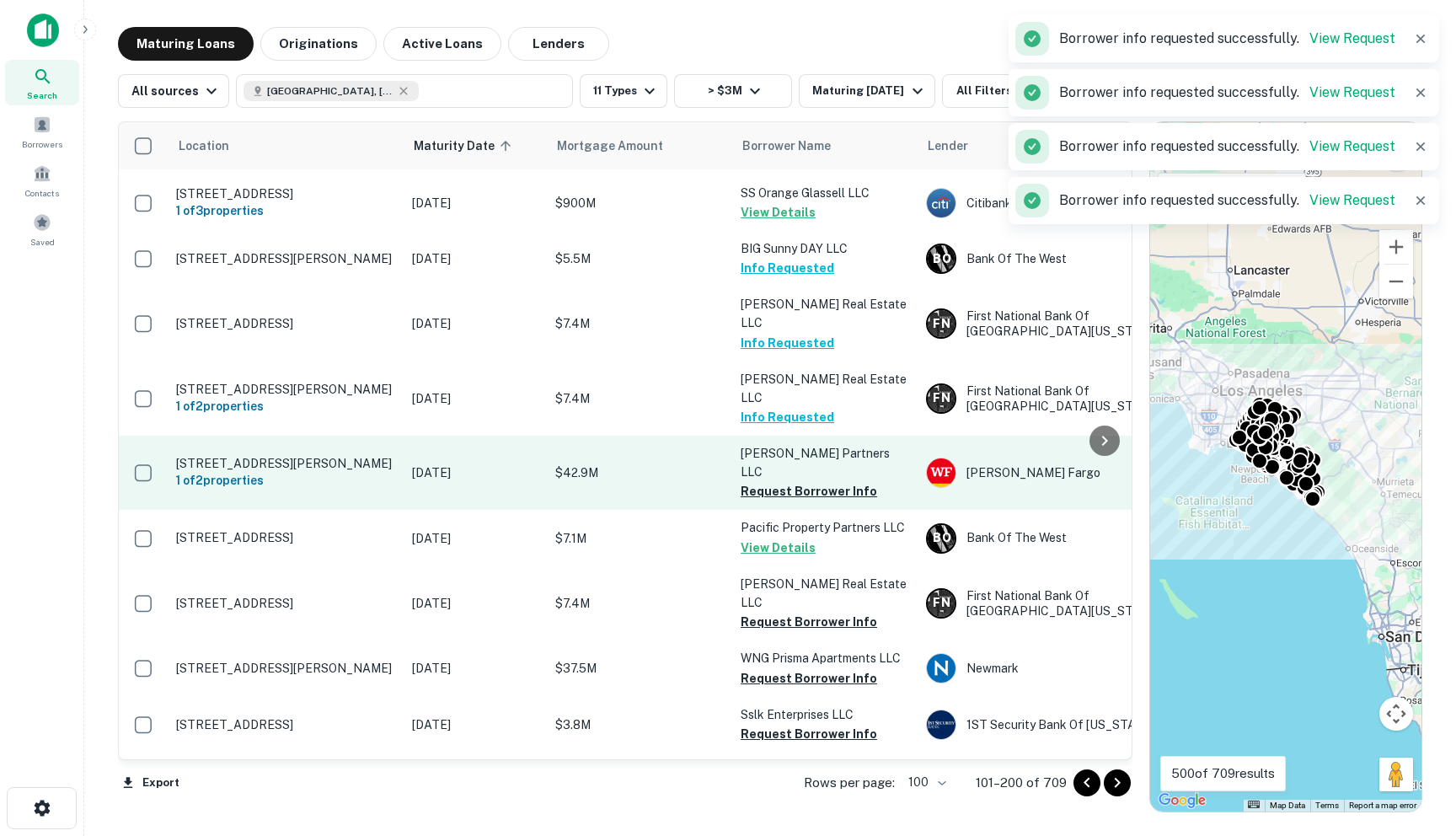
scroll to position [3189, 0]
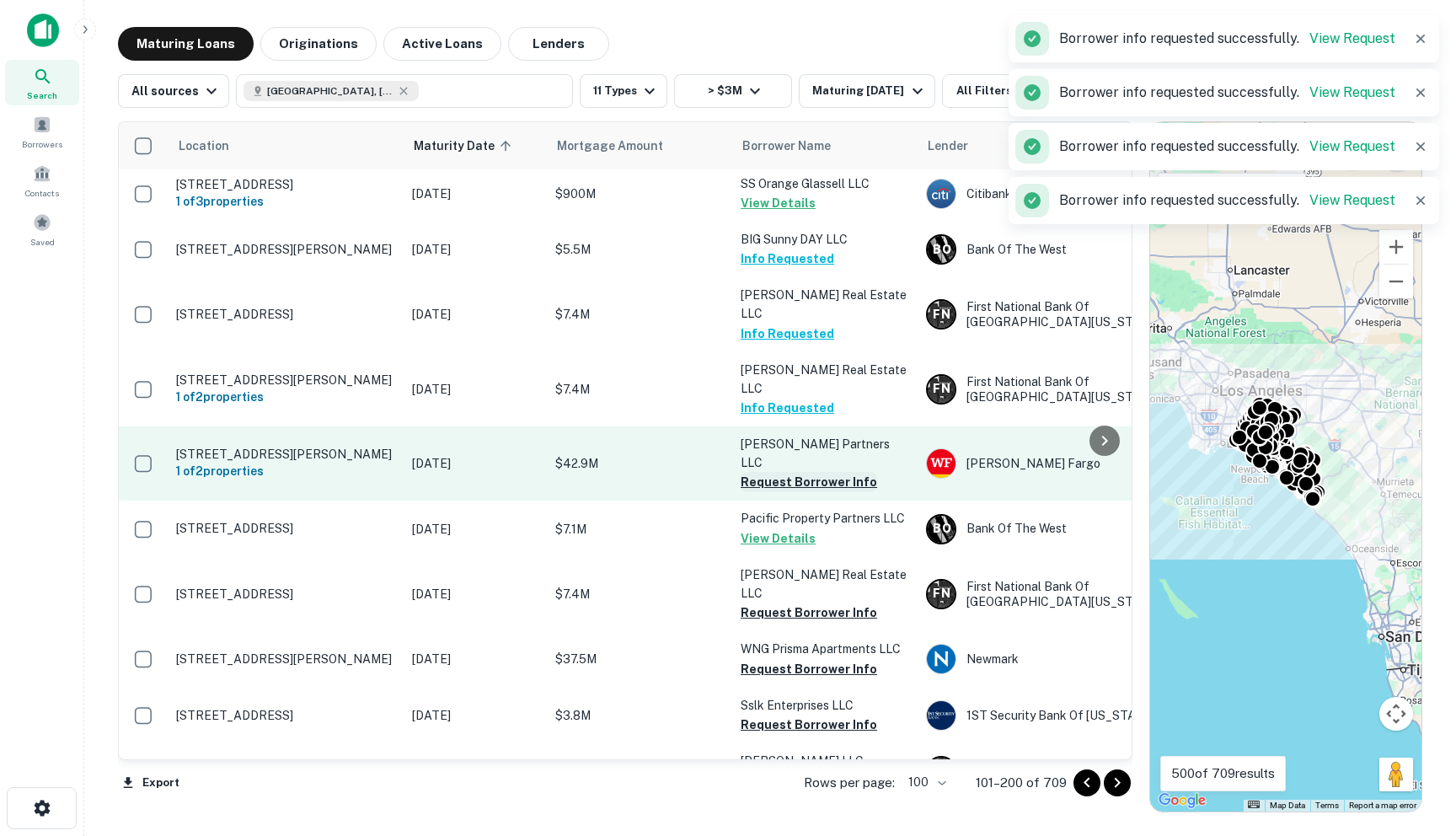
click at [773, 472] on button "Request Borrower Info" at bounding box center [809, 482] width 137 height 20
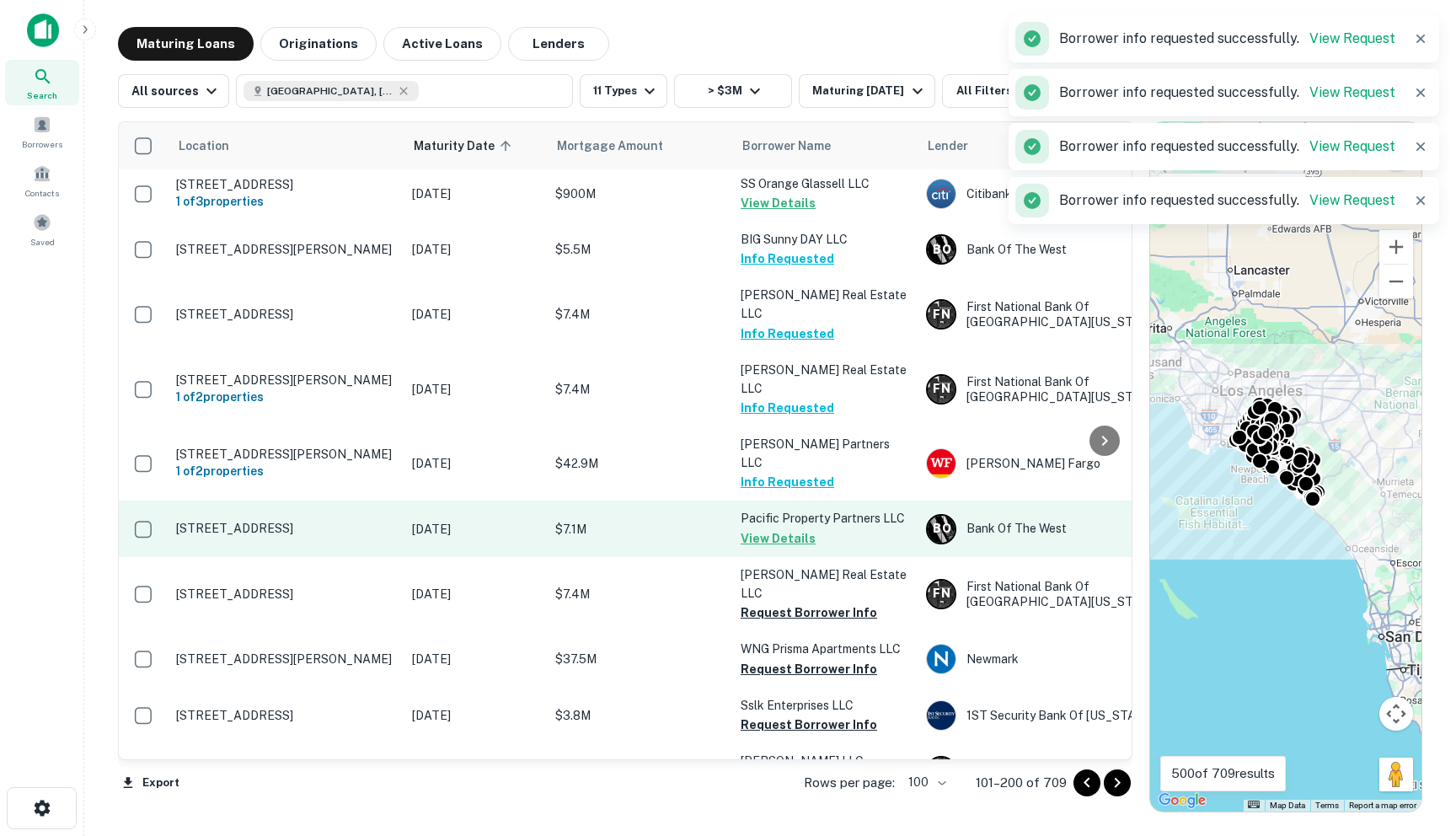
scroll to position [3330, 0]
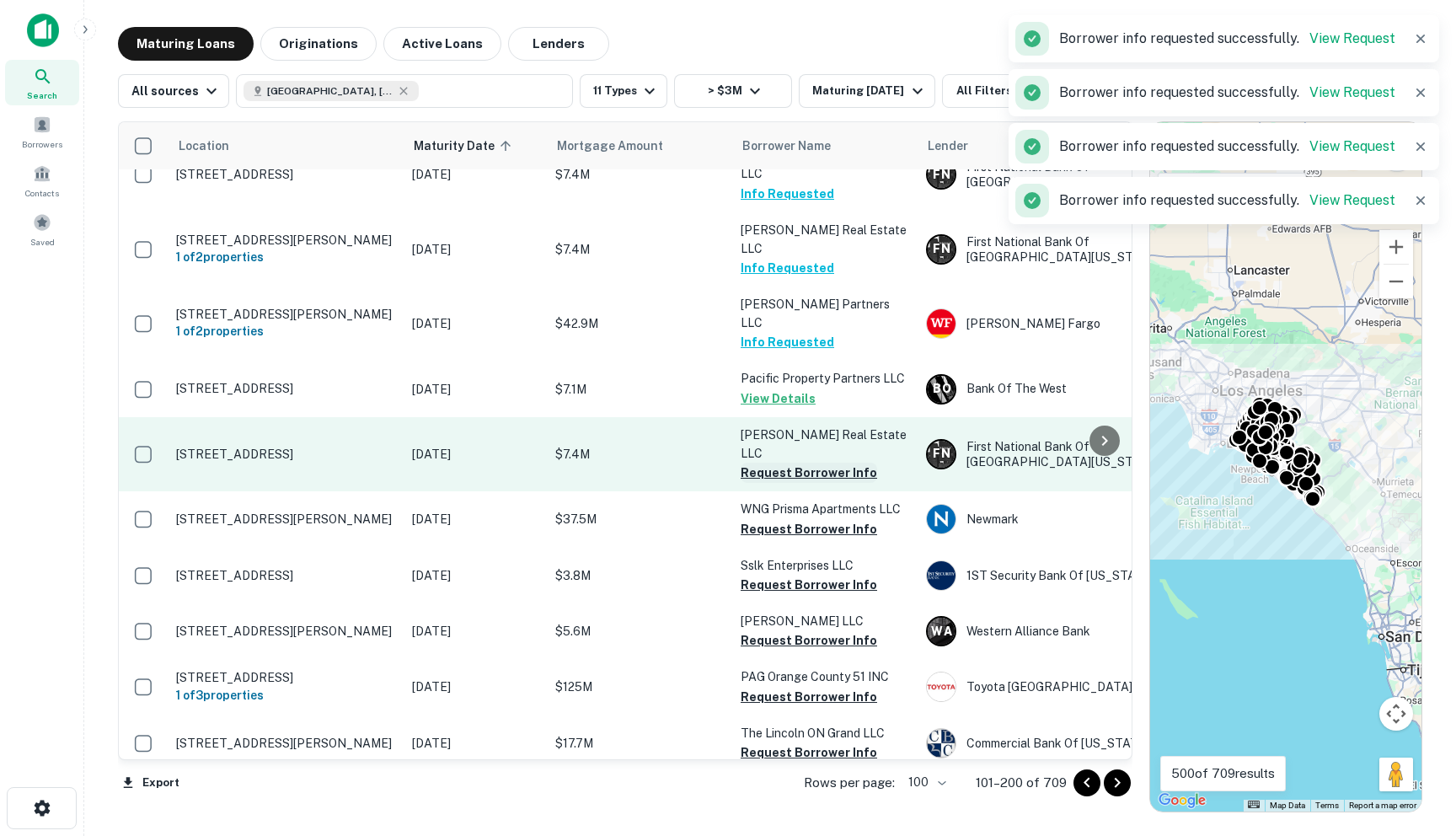
click at [758, 463] on button "Request Borrower Info" at bounding box center [809, 473] width 137 height 20
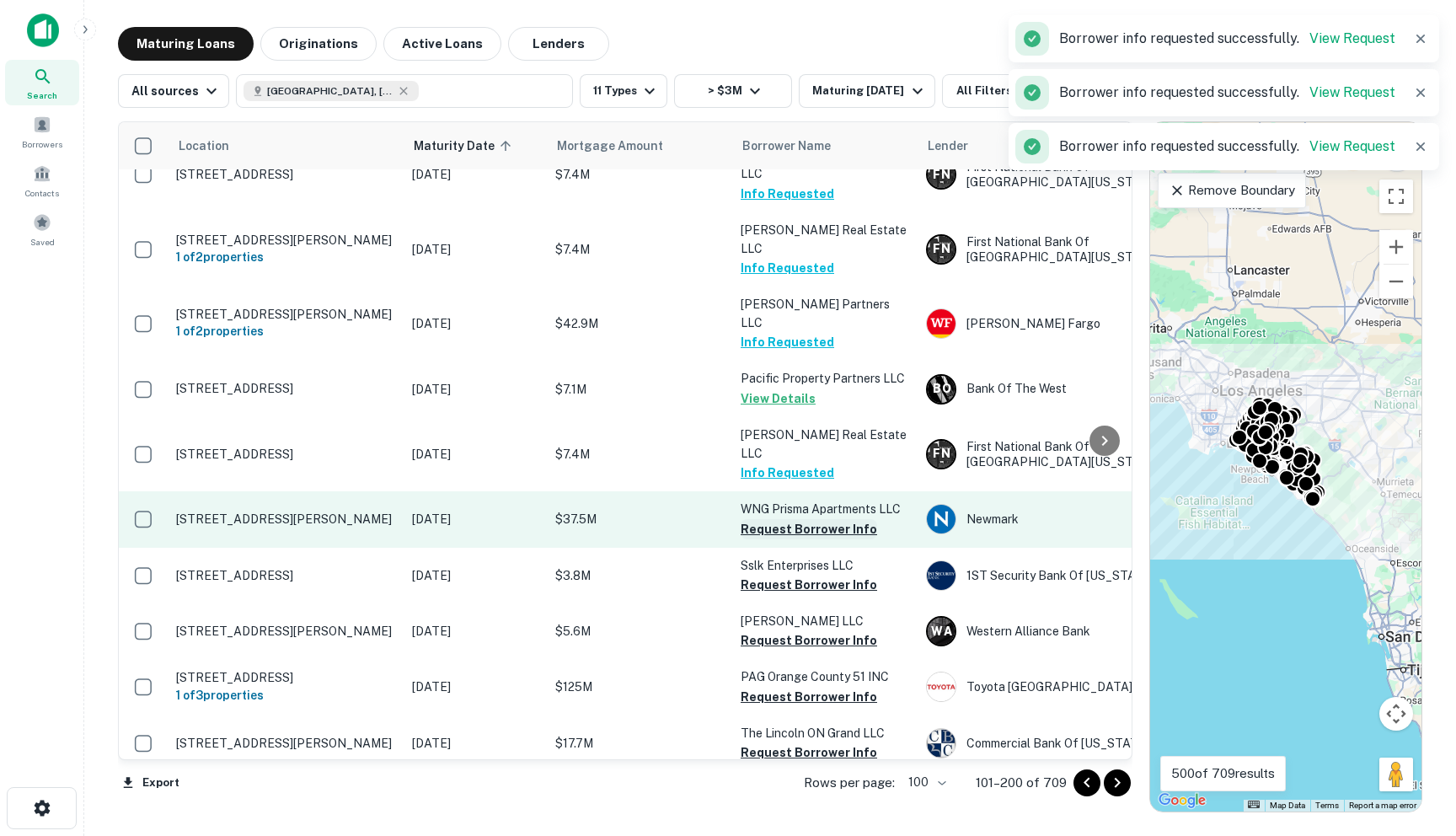
click at [760, 519] on button "Request Borrower Info" at bounding box center [809, 529] width 137 height 20
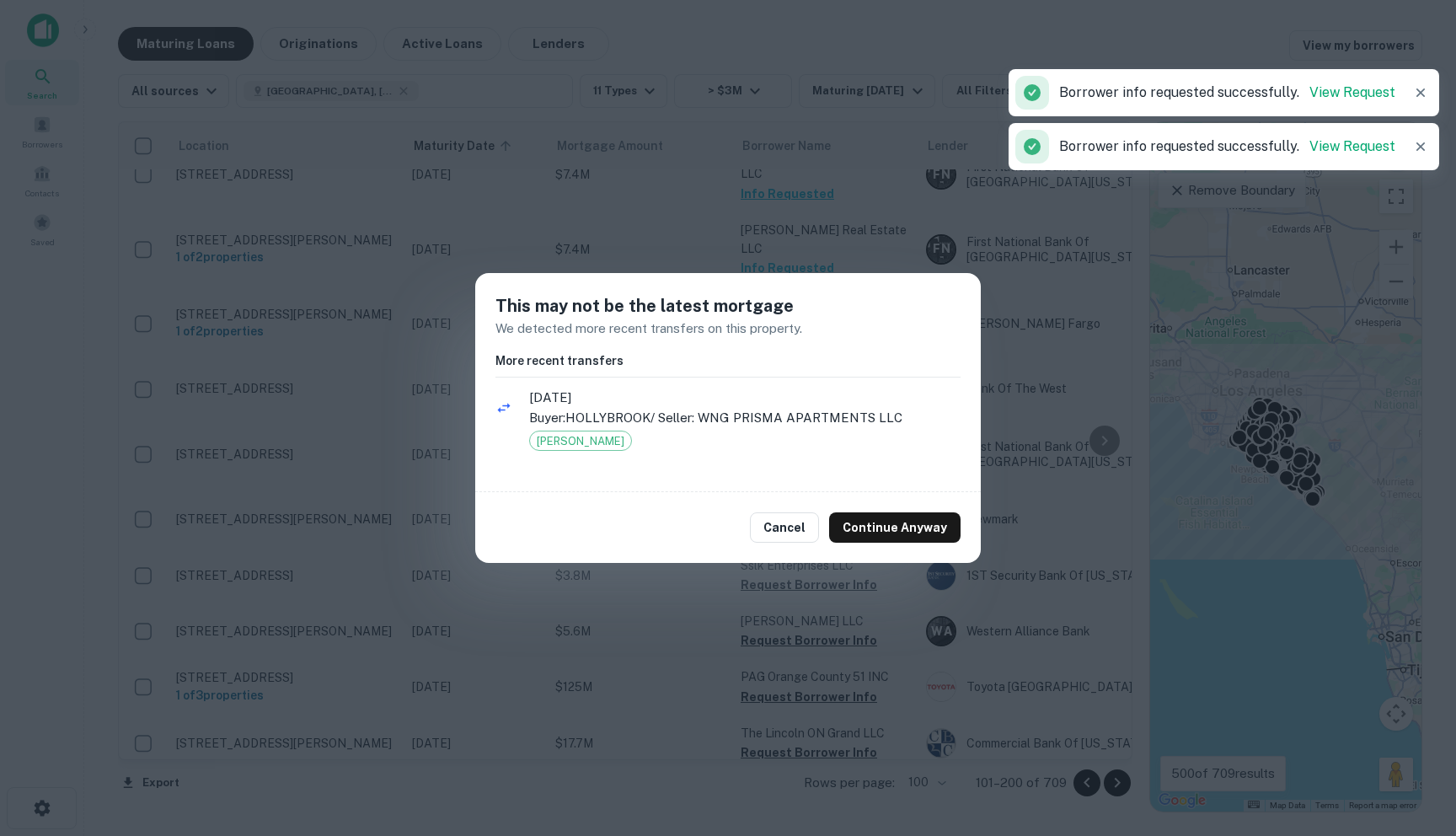
click at [900, 544] on div "Cancel Continue Anyway" at bounding box center [727, 528] width 506 height 71
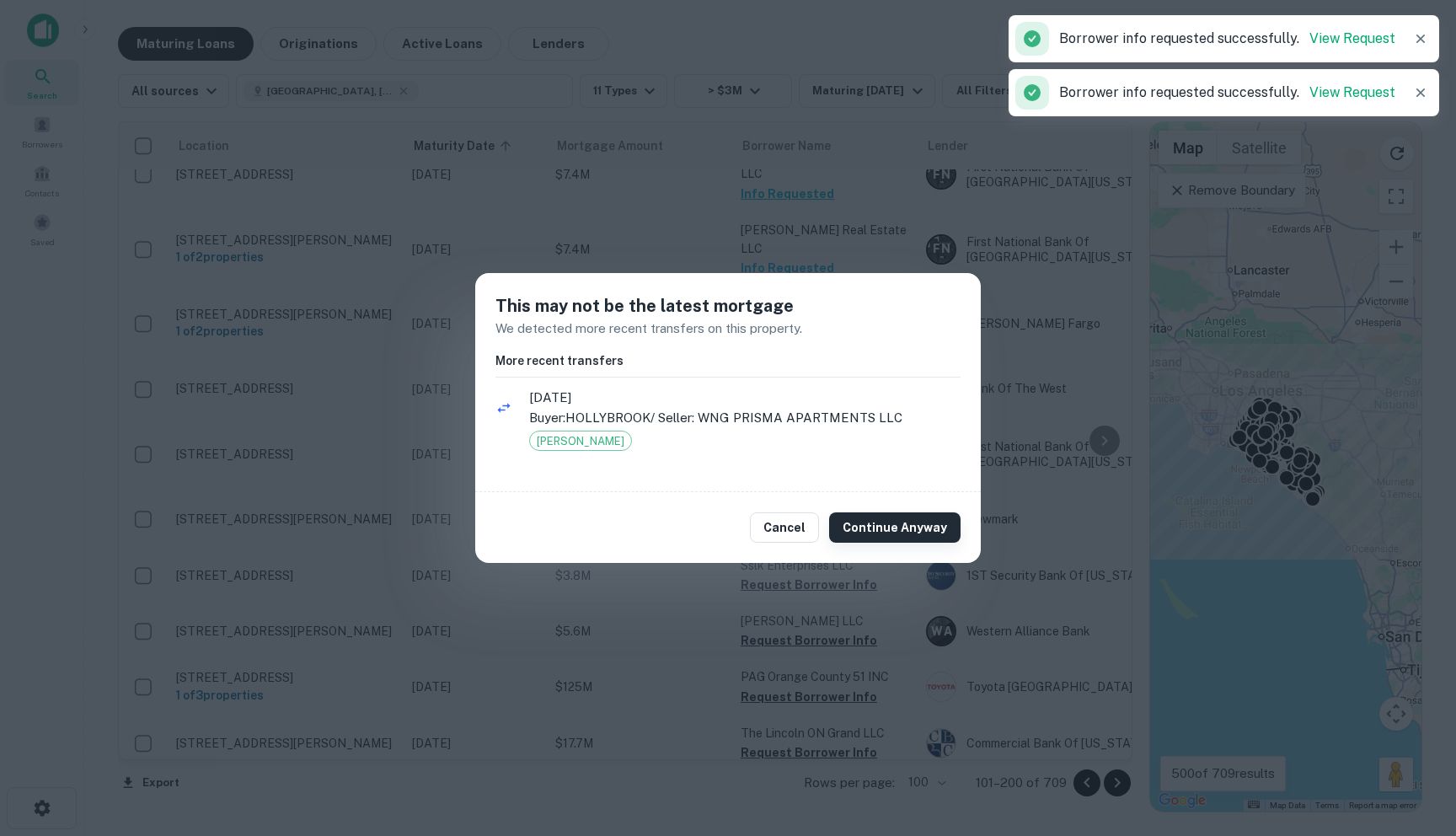
click at [896, 528] on button "Continue Anyway" at bounding box center [895, 527] width 131 height 31
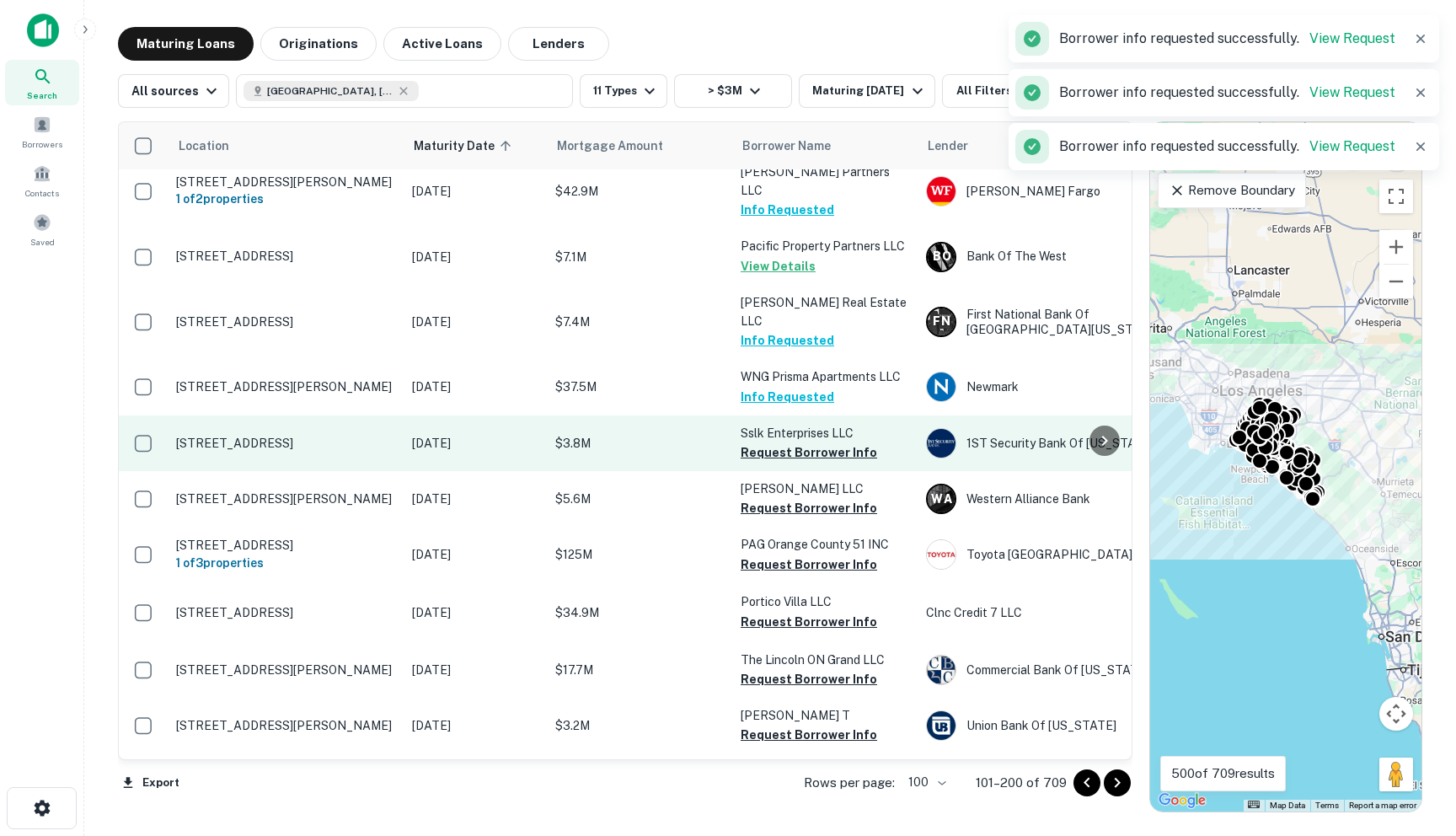
scroll to position [3495, 0]
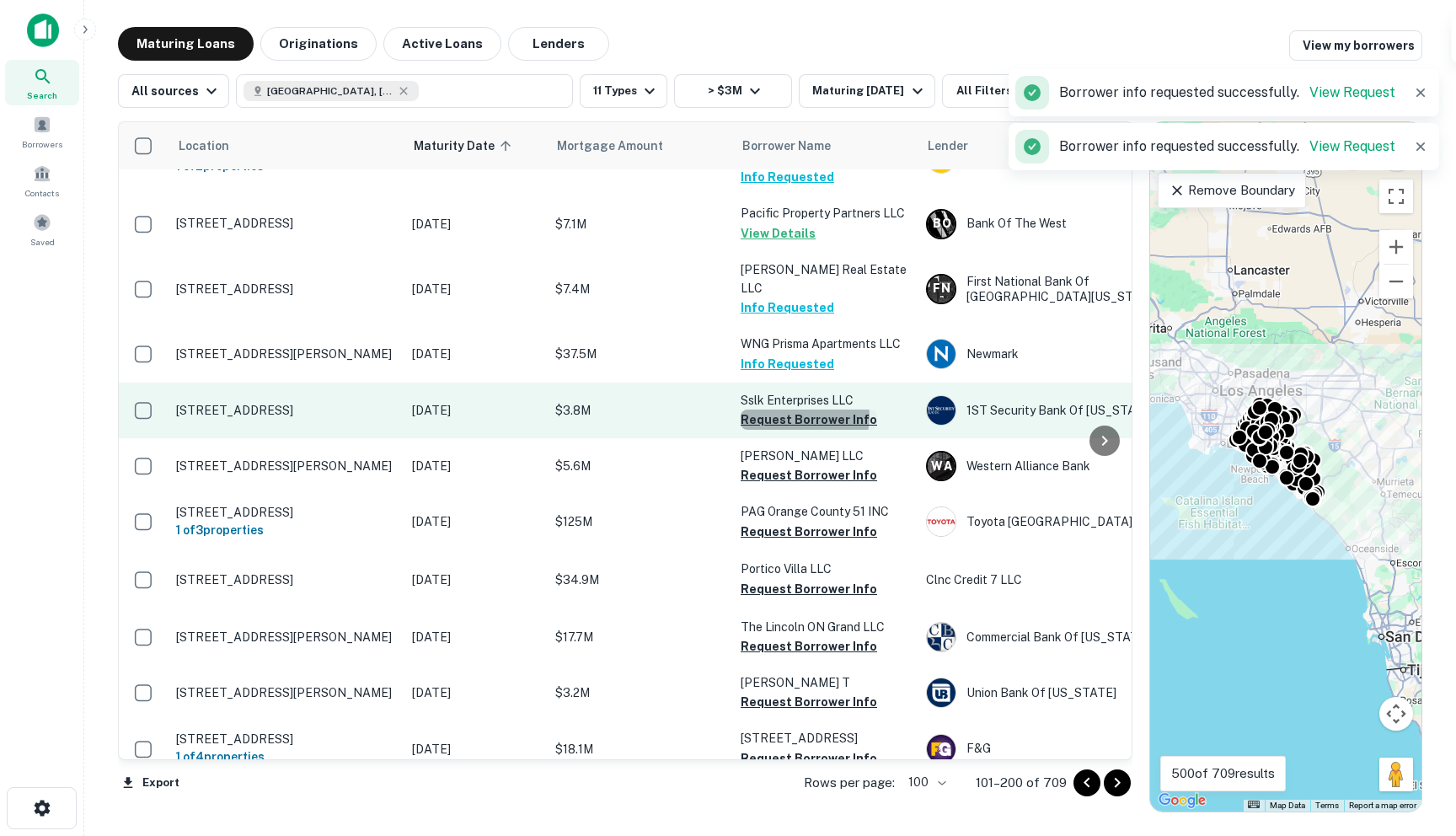
click at [801, 410] on button "Request Borrower Info" at bounding box center [809, 420] width 137 height 20
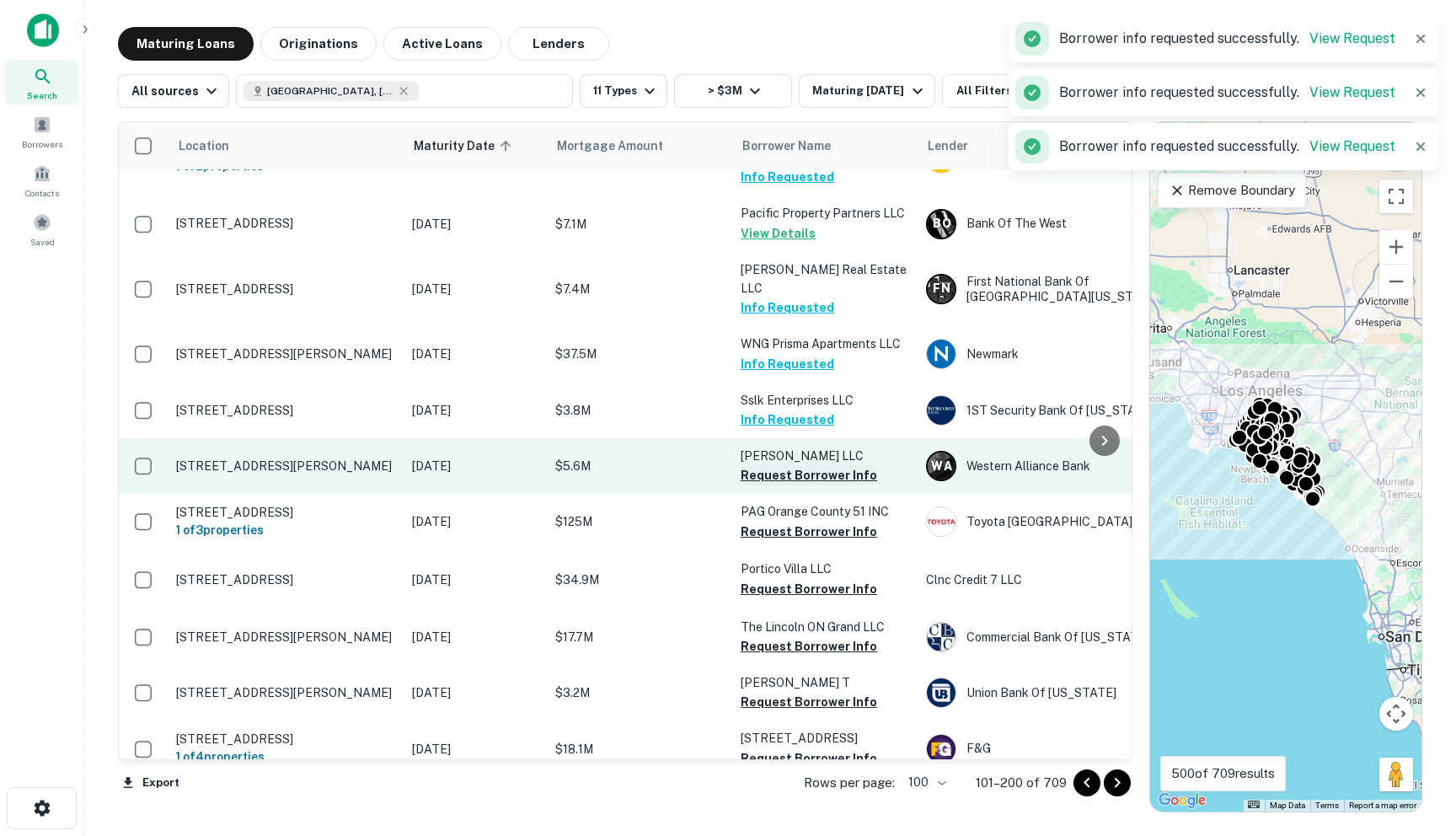
click at [793, 465] on button "Request Borrower Info" at bounding box center [809, 476] width 137 height 20
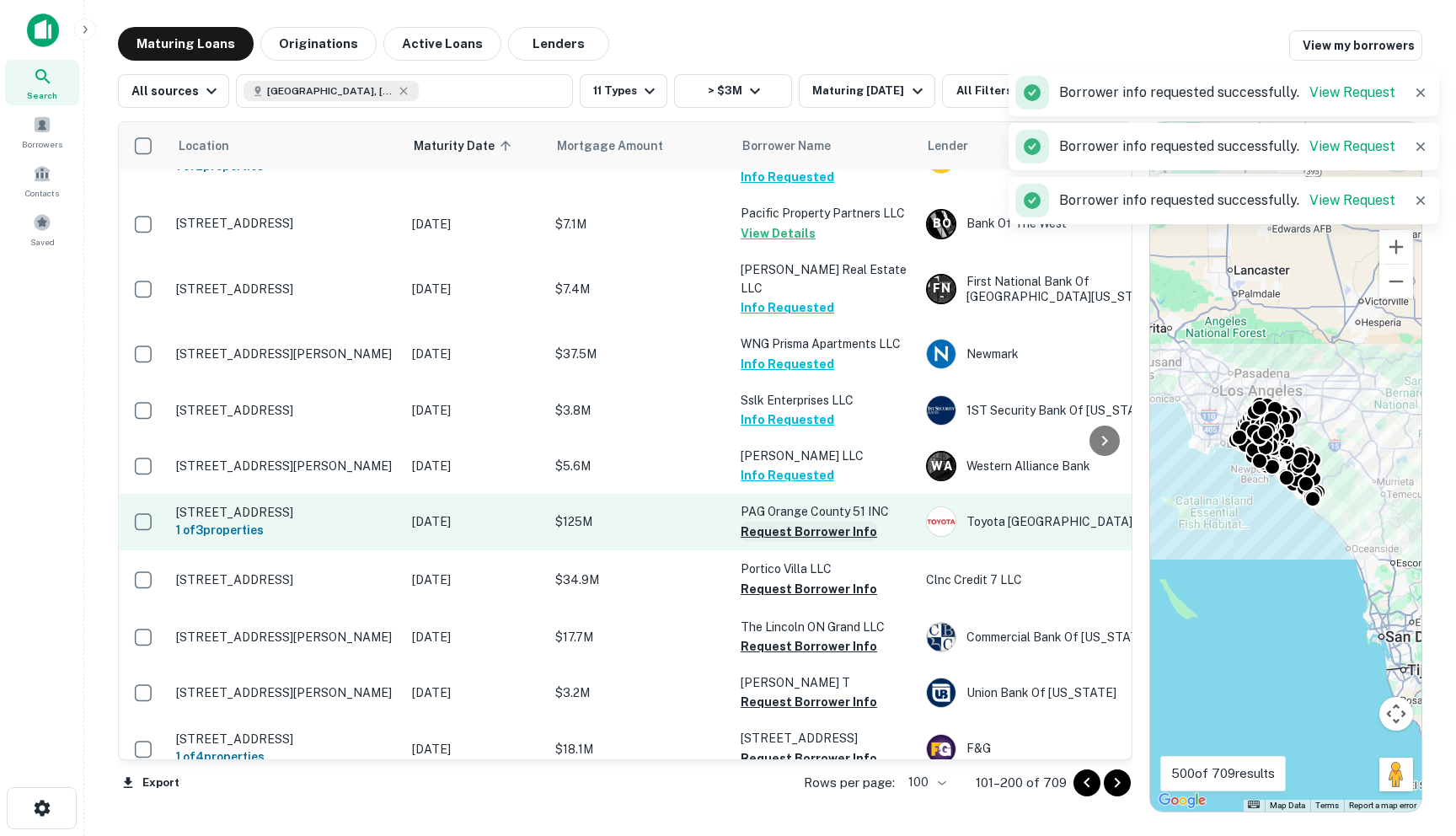
click at [785, 521] on button "Request Borrower Info" at bounding box center [809, 532] width 137 height 20
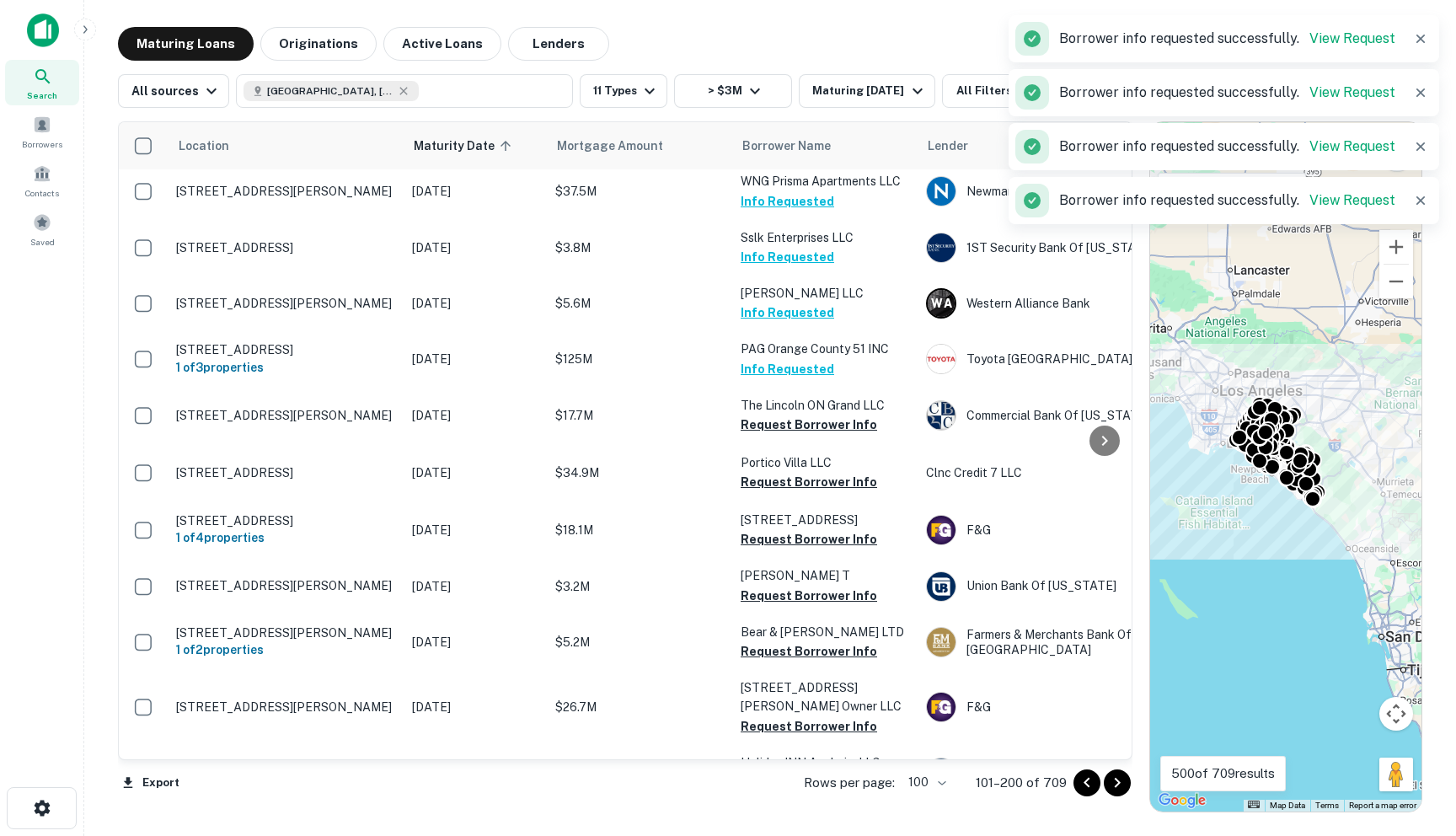
scroll to position [3660, 0]
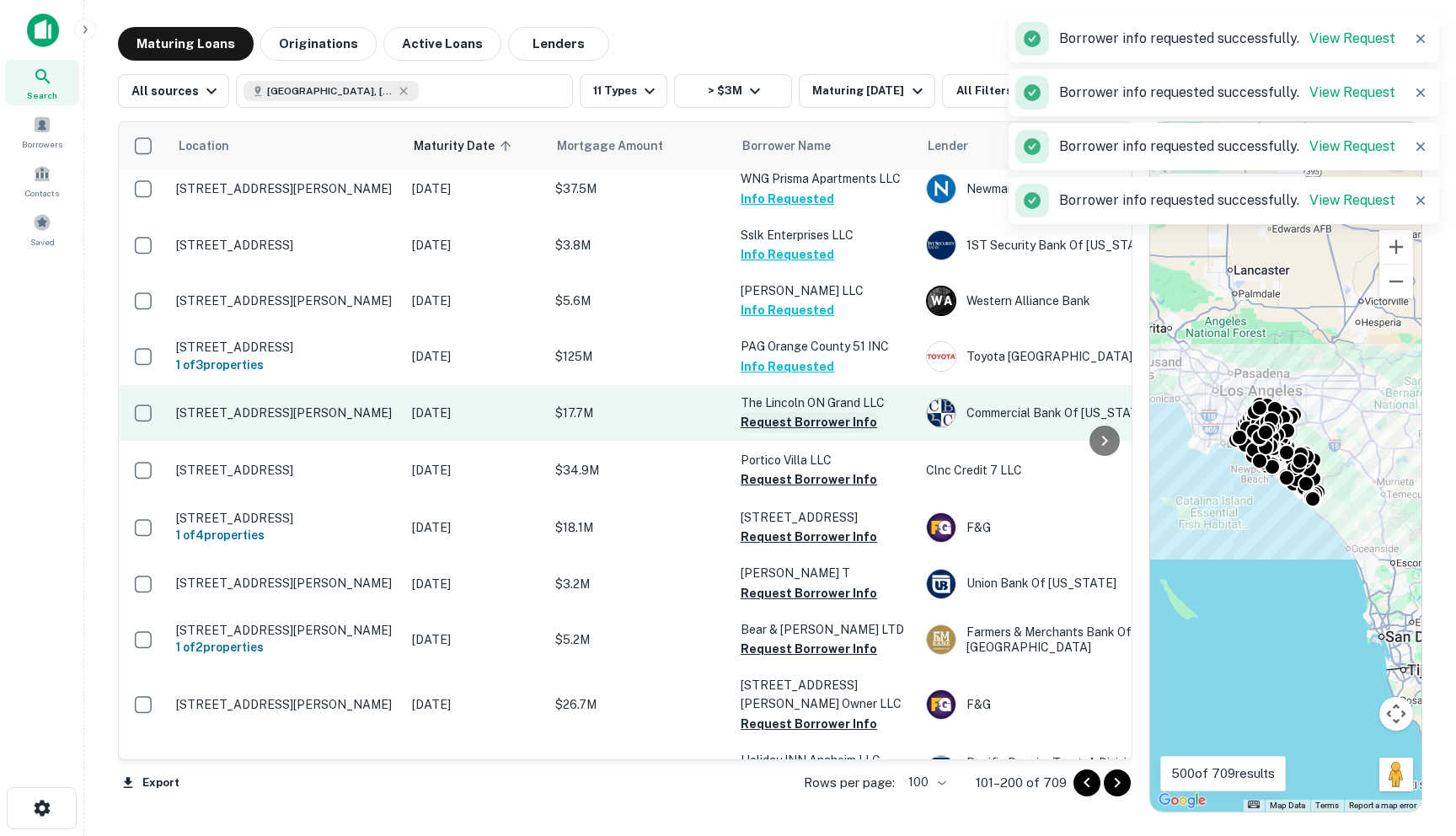
click at [769, 412] on button "Request Borrower Info" at bounding box center [809, 423] width 137 height 20
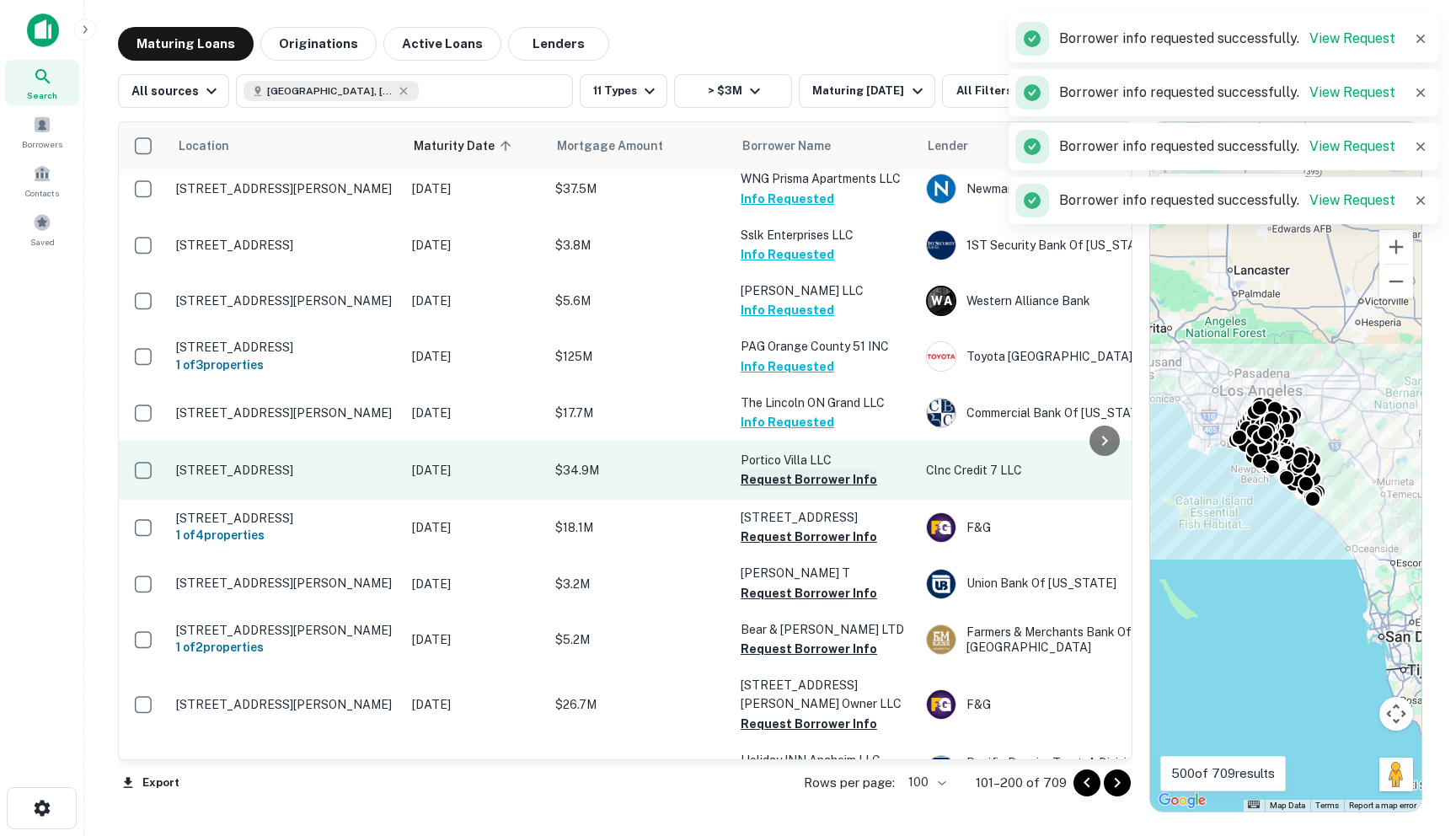
click at [772, 469] on button "Request Borrower Info" at bounding box center [809, 479] width 137 height 20
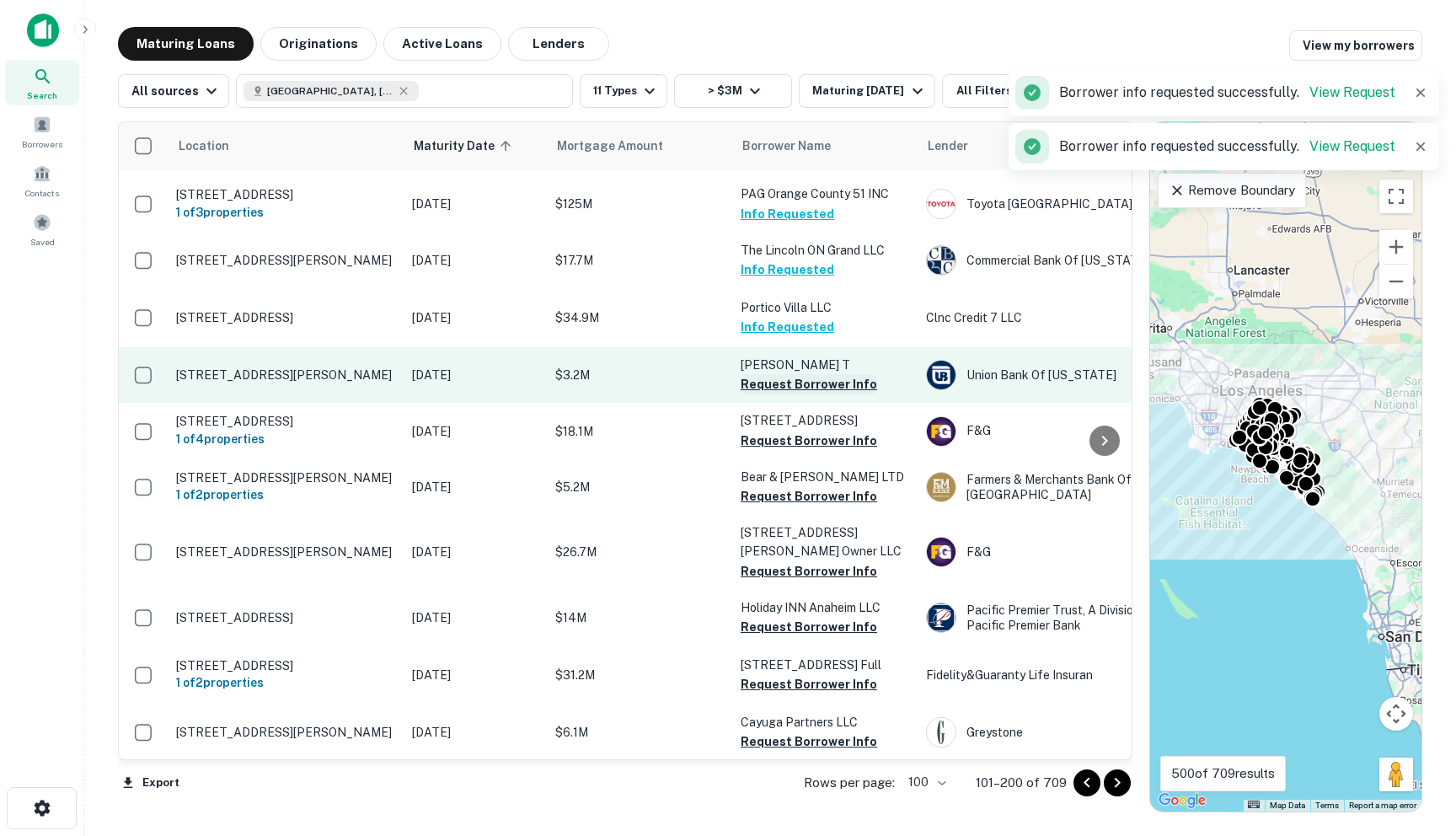
scroll to position [3834, 0]
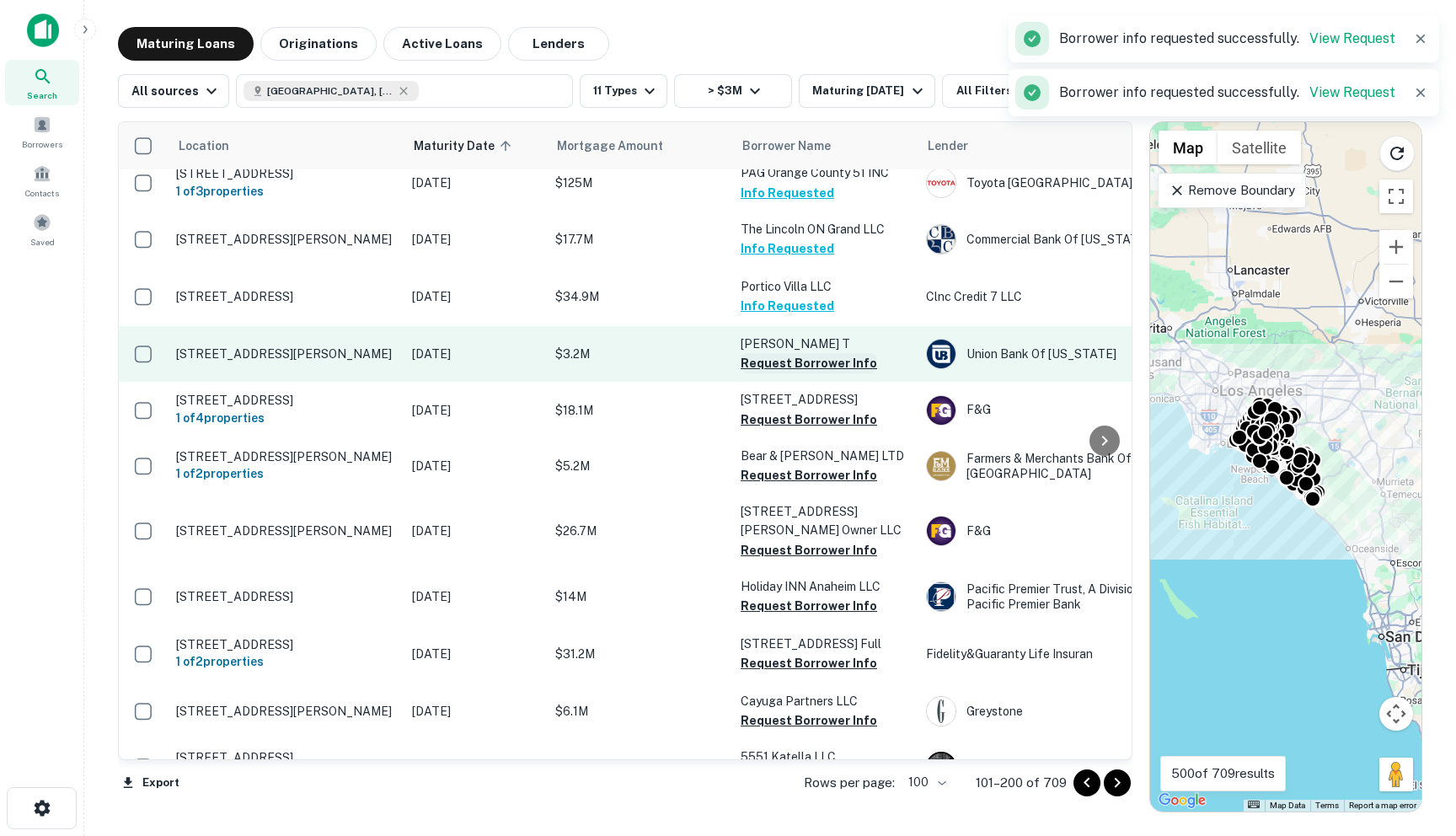
click at [756, 353] on button "Request Borrower Info" at bounding box center [809, 363] width 137 height 20
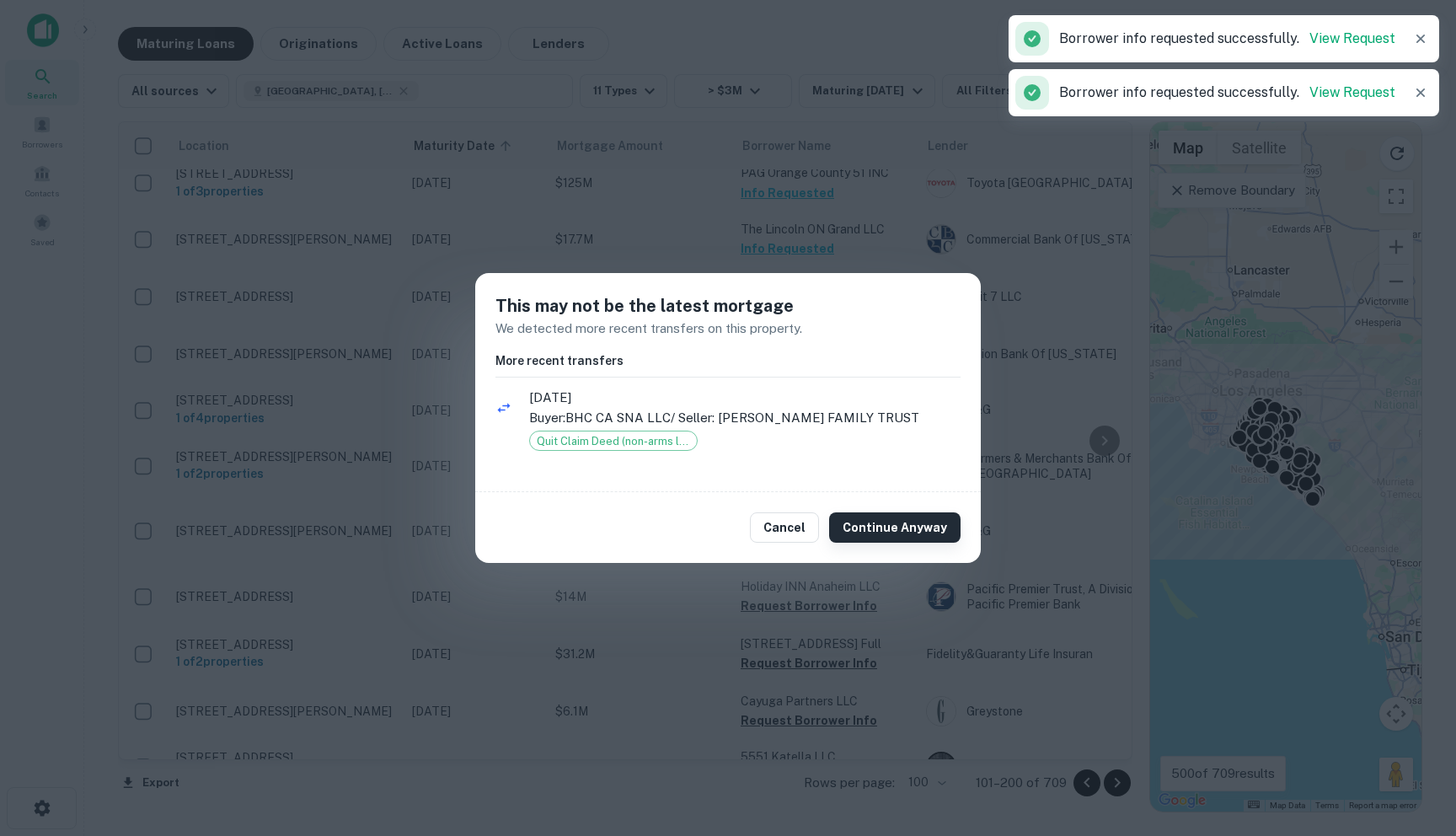
click at [871, 521] on button "Continue Anyway" at bounding box center [895, 527] width 131 height 31
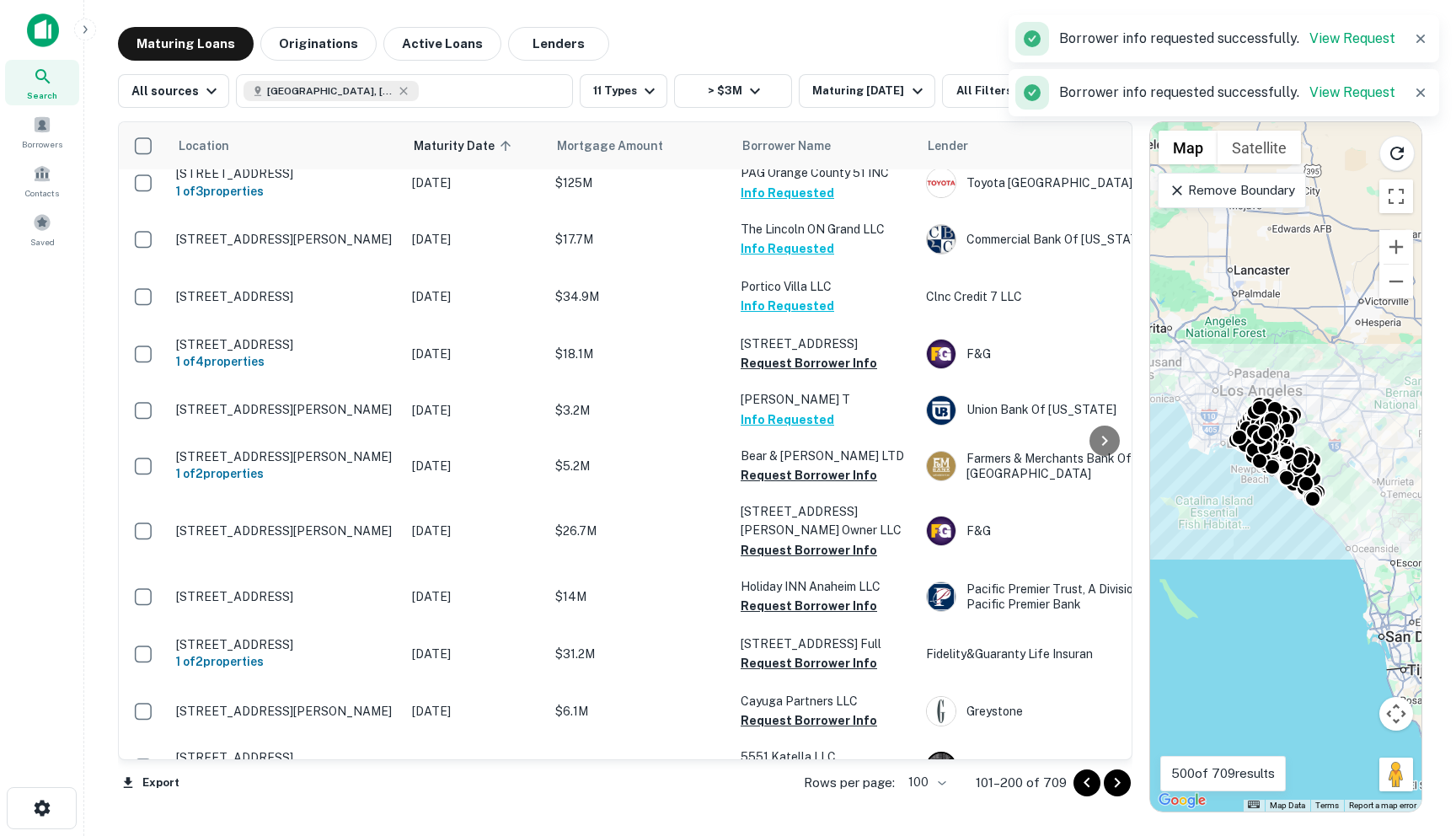
scroll to position [3955, 0]
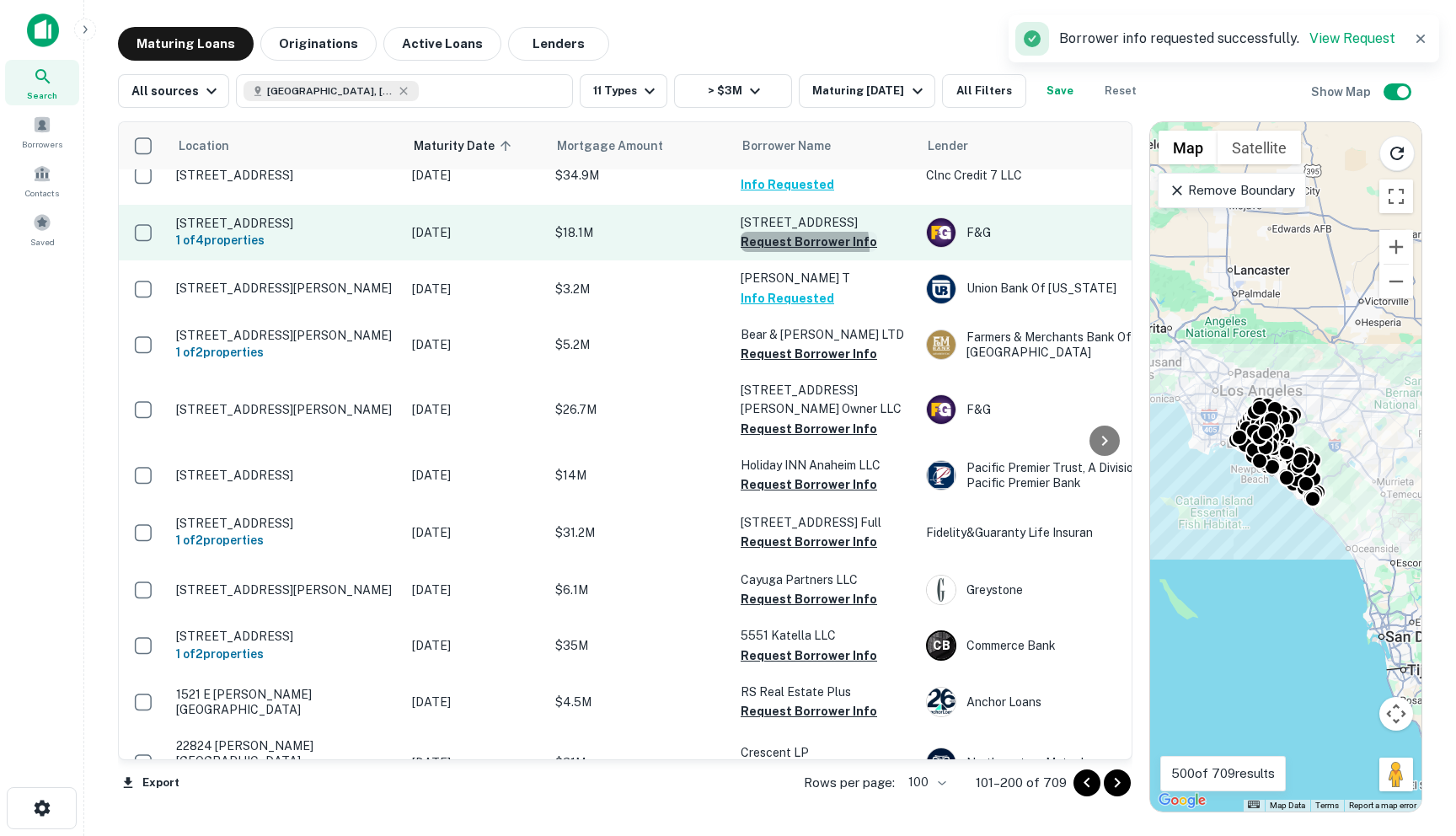
click at [777, 232] on button "Request Borrower Info" at bounding box center [809, 242] width 137 height 20
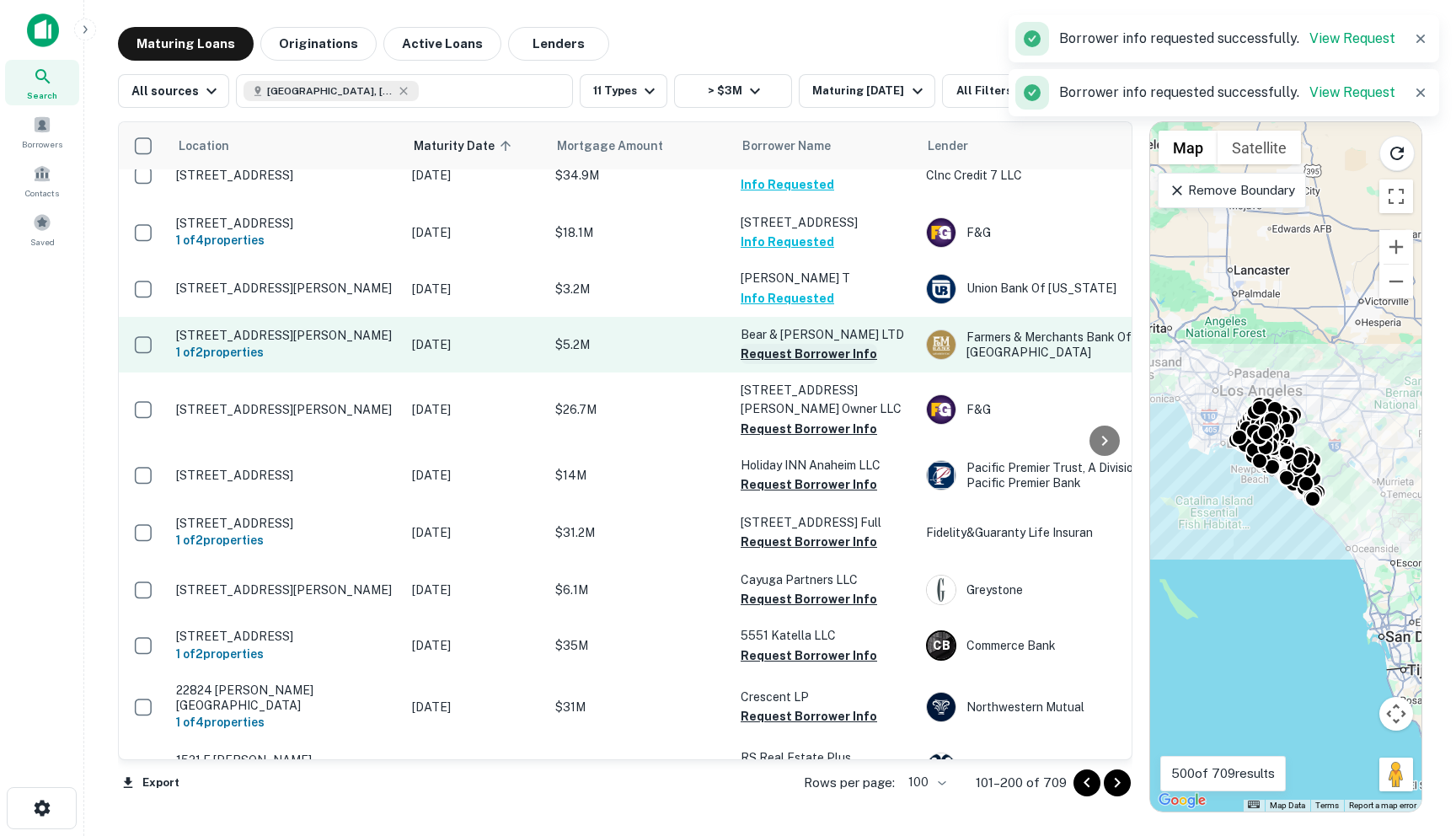
click at [773, 344] on button "Request Borrower Info" at bounding box center [809, 354] width 137 height 20
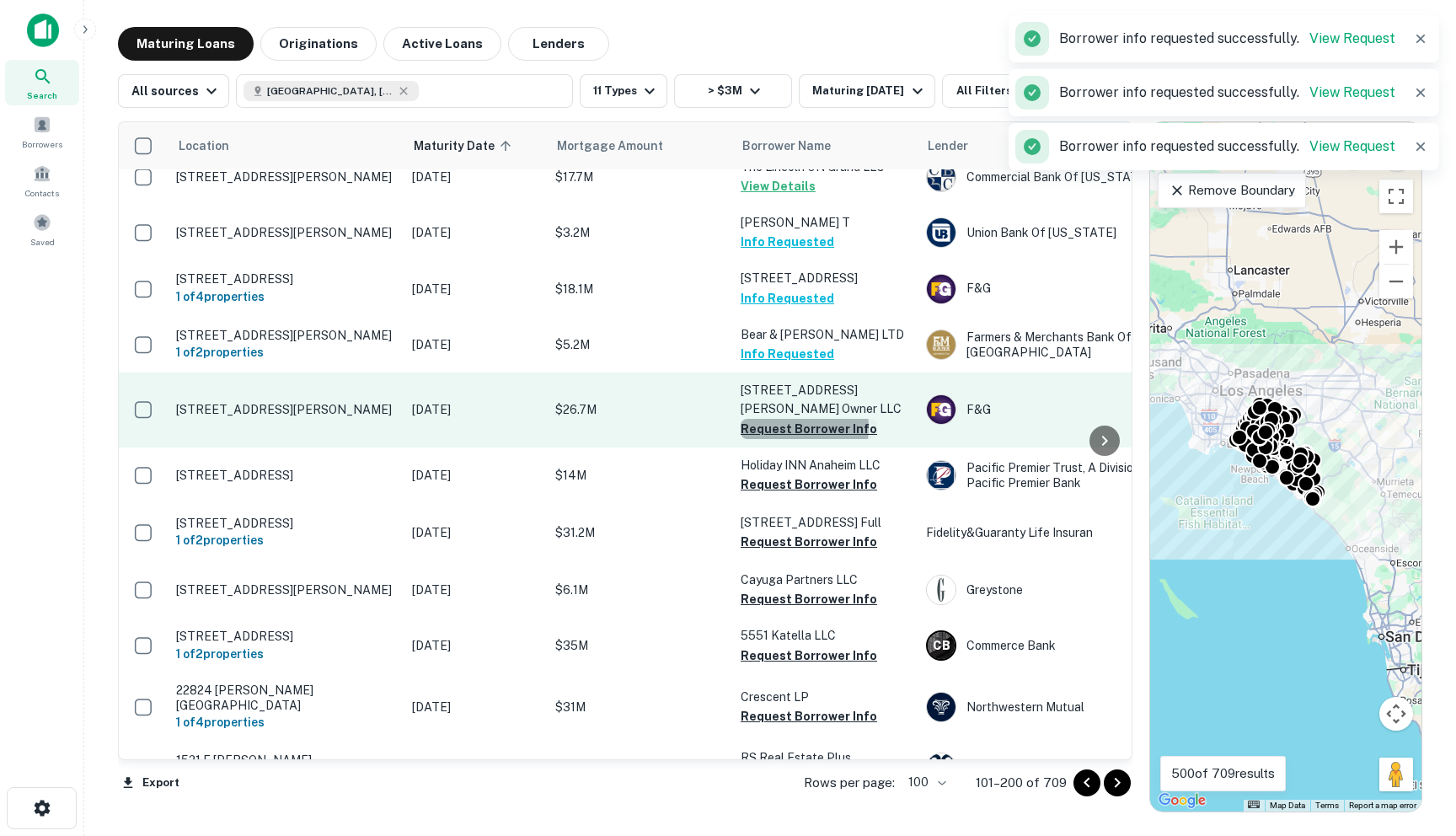
click at [778, 419] on button "Request Borrower Info" at bounding box center [809, 429] width 137 height 20
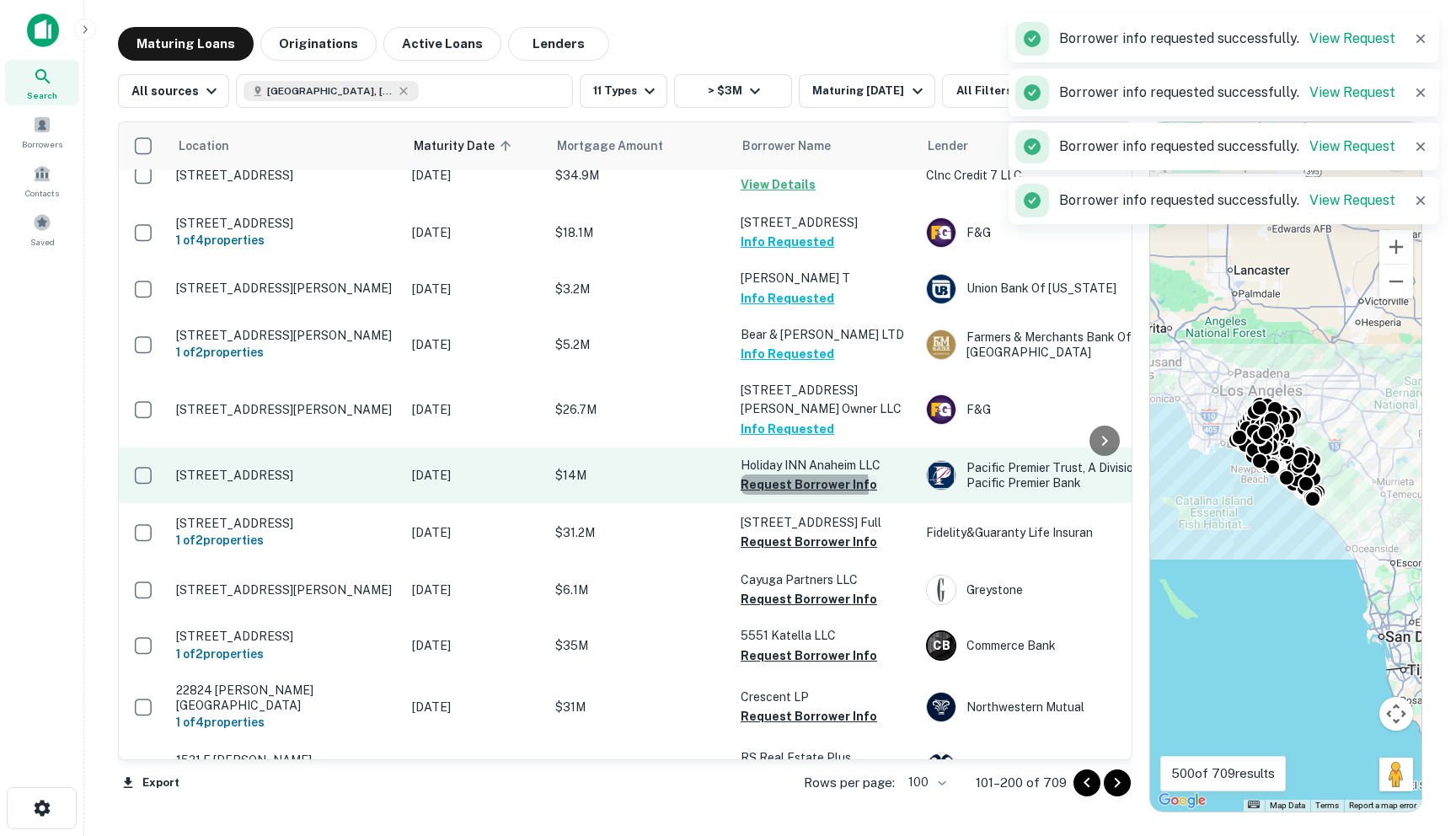
click at [776, 475] on button "Request Borrower Info" at bounding box center [809, 485] width 137 height 20
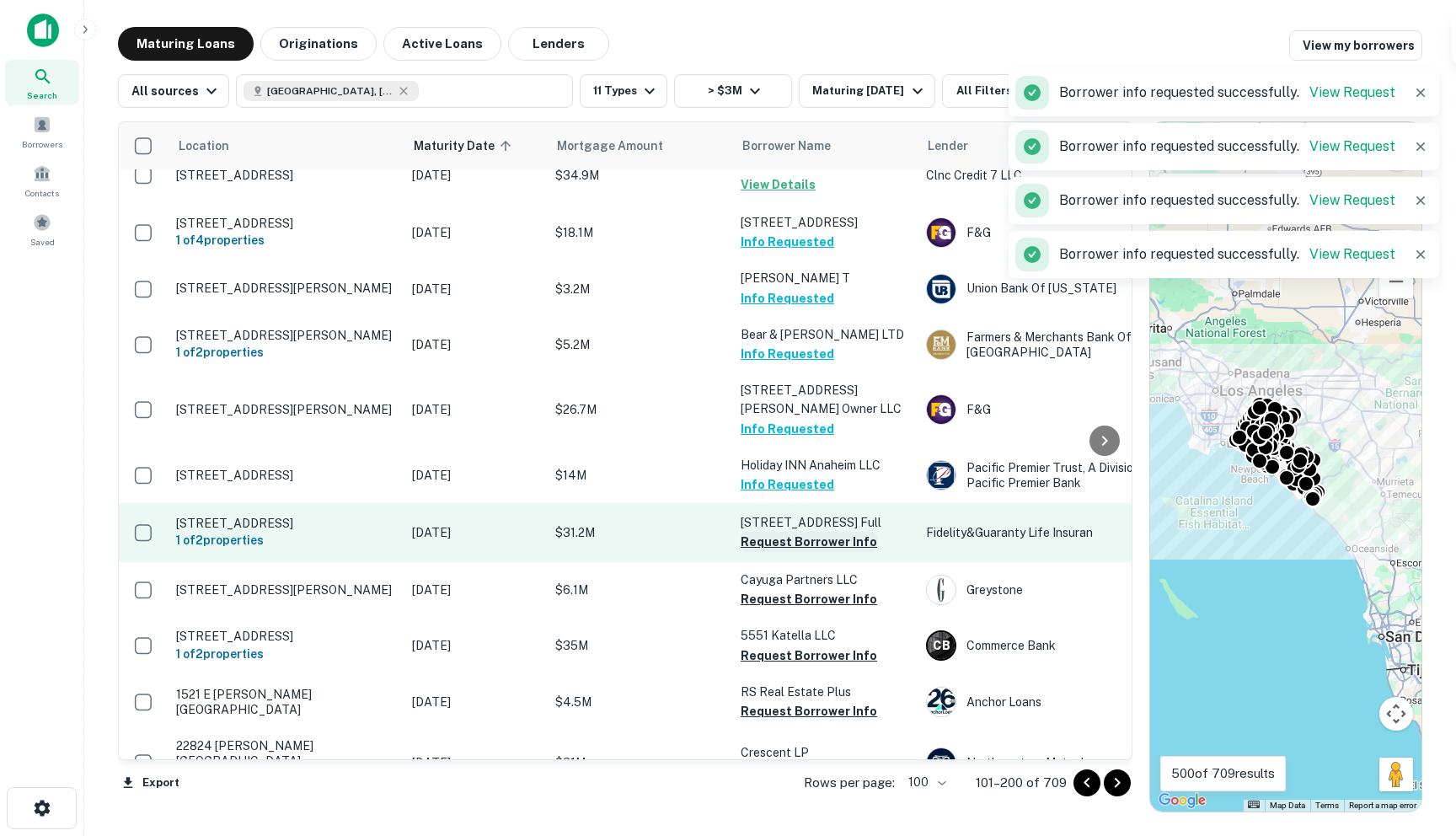
click at [767, 532] on button "Request Borrower Info" at bounding box center [809, 542] width 137 height 20
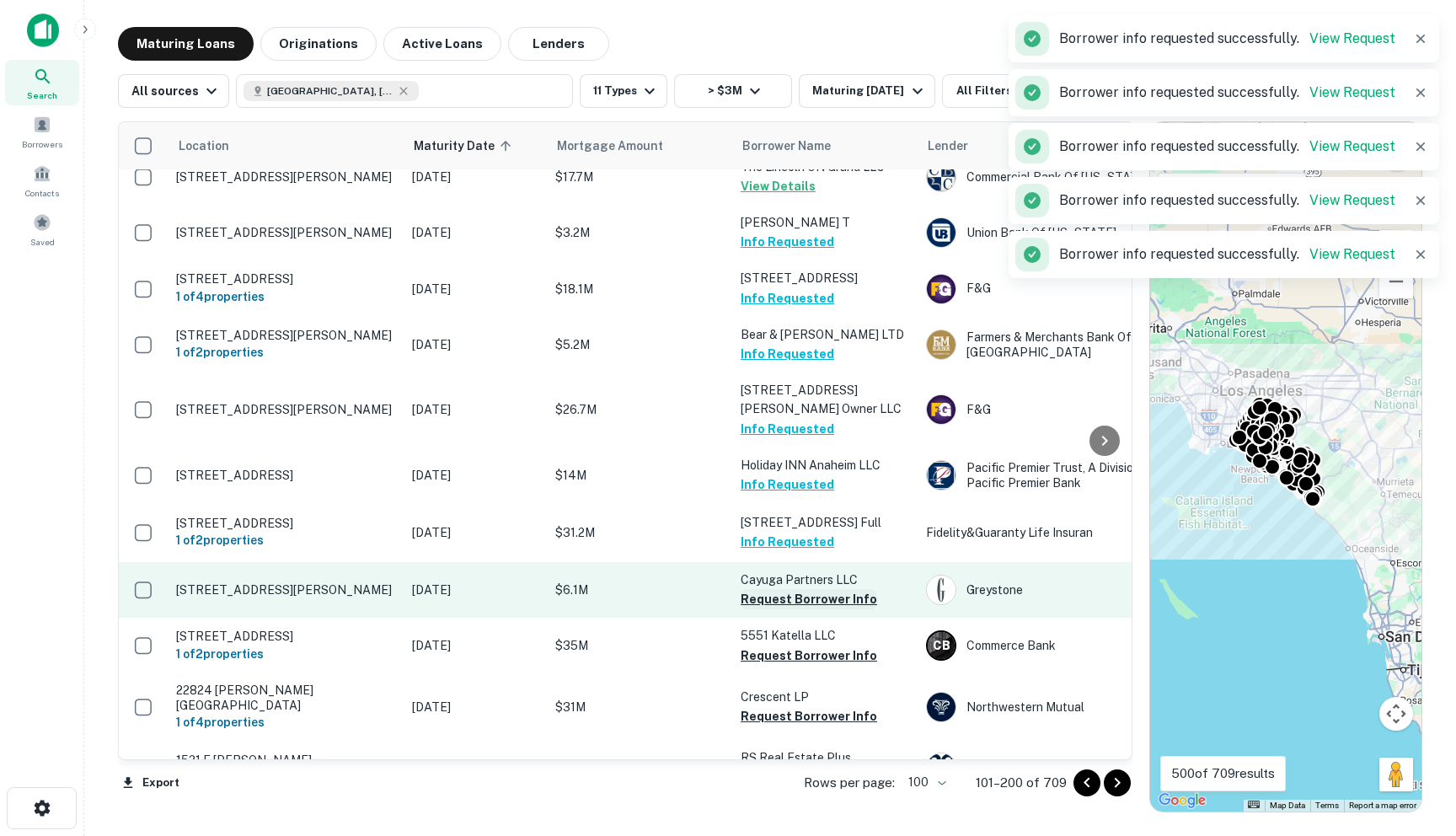
click at [771, 589] on button "Request Borrower Info" at bounding box center [809, 600] width 137 height 20
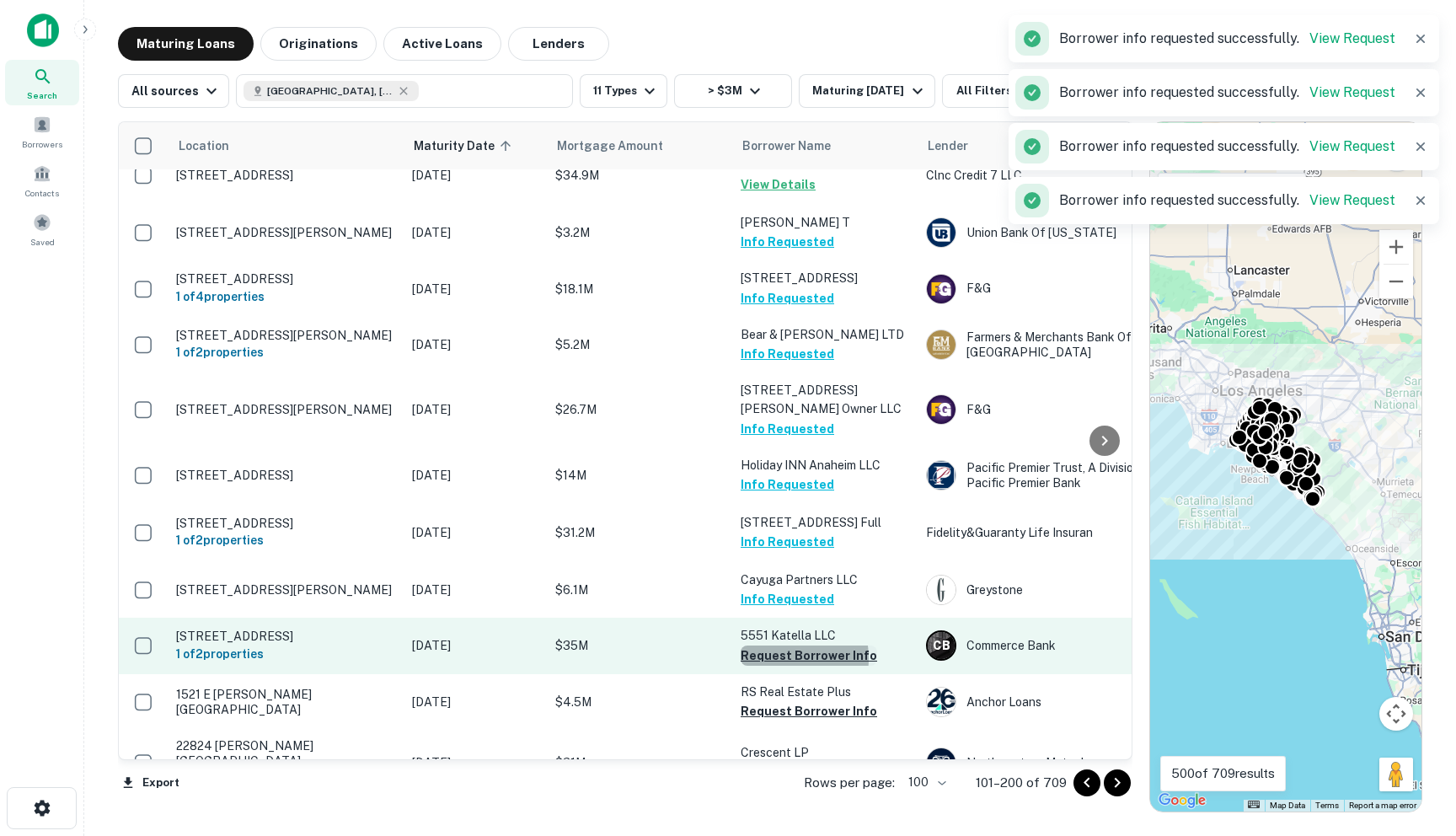
click at [775, 645] on button "Request Borrower Info" at bounding box center [809, 655] width 137 height 20
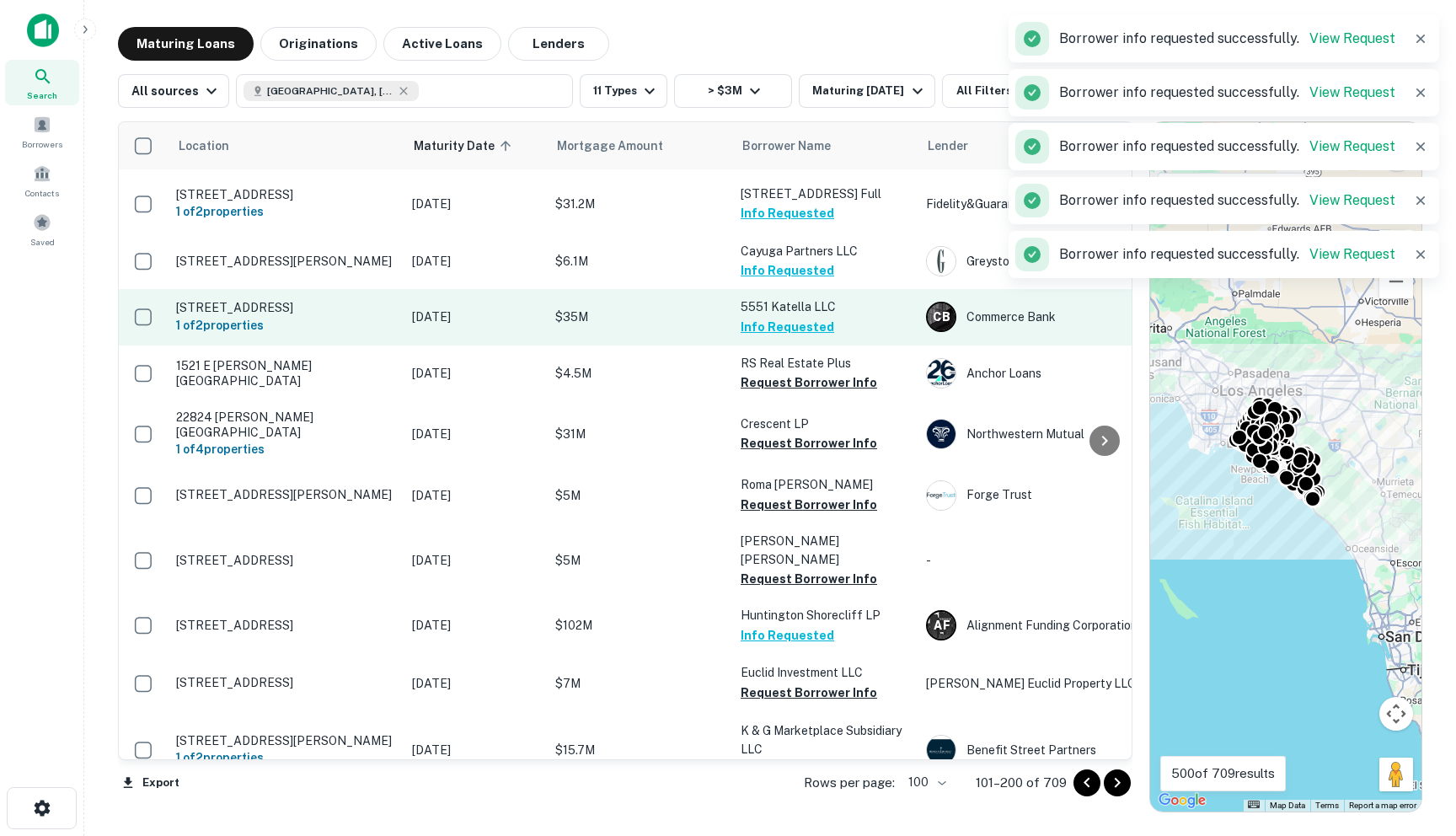
scroll to position [4293, 0]
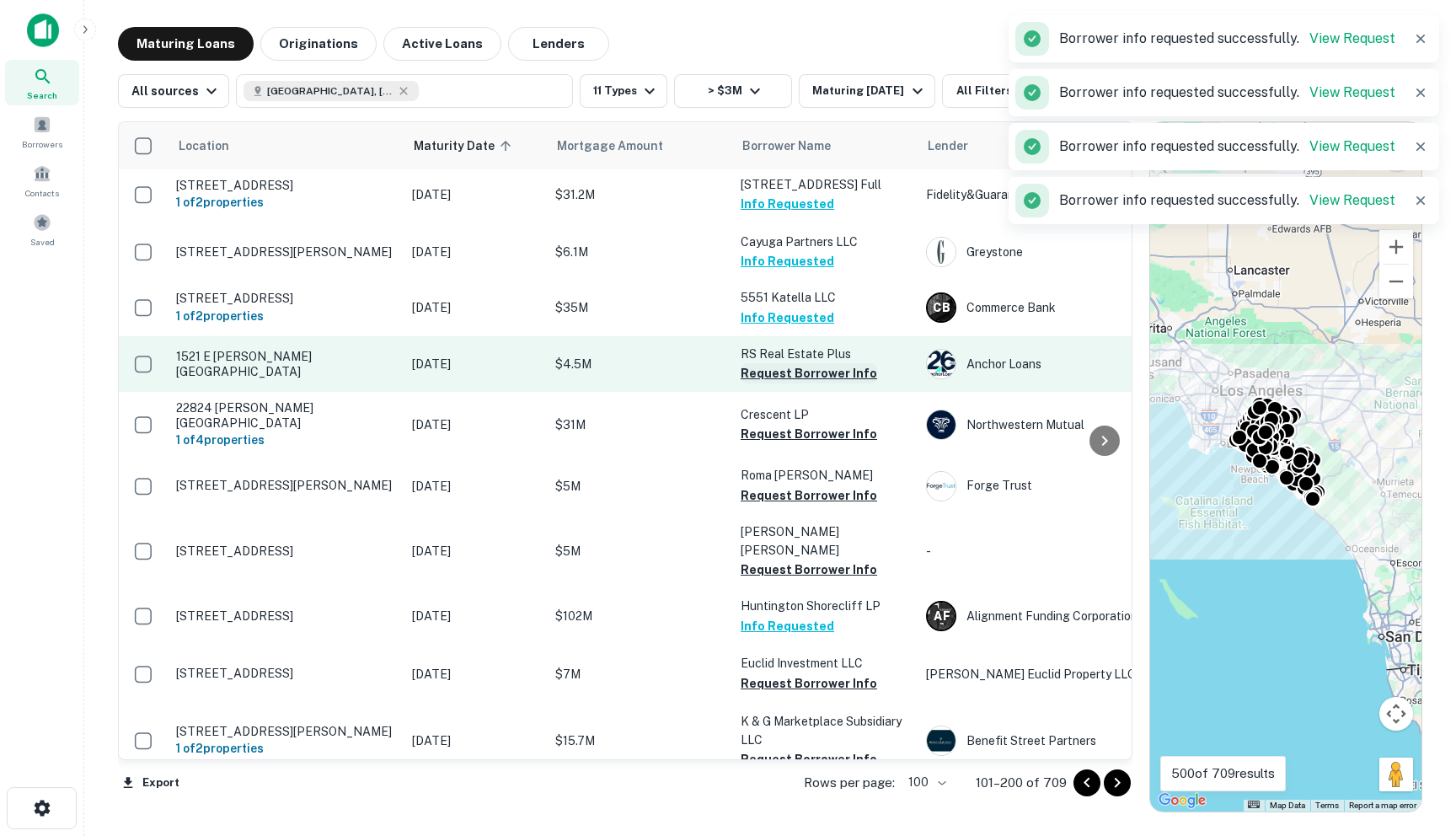
click at [753, 363] on button "Request Borrower Info" at bounding box center [809, 373] width 137 height 20
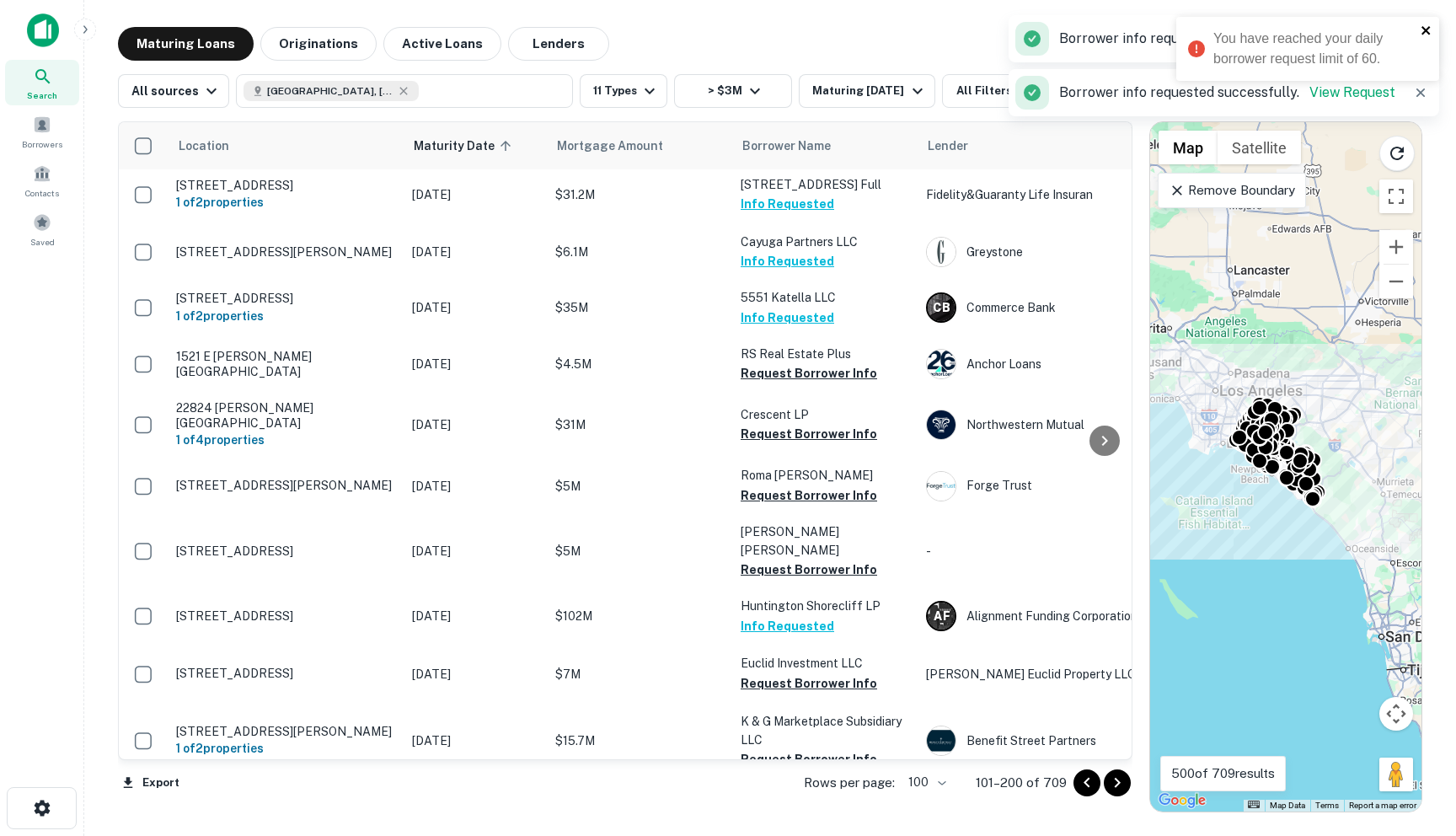
click at [935, 32] on icon "close" at bounding box center [1425, 30] width 8 height 8
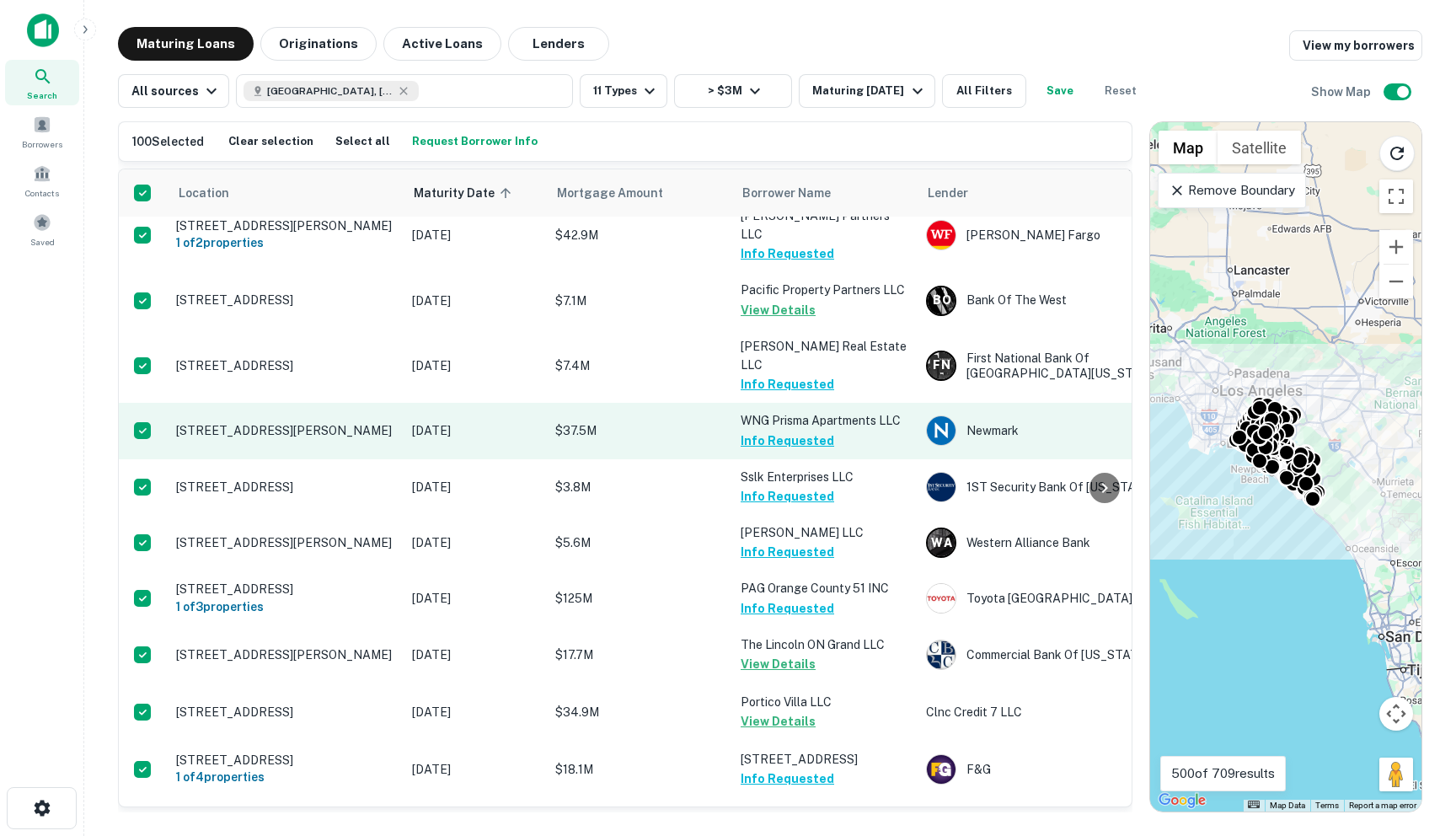
scroll to position [3507, 0]
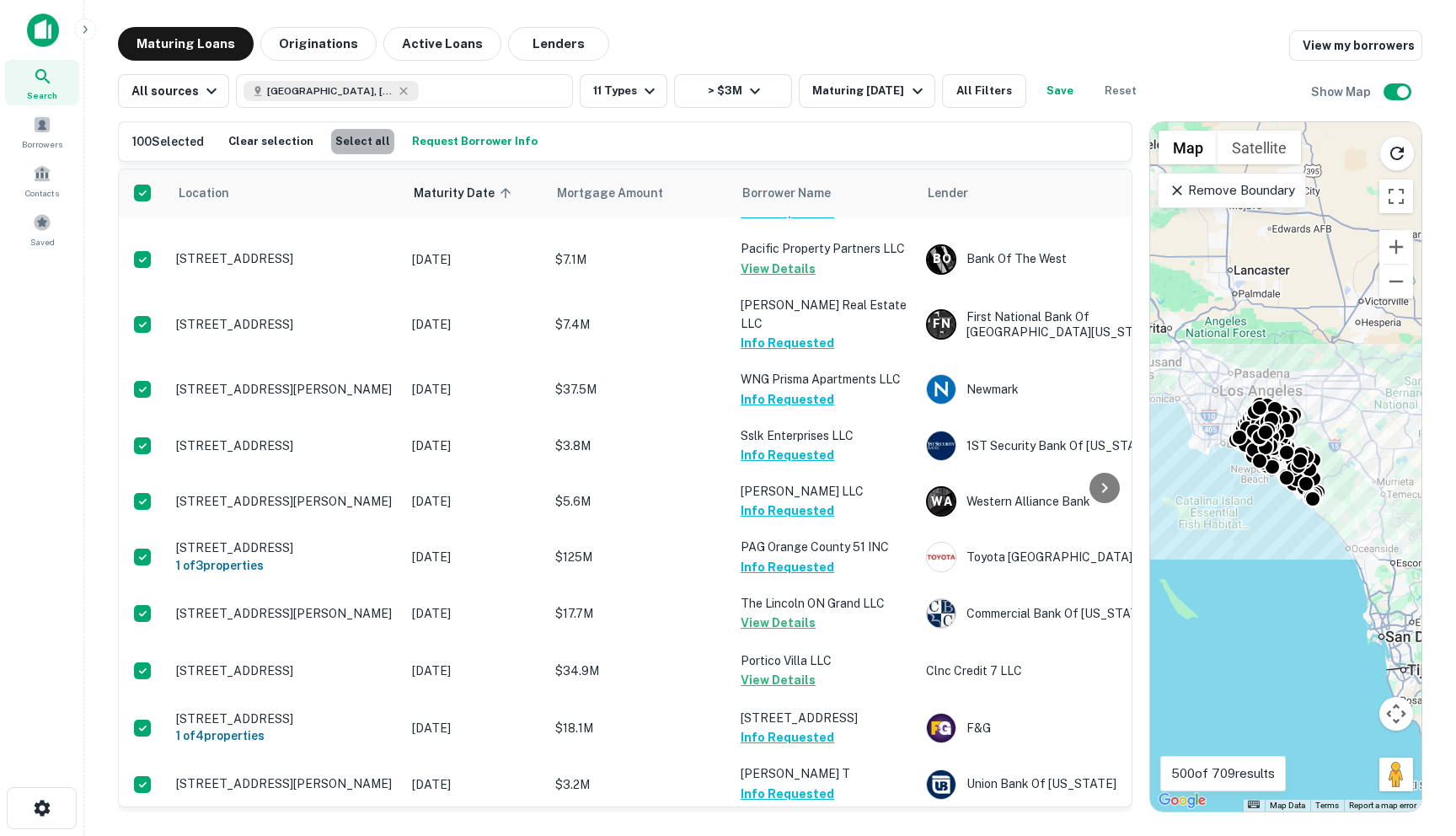
click at [357, 142] on button "Select all" at bounding box center [363, 141] width 63 height 25
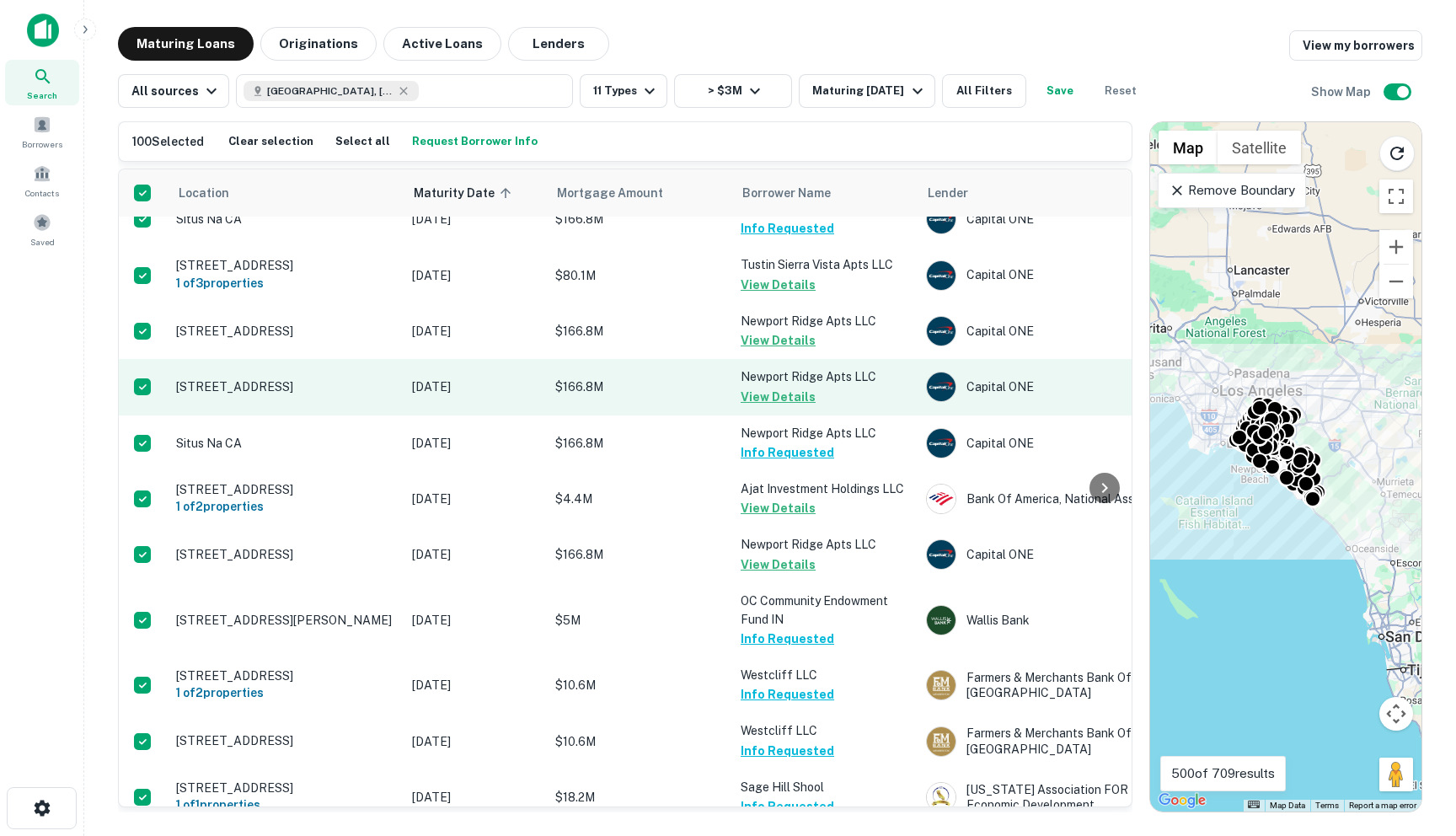
scroll to position [0, 0]
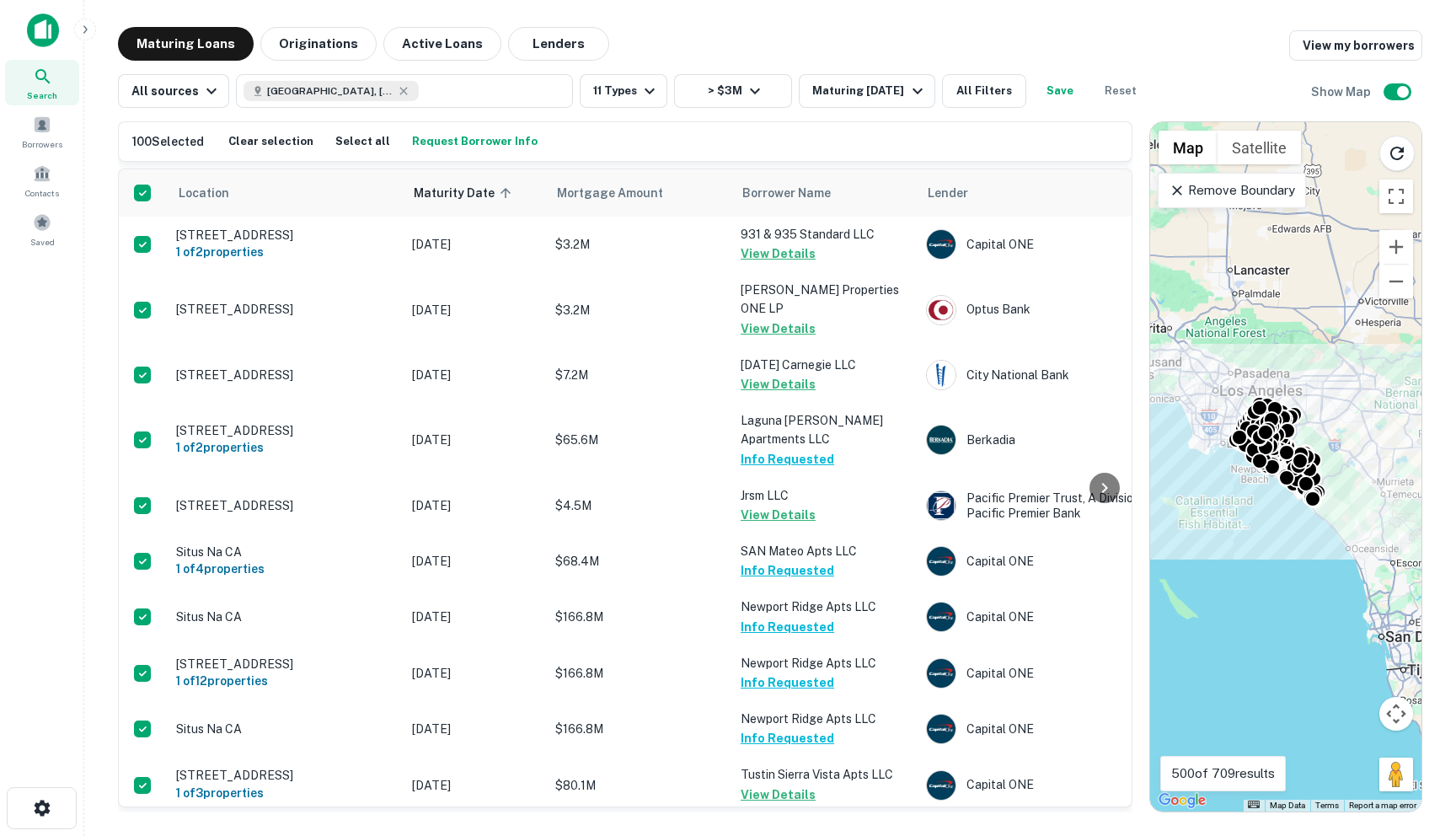
click at [148, 144] on h6 "100 Selected" at bounding box center [168, 142] width 72 height 19
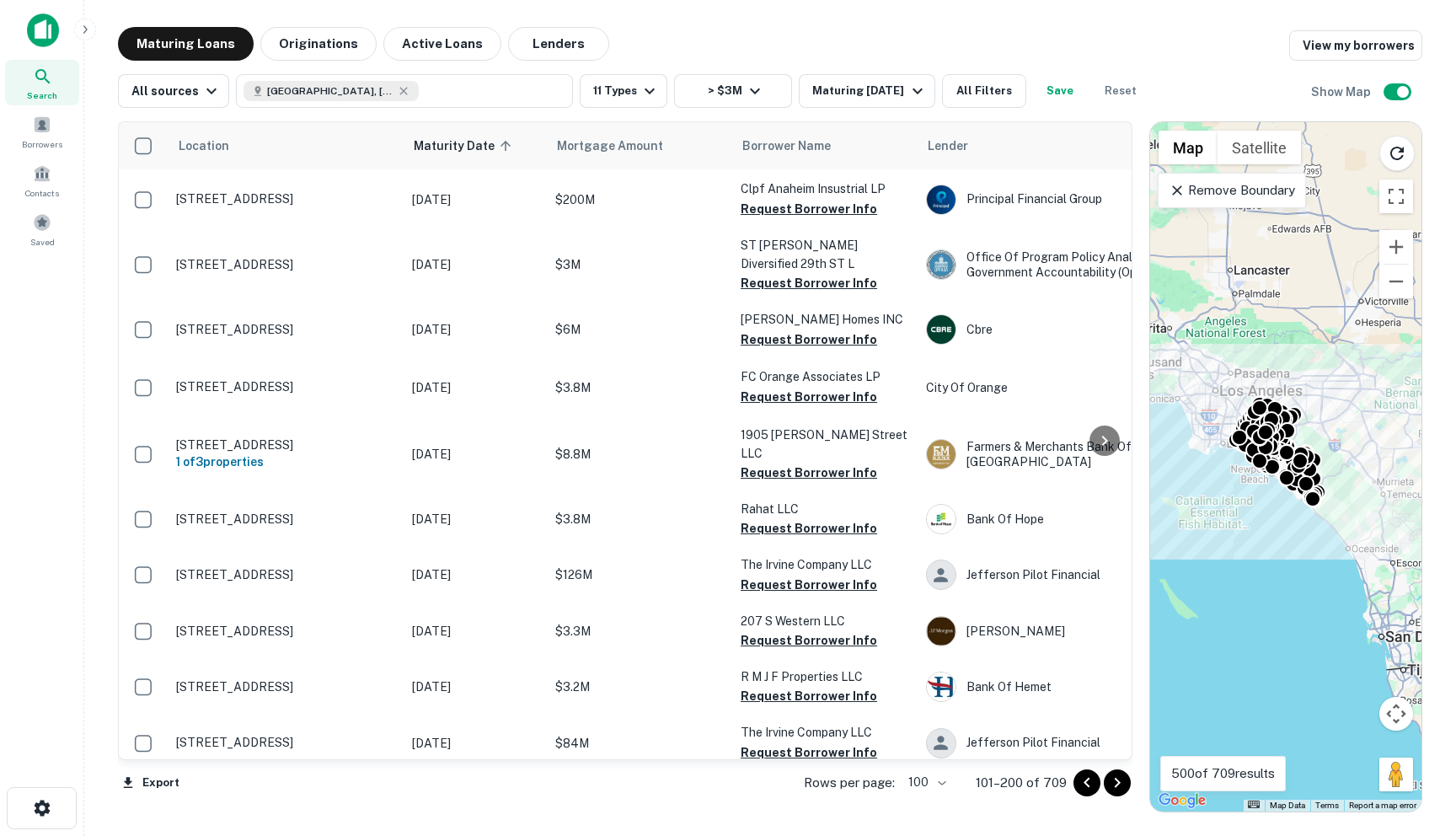
scroll to position [5414, 0]
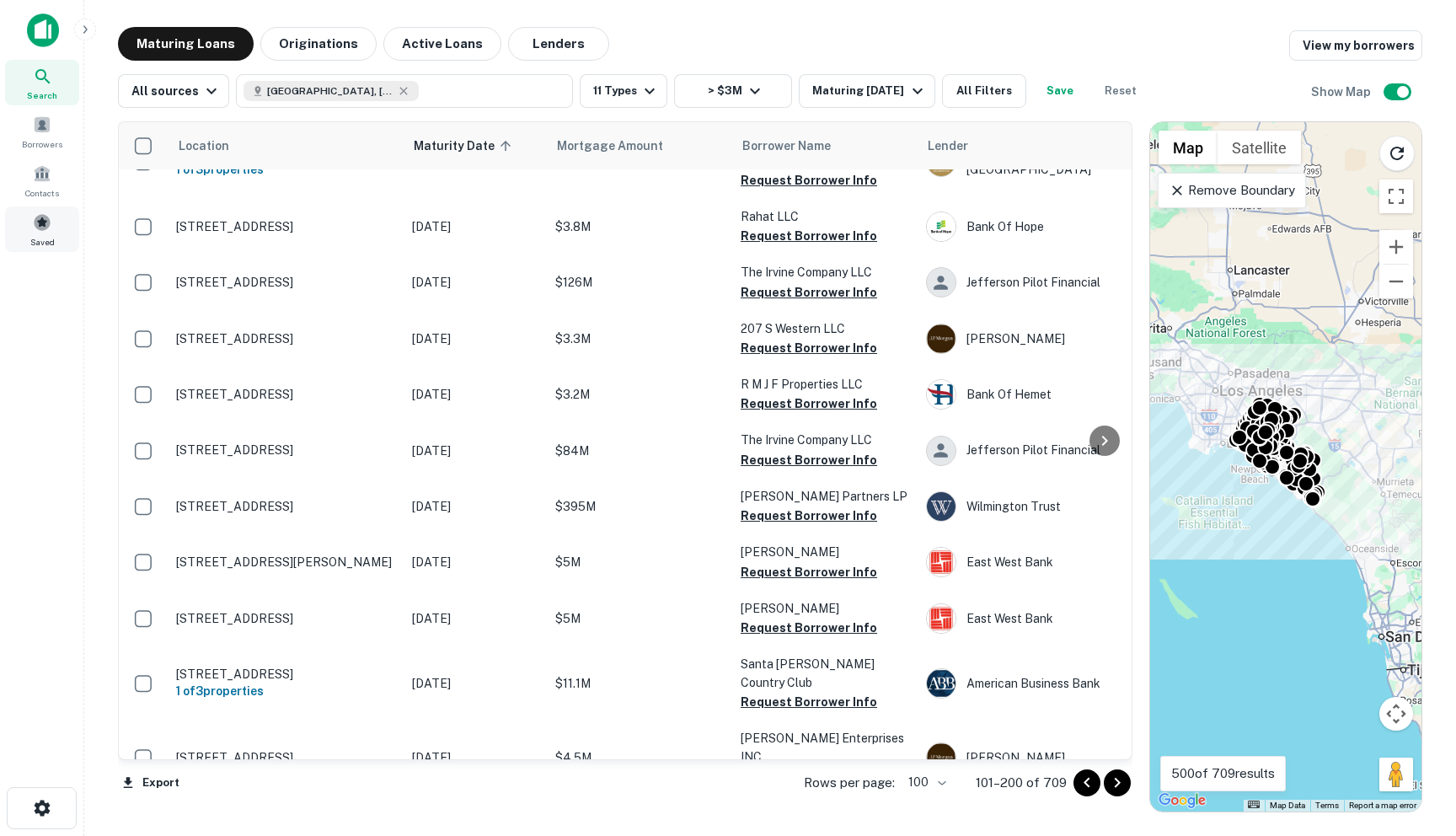
click at [40, 222] on span at bounding box center [42, 222] width 19 height 19
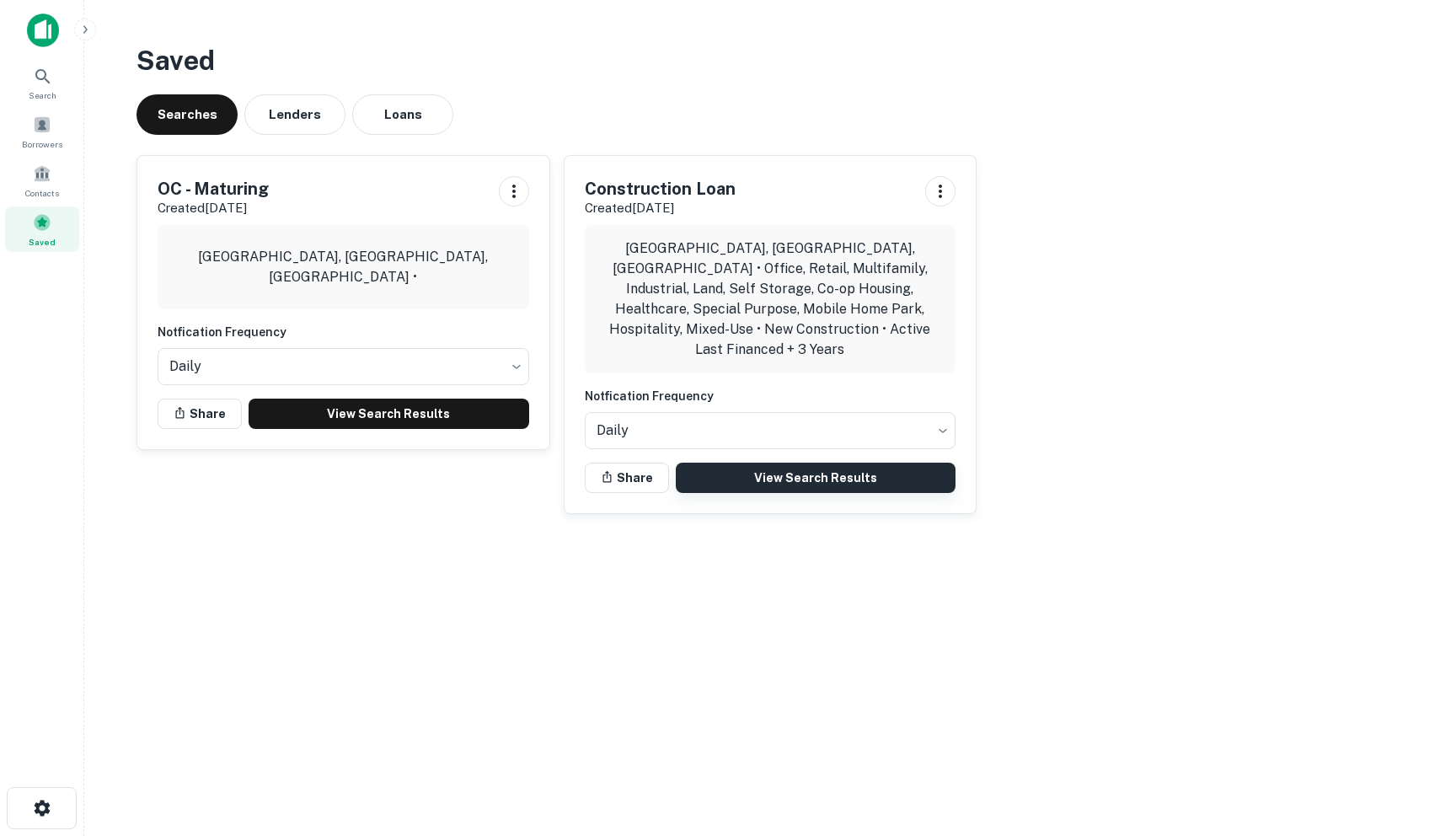
click at [849, 463] on link "View Search Results" at bounding box center [816, 478] width 280 height 31
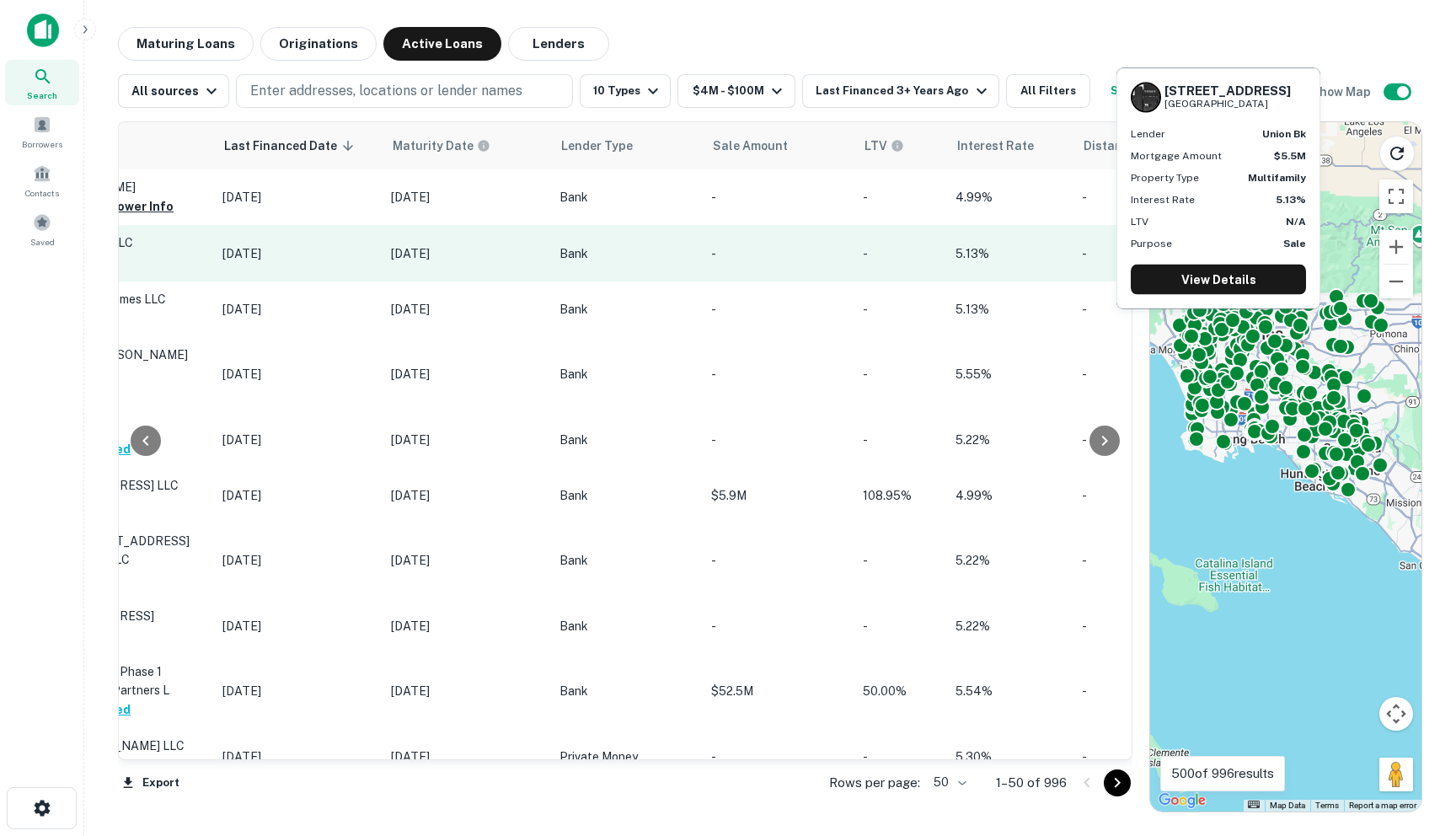
scroll to position [0, 748]
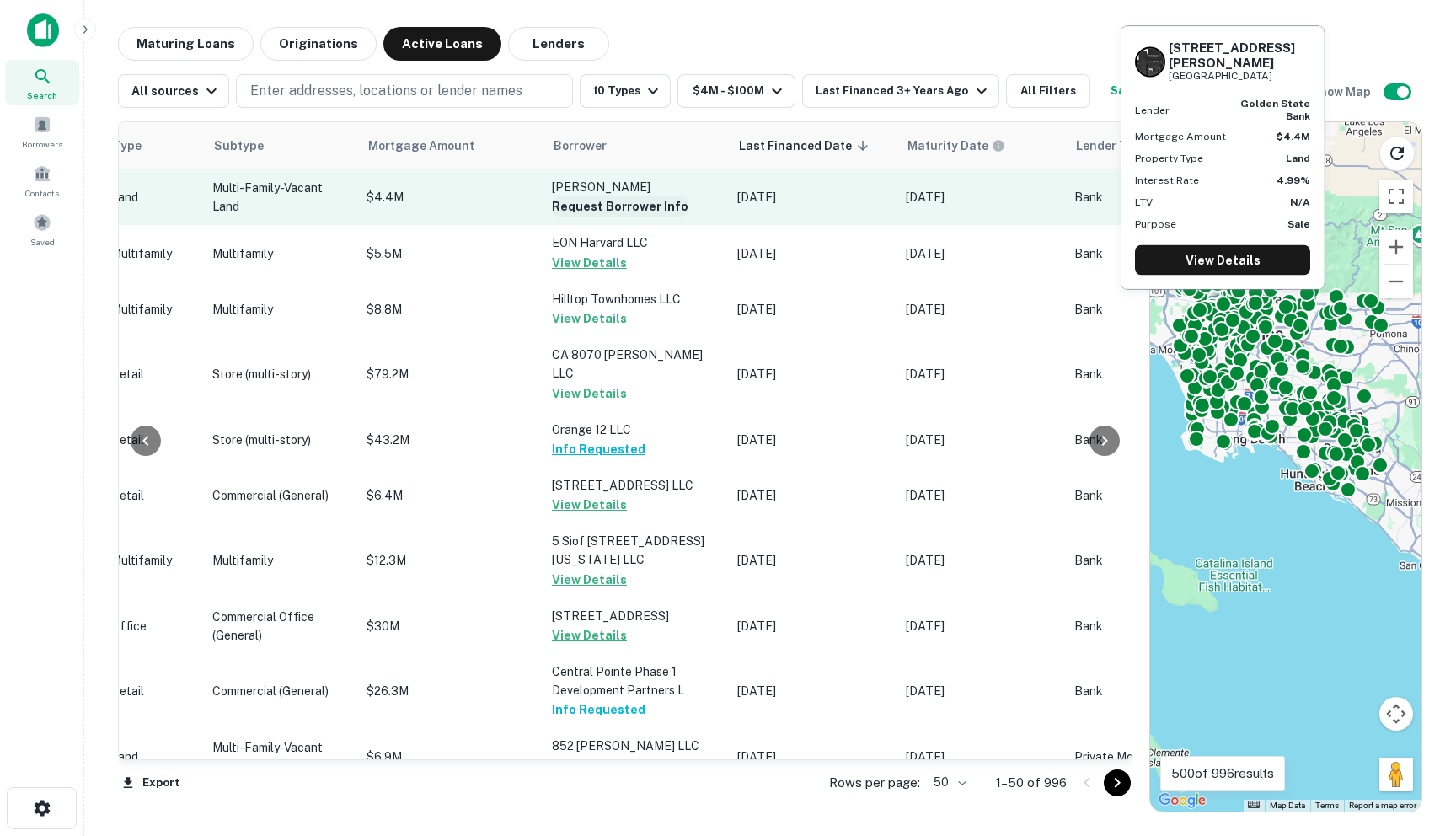
click at [552, 206] on button "Request Borrower Info" at bounding box center [620, 207] width 137 height 20
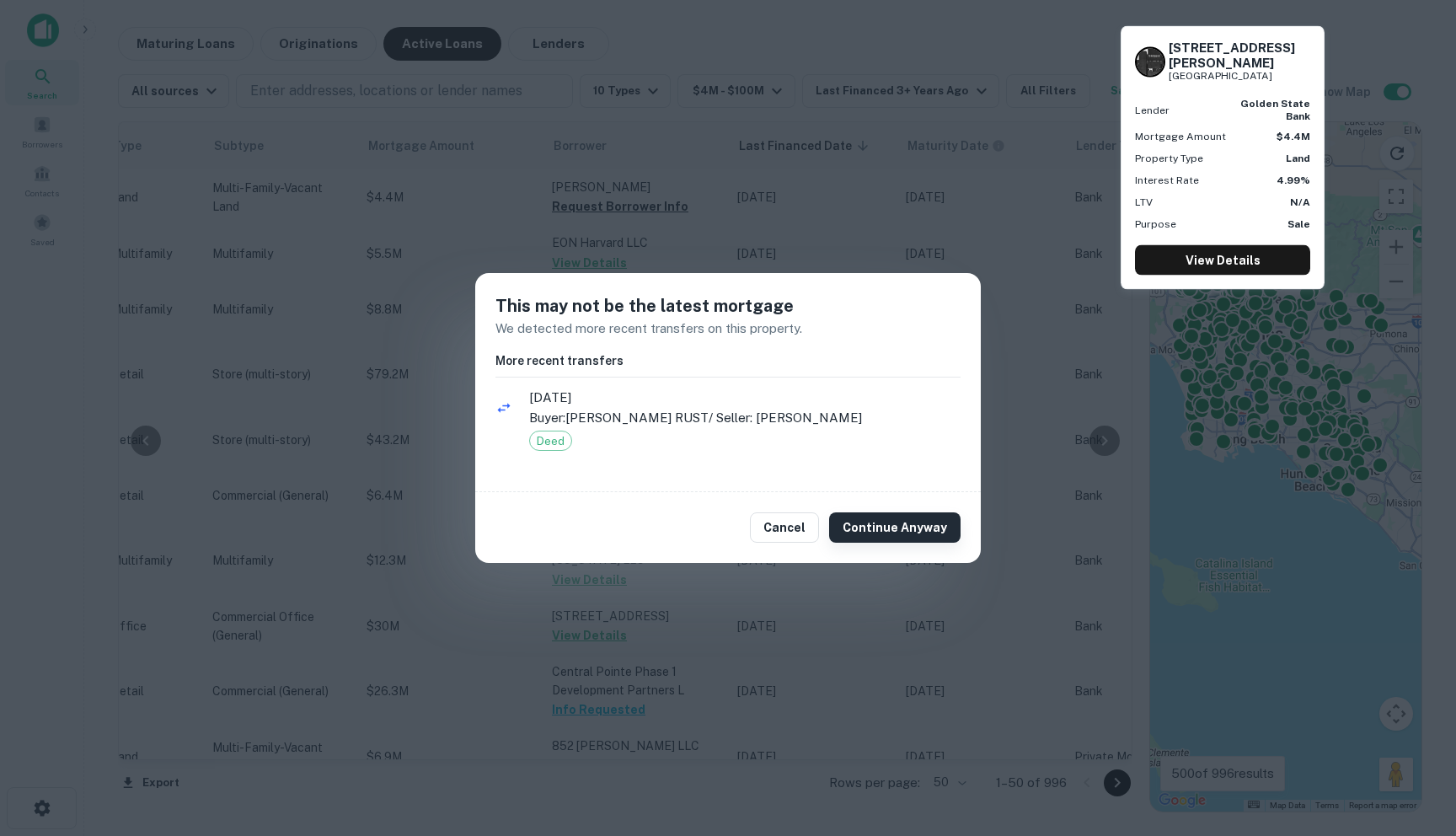
click at [870, 512] on button "Continue Anyway" at bounding box center [895, 527] width 131 height 31
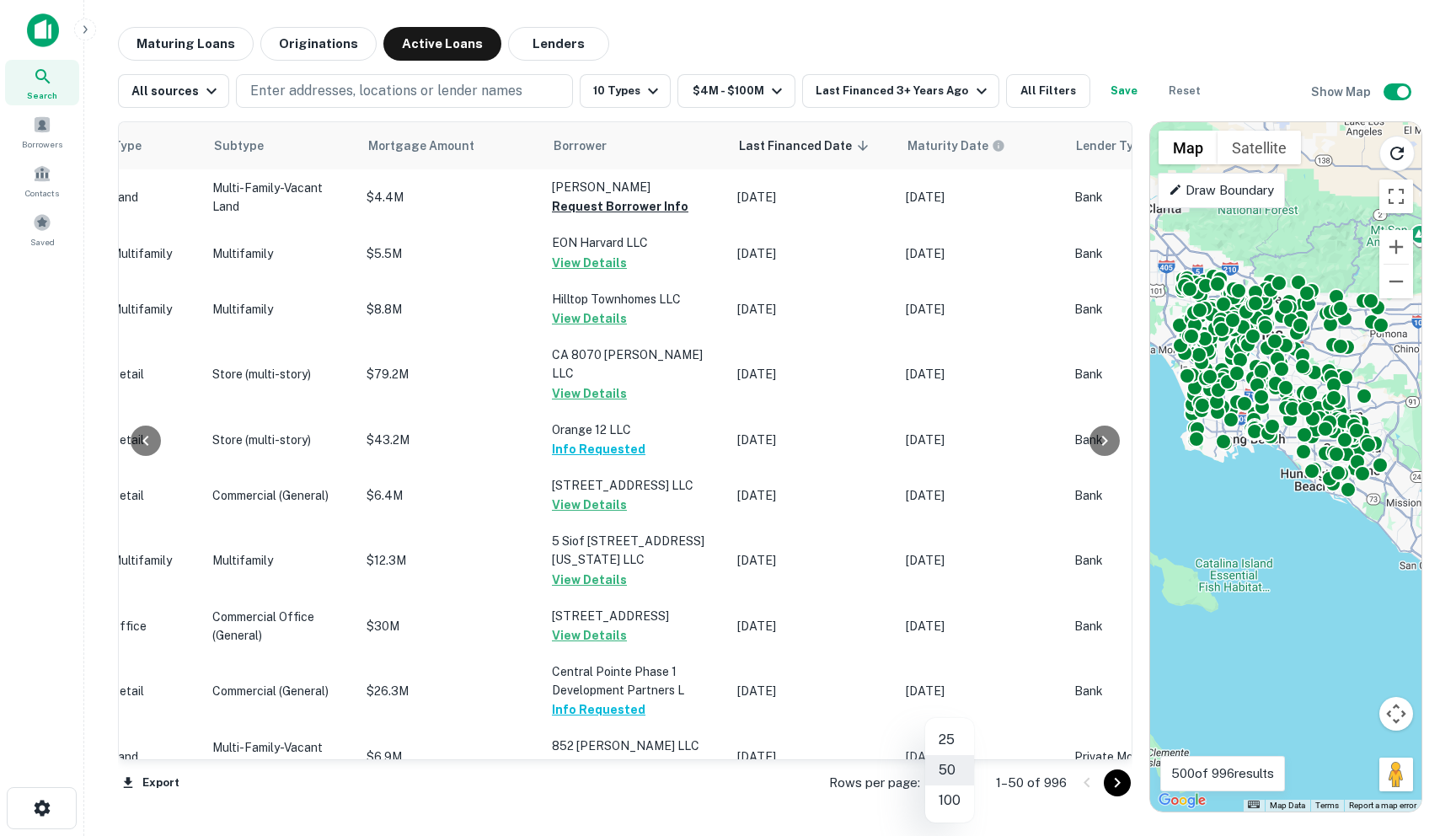
click at [949, 775] on body "You have reached your daily borrower request limit of 60. Search Borrowers Cont…" at bounding box center [728, 418] width 1456 height 836
click at [950, 801] on li "100" at bounding box center [950, 800] width 48 height 31
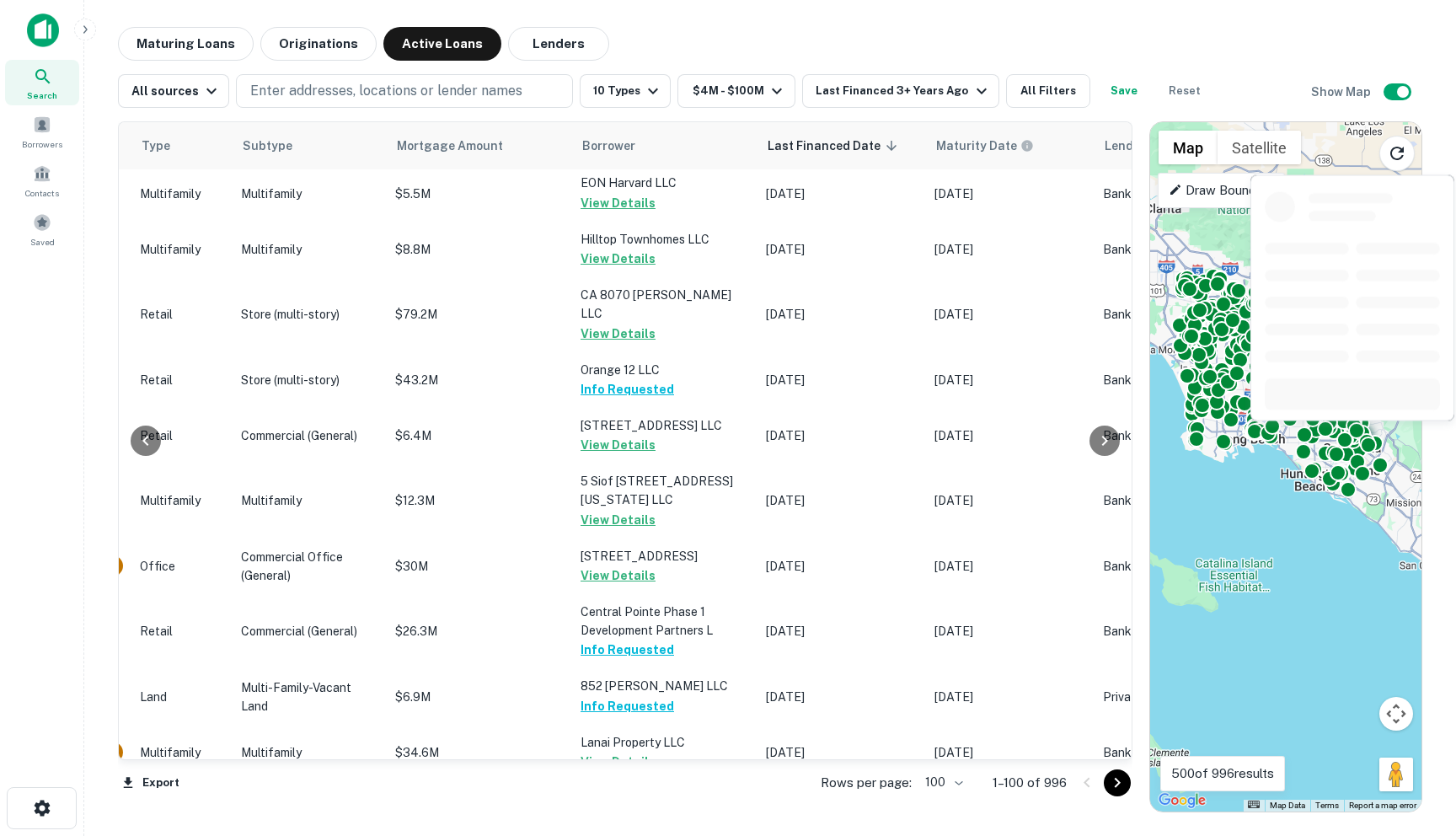
scroll to position [0, 720]
